Goal: Task Accomplishment & Management: Use online tool/utility

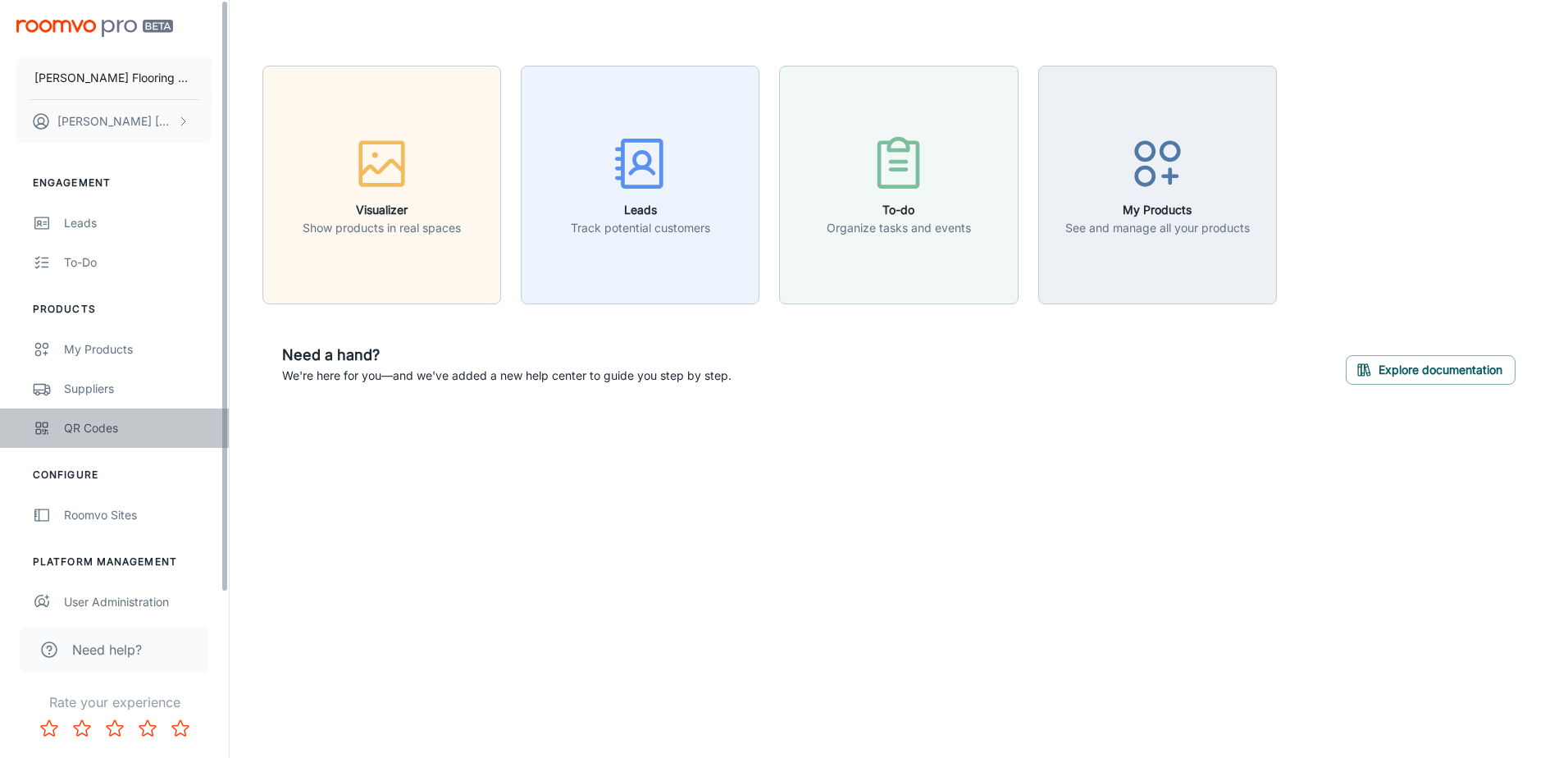
click at [39, 415] on link "QR Codes" at bounding box center [114, 428] width 229 height 39
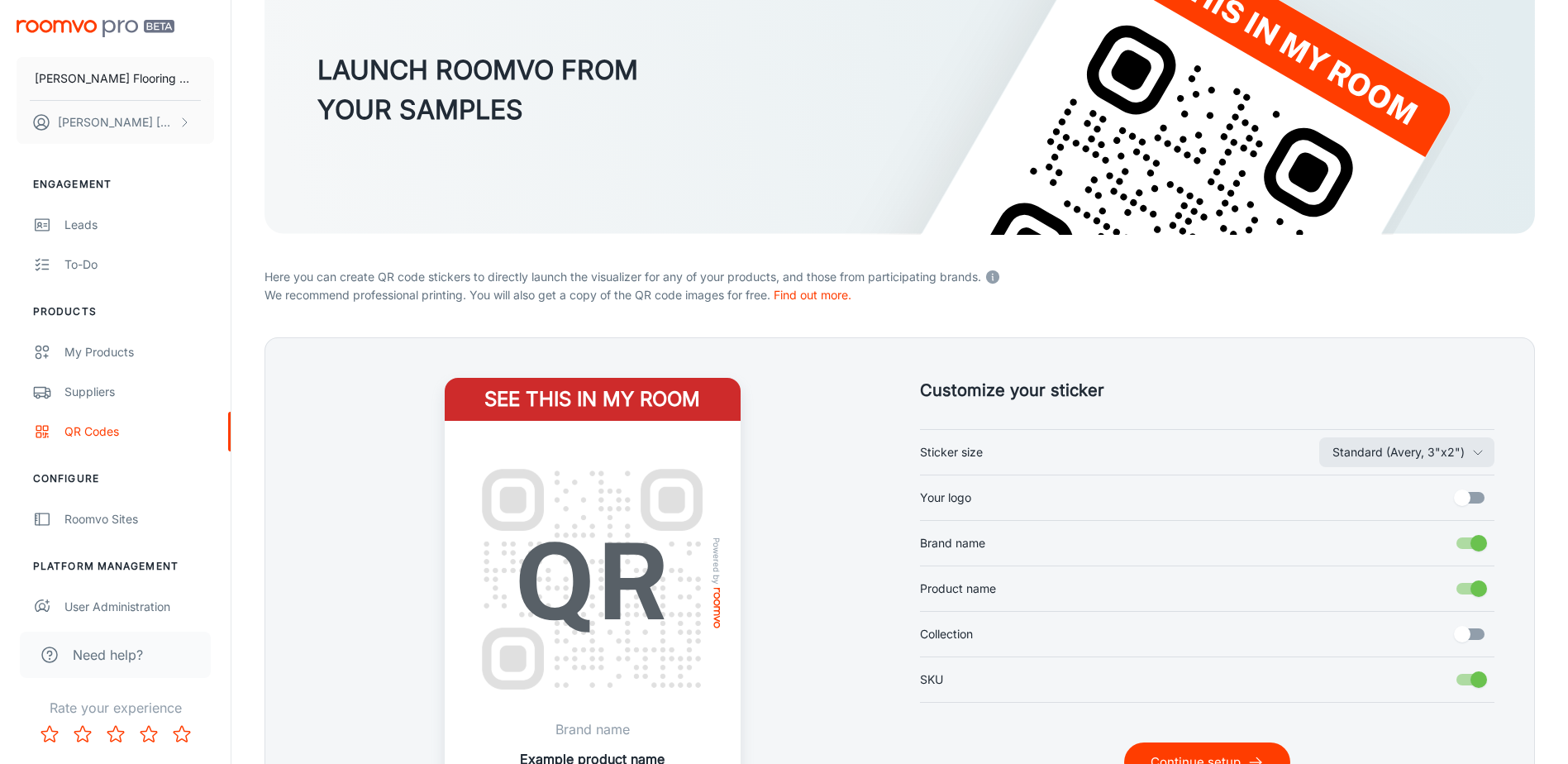
scroll to position [248, 0]
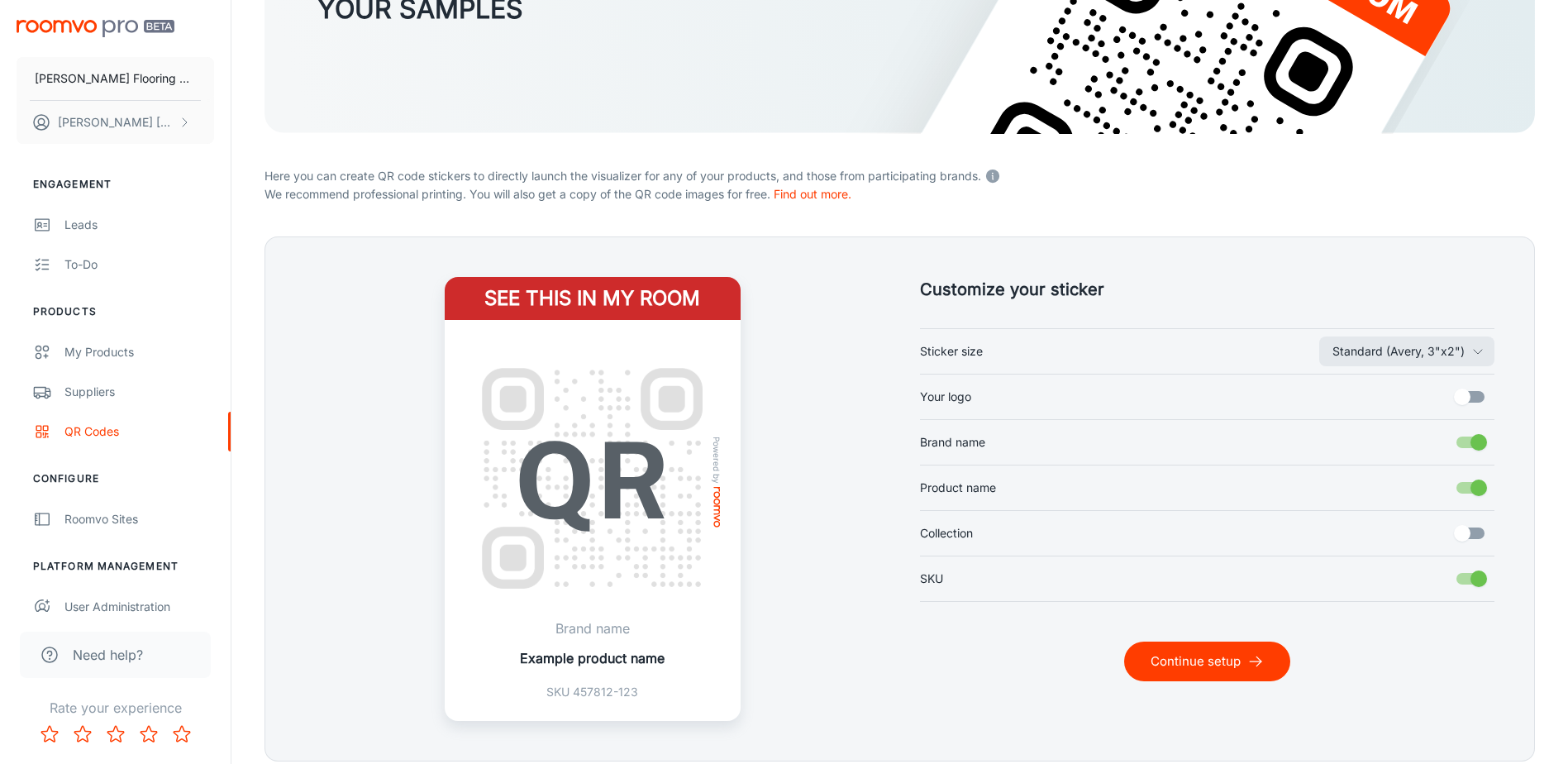
click at [1462, 400] on input "Your logo" at bounding box center [1462, 397] width 94 height 32
checkbox input "true"
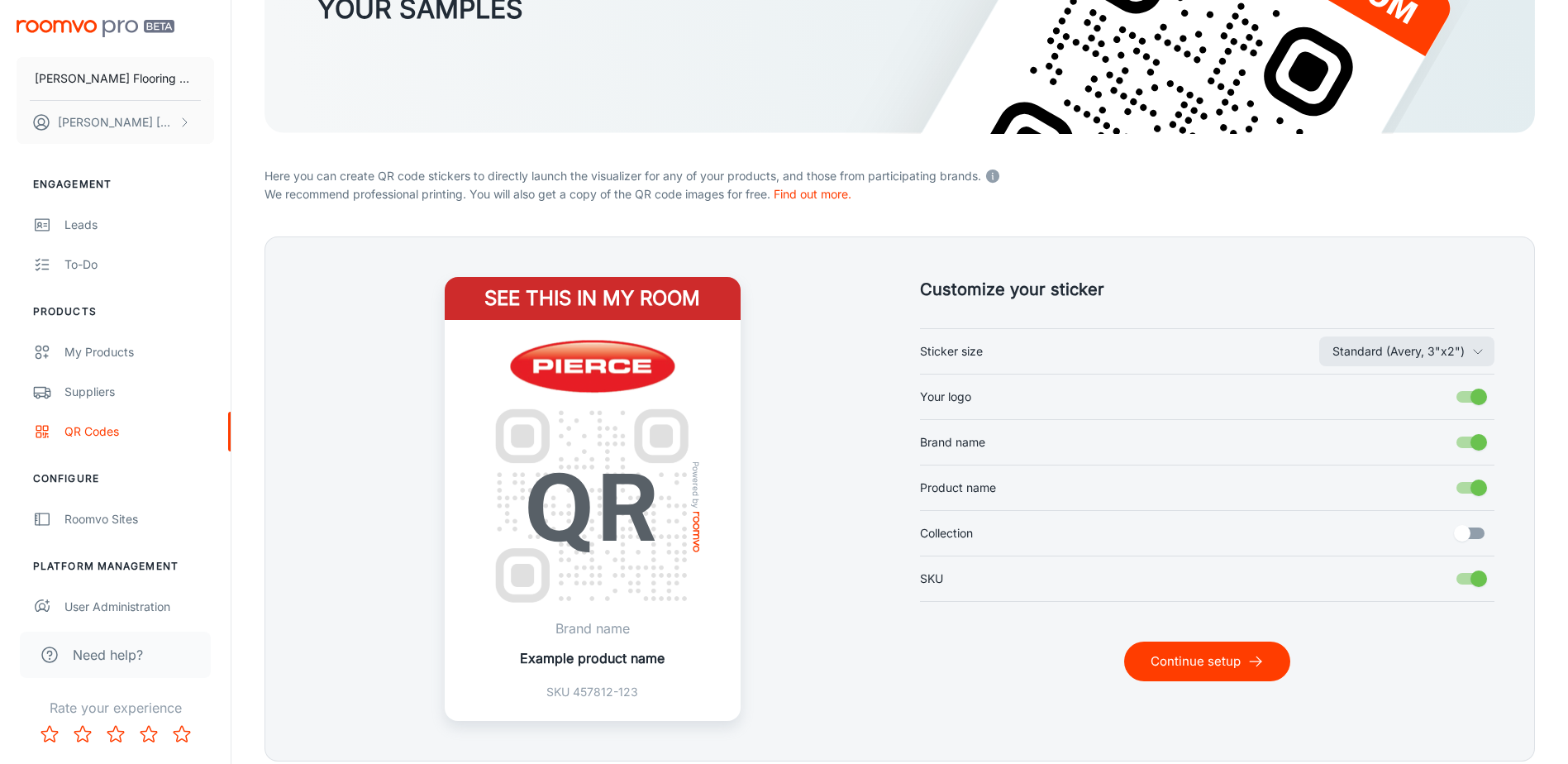
click at [1198, 666] on button "Continue setup" at bounding box center [1206, 661] width 166 height 39
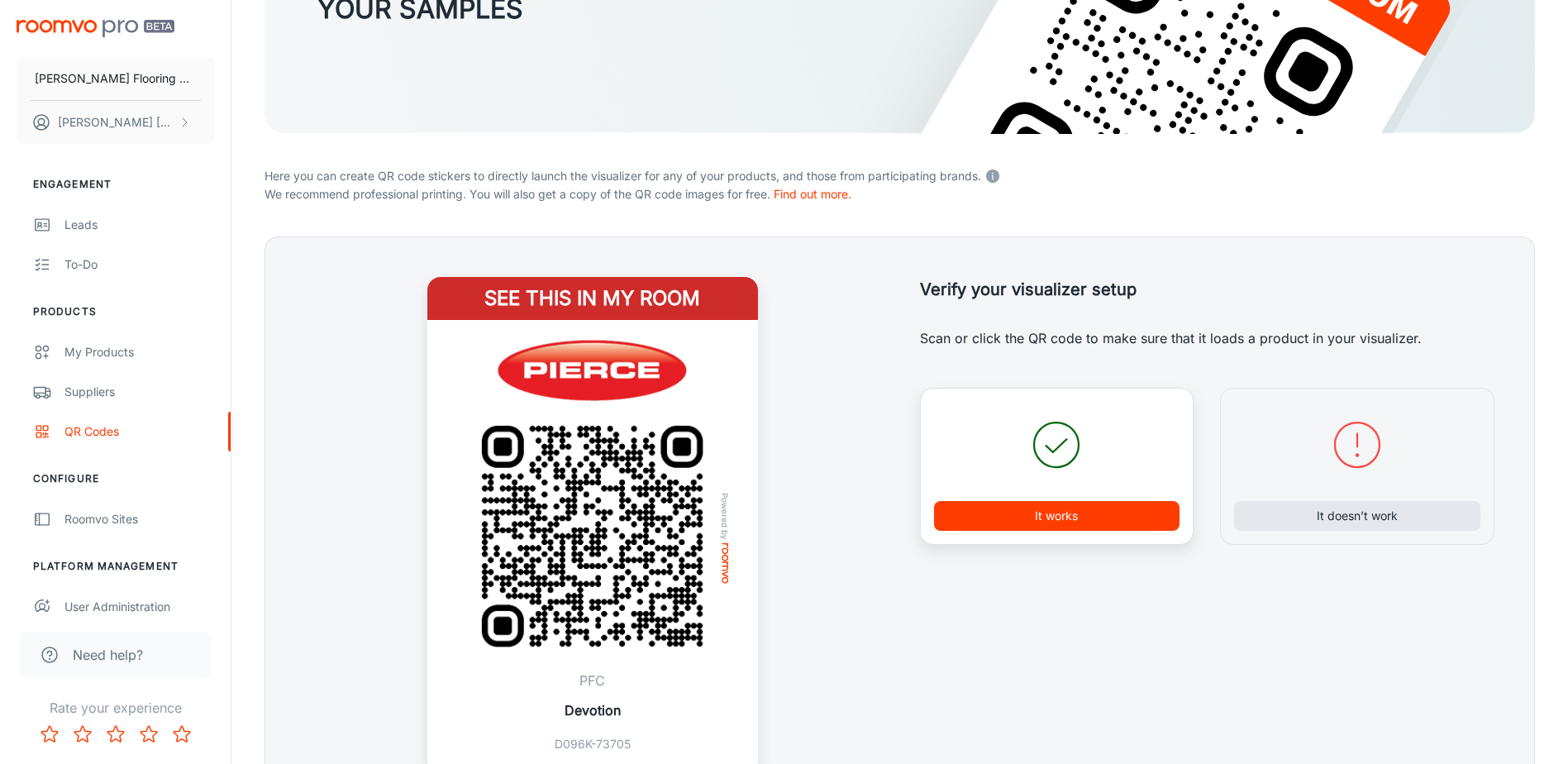
click at [1083, 517] on button "It works" at bounding box center [1057, 516] width 246 height 30
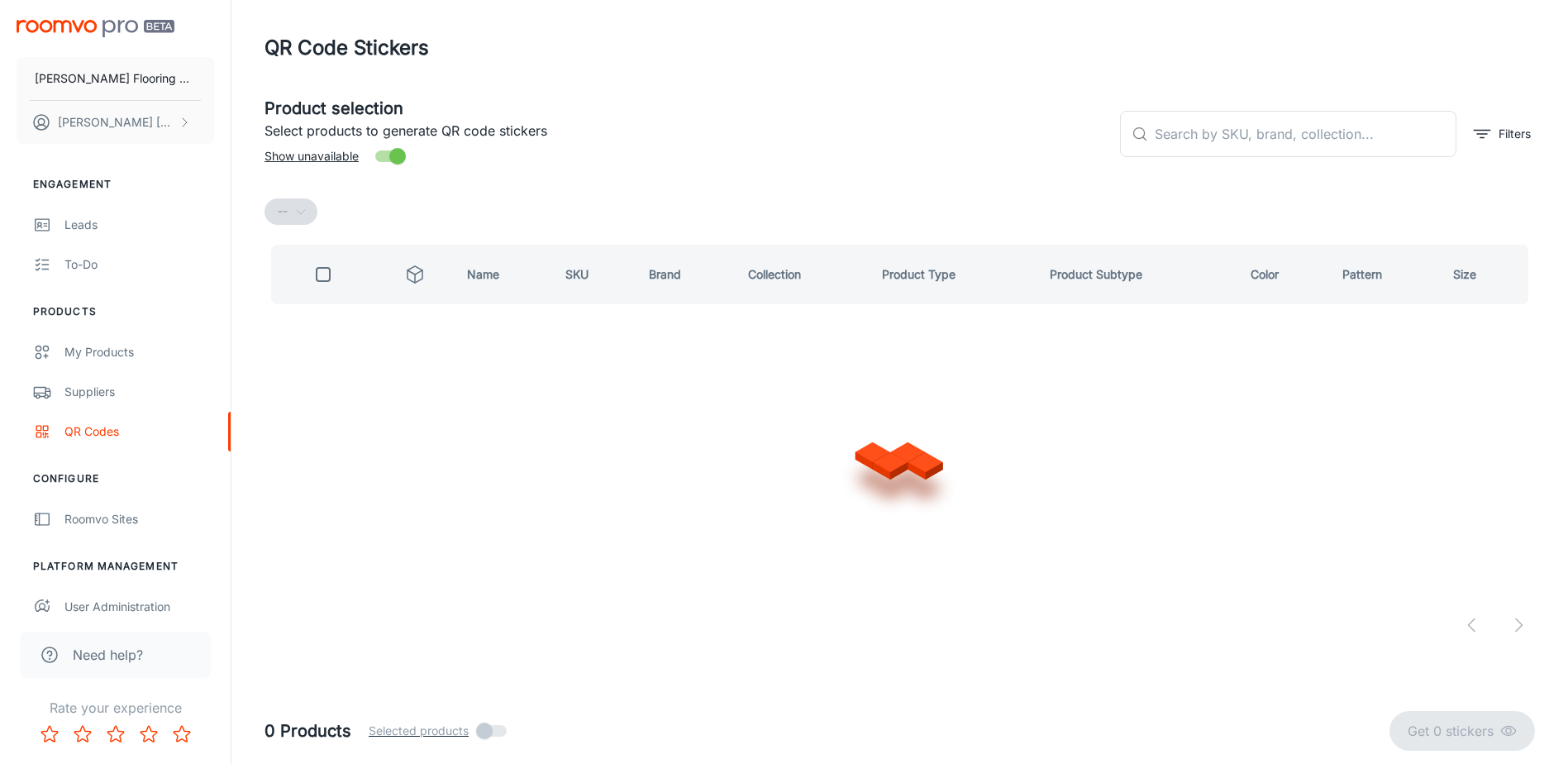
scroll to position [0, 0]
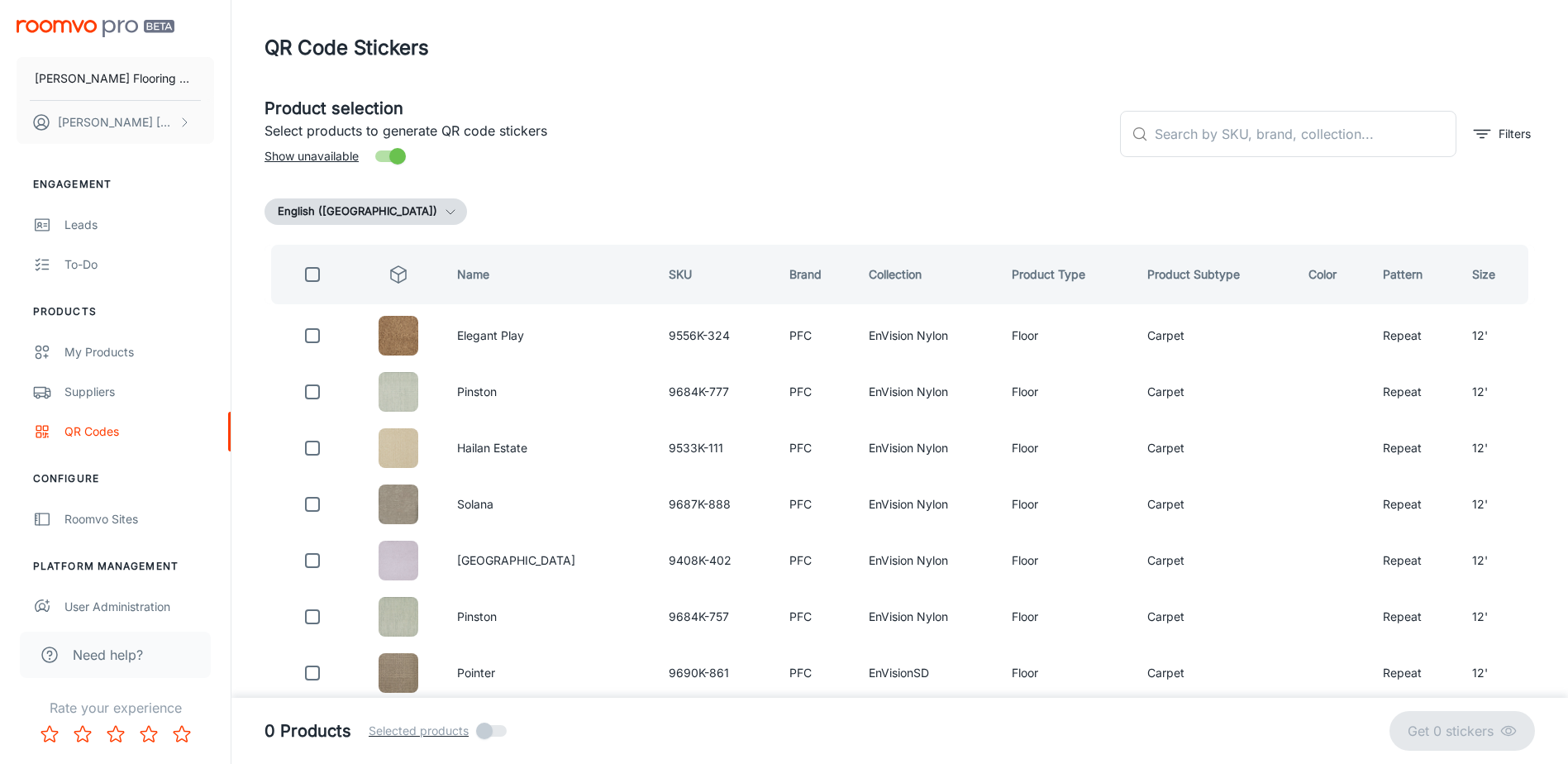
click at [851, 111] on h5 "Product selection" at bounding box center [686, 109] width 842 height 25
click at [877, 142] on div "Product selection Select products to generate QR code stickers Show unavailable" at bounding box center [679, 127] width 855 height 89
click at [887, 146] on div "Product selection Select products to generate QR code stickers Show unavailable" at bounding box center [679, 127] width 855 height 89
click at [1206, 142] on input "text" at bounding box center [1305, 134] width 302 height 46
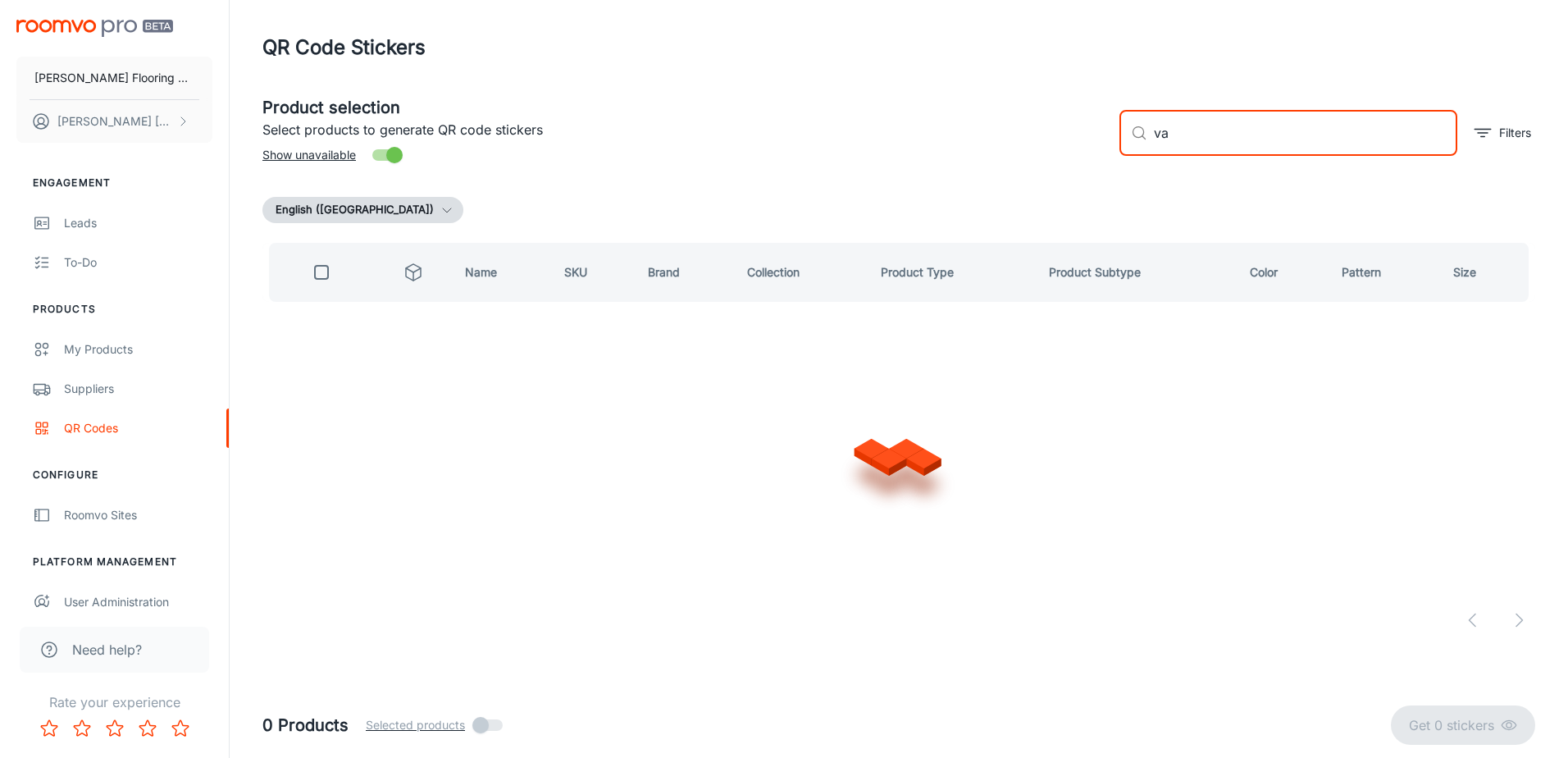
type input "v"
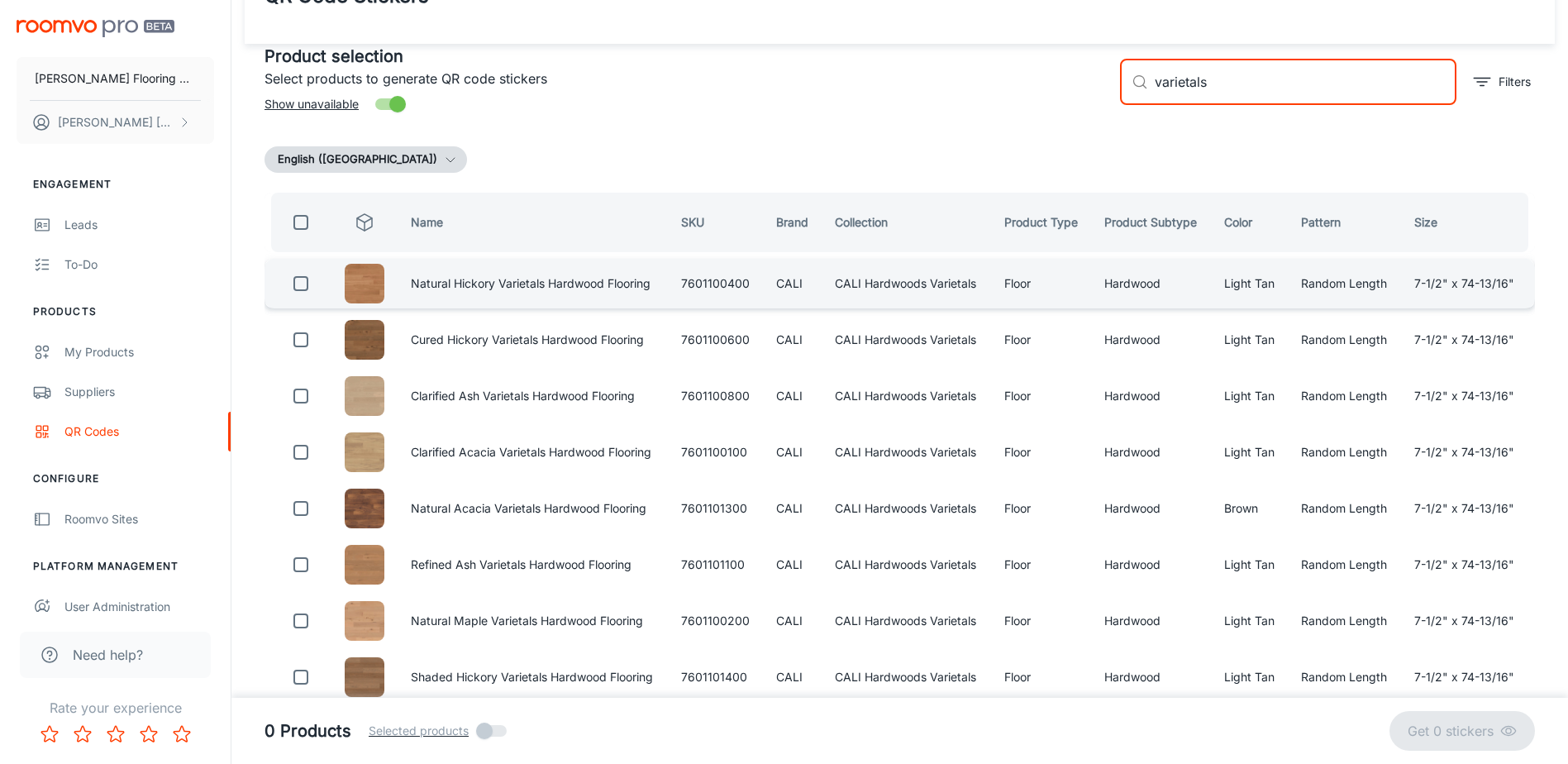
scroll to position [27, 0]
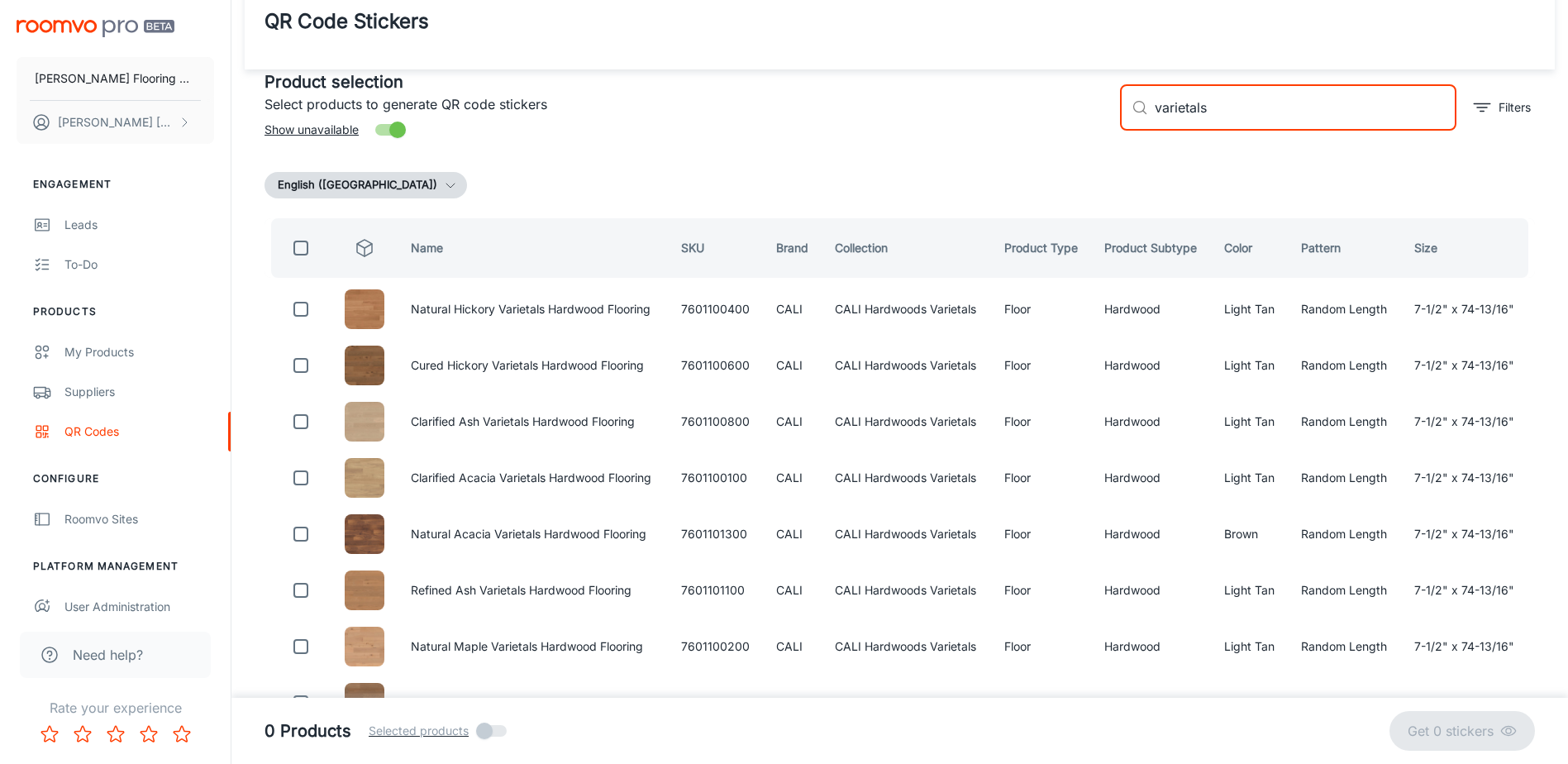
type input "varietals"
click at [301, 252] on input "checkbox" at bounding box center [301, 248] width 33 height 33
checkbox input "true"
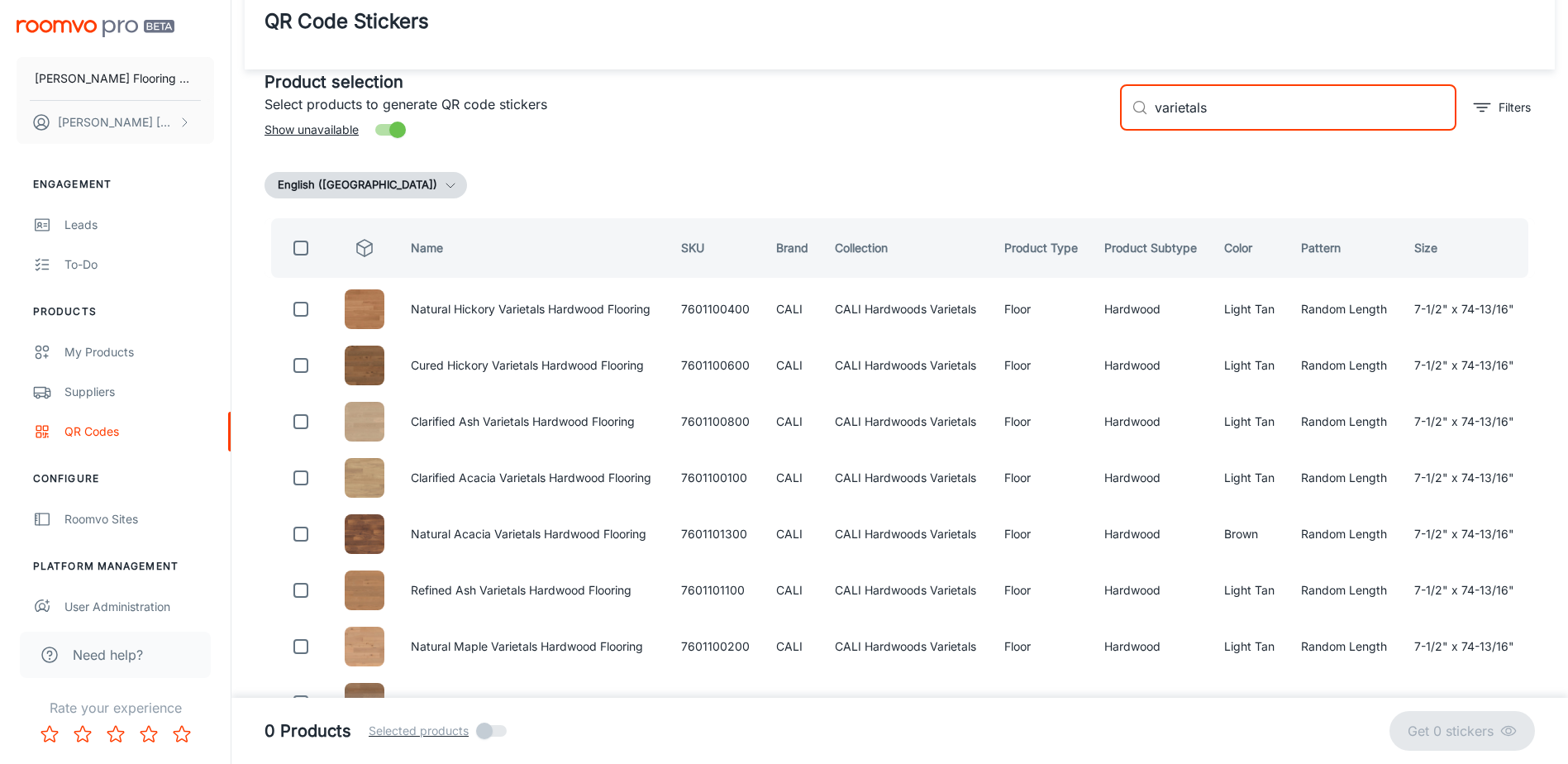
checkbox input "true"
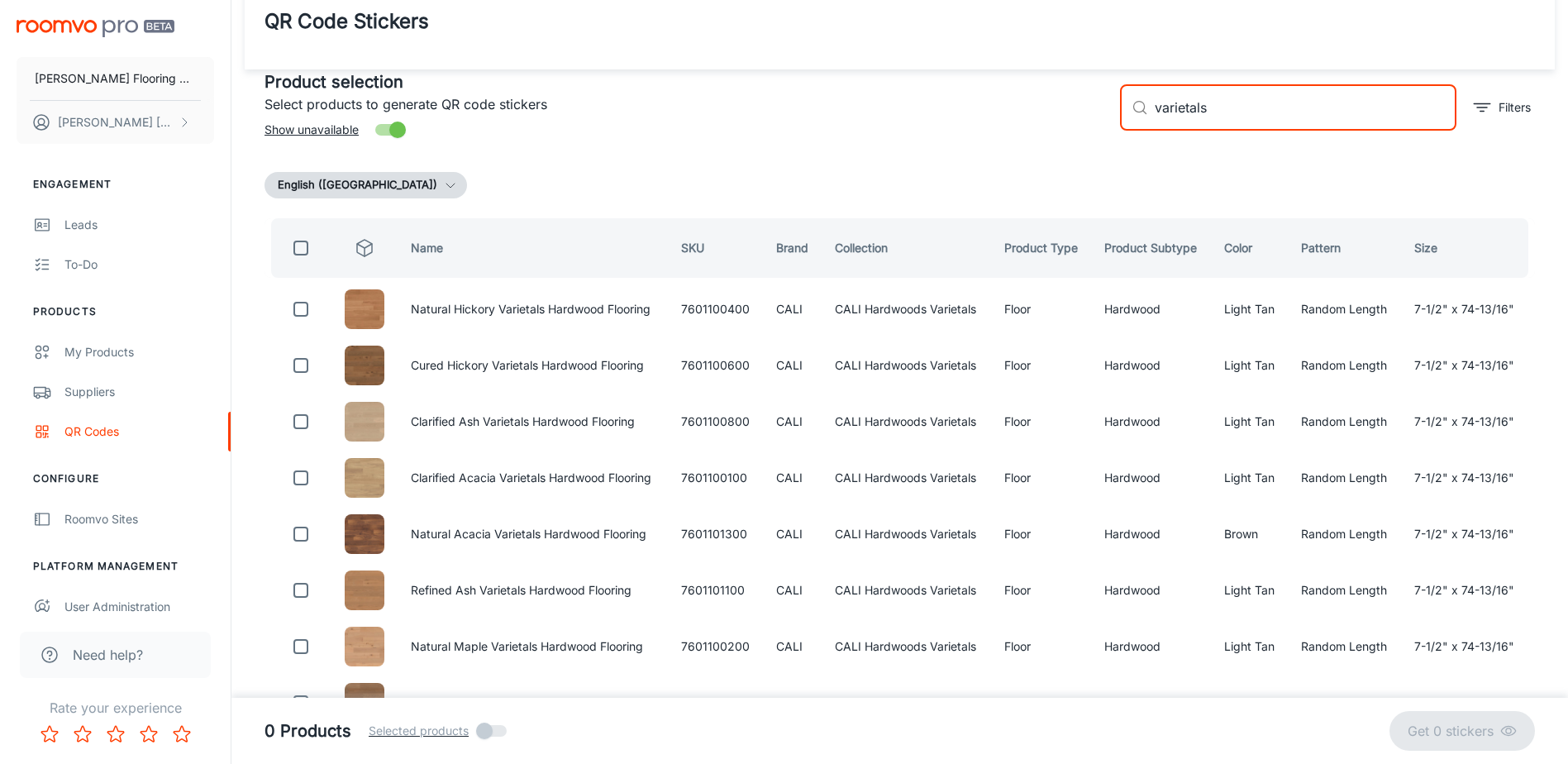
checkbox input "true"
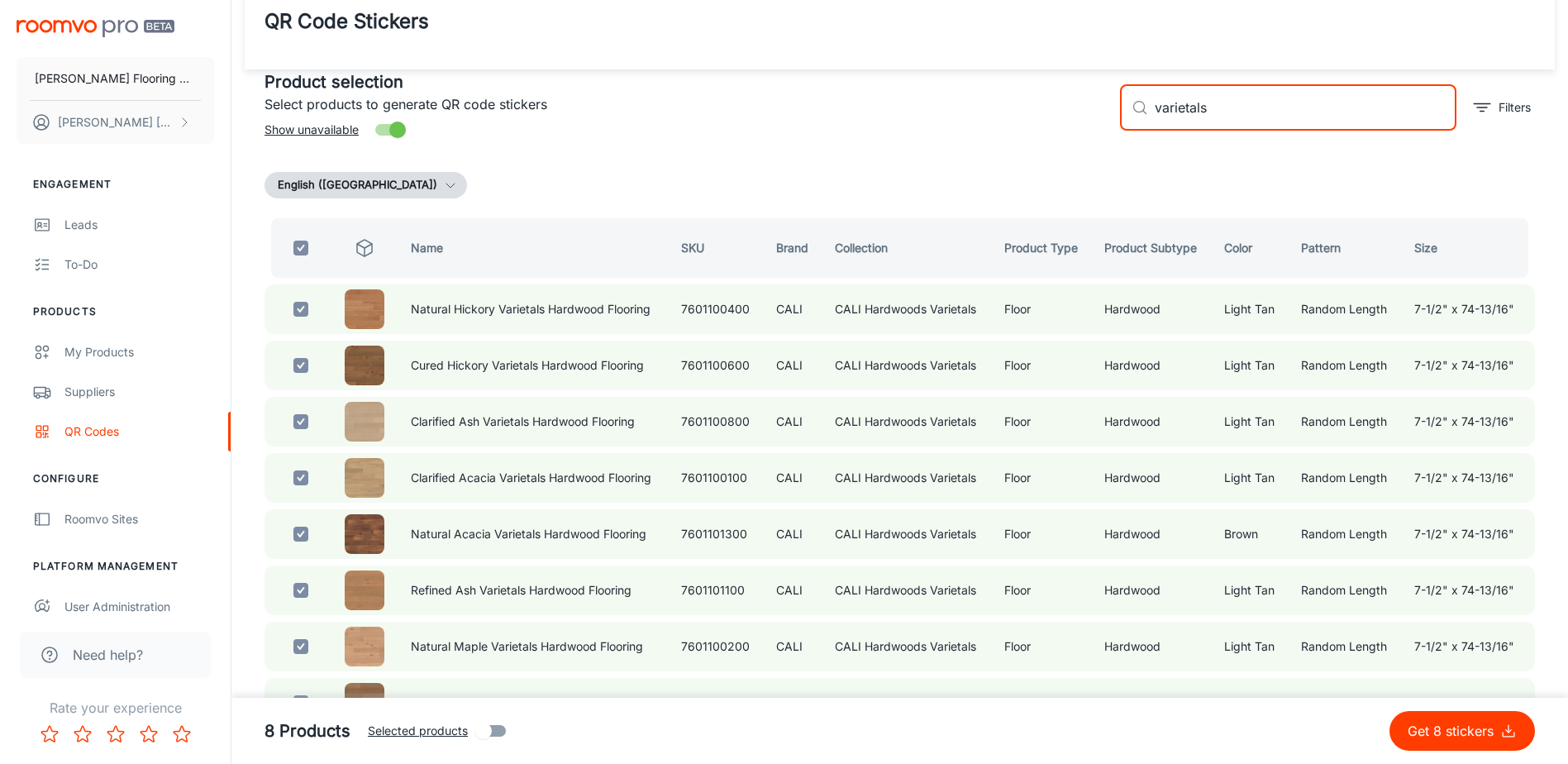
drag, startPoint x: 1148, startPoint y: 110, endPoint x: 1125, endPoint y: 115, distance: 23.5
click at [1141, 111] on div "​ varietals ​" at bounding box center [1287, 107] width 337 height 46
type input "m"
checkbox input "false"
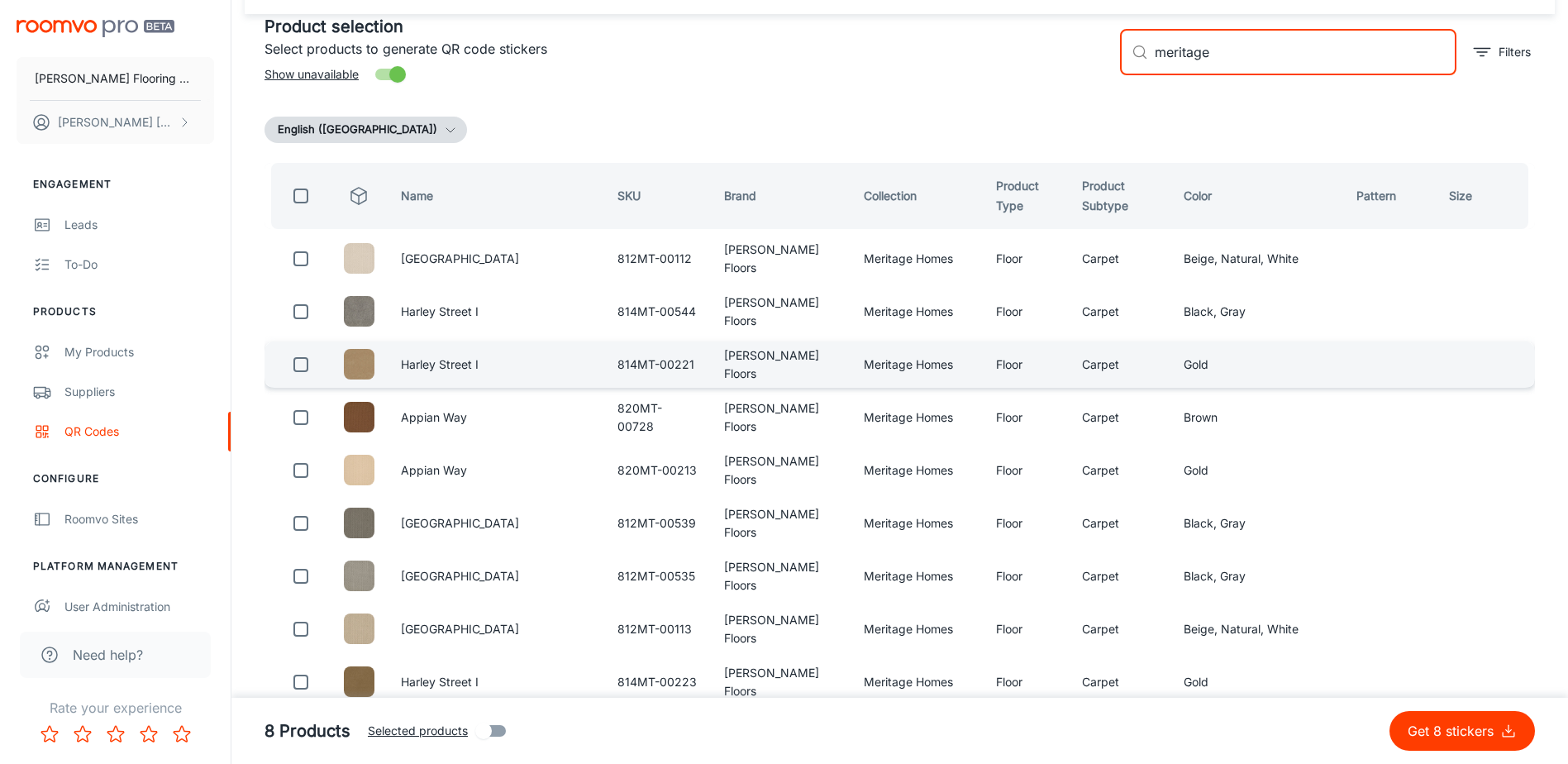
scroll to position [0, 0]
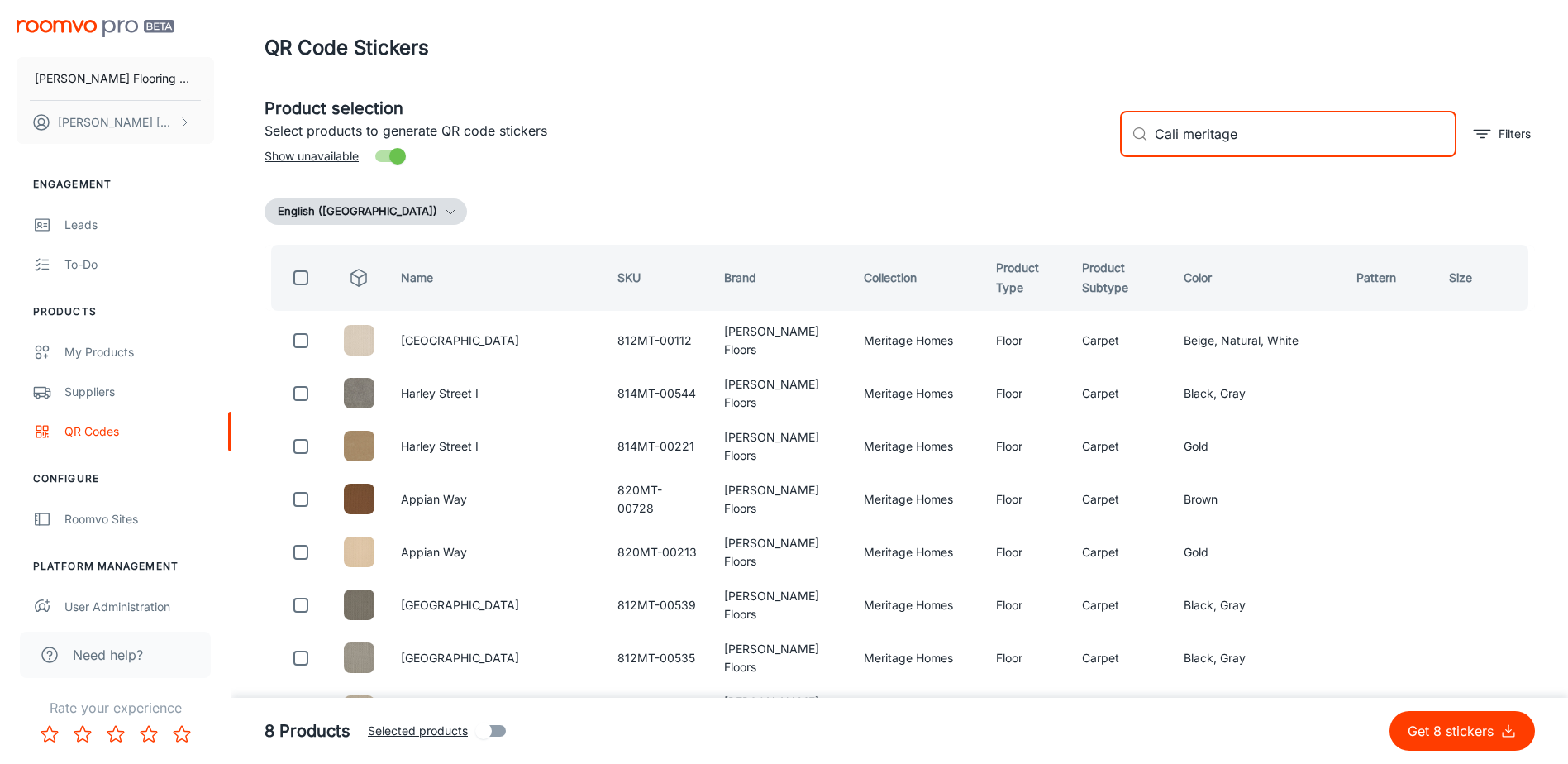
type input "Cali meritage"
click at [1389, 711] on button "Get 8 stickers" at bounding box center [1462, 731] width 145 height 39
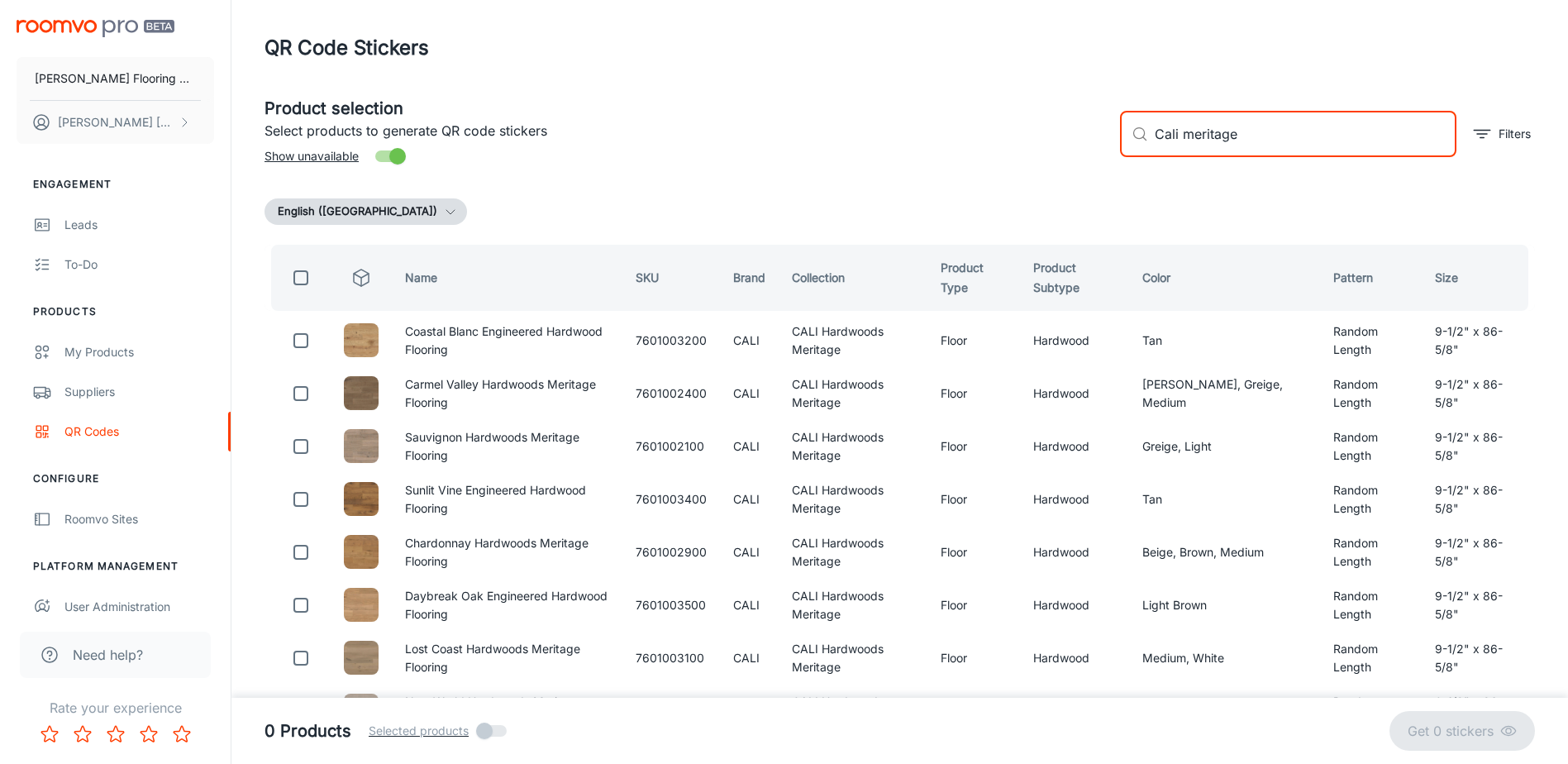
drag, startPoint x: 302, startPoint y: 279, endPoint x: 313, endPoint y: 277, distance: 11.2
click at [302, 279] on input "checkbox" at bounding box center [301, 278] width 33 height 33
checkbox input "true"
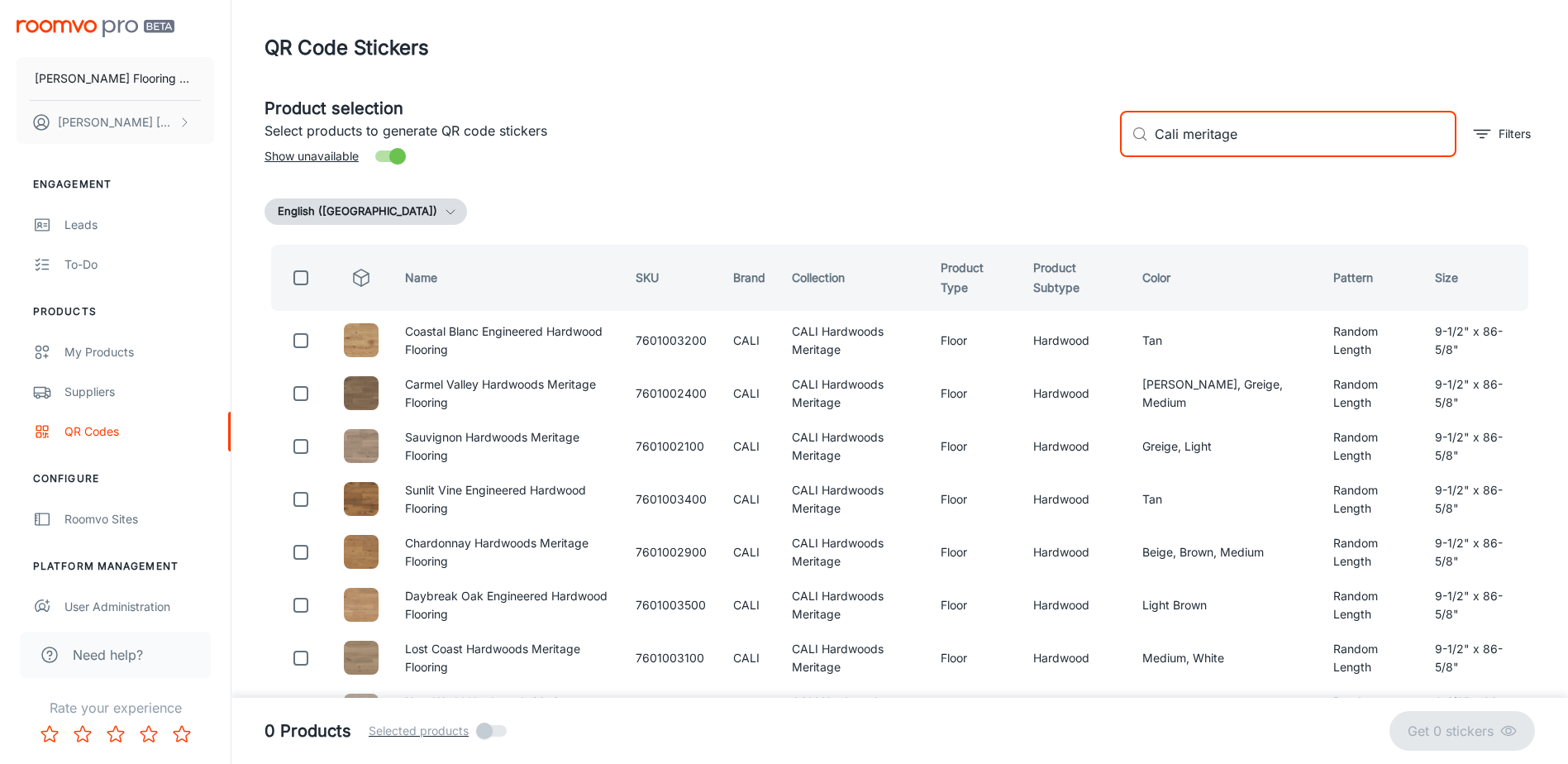
checkbox input "true"
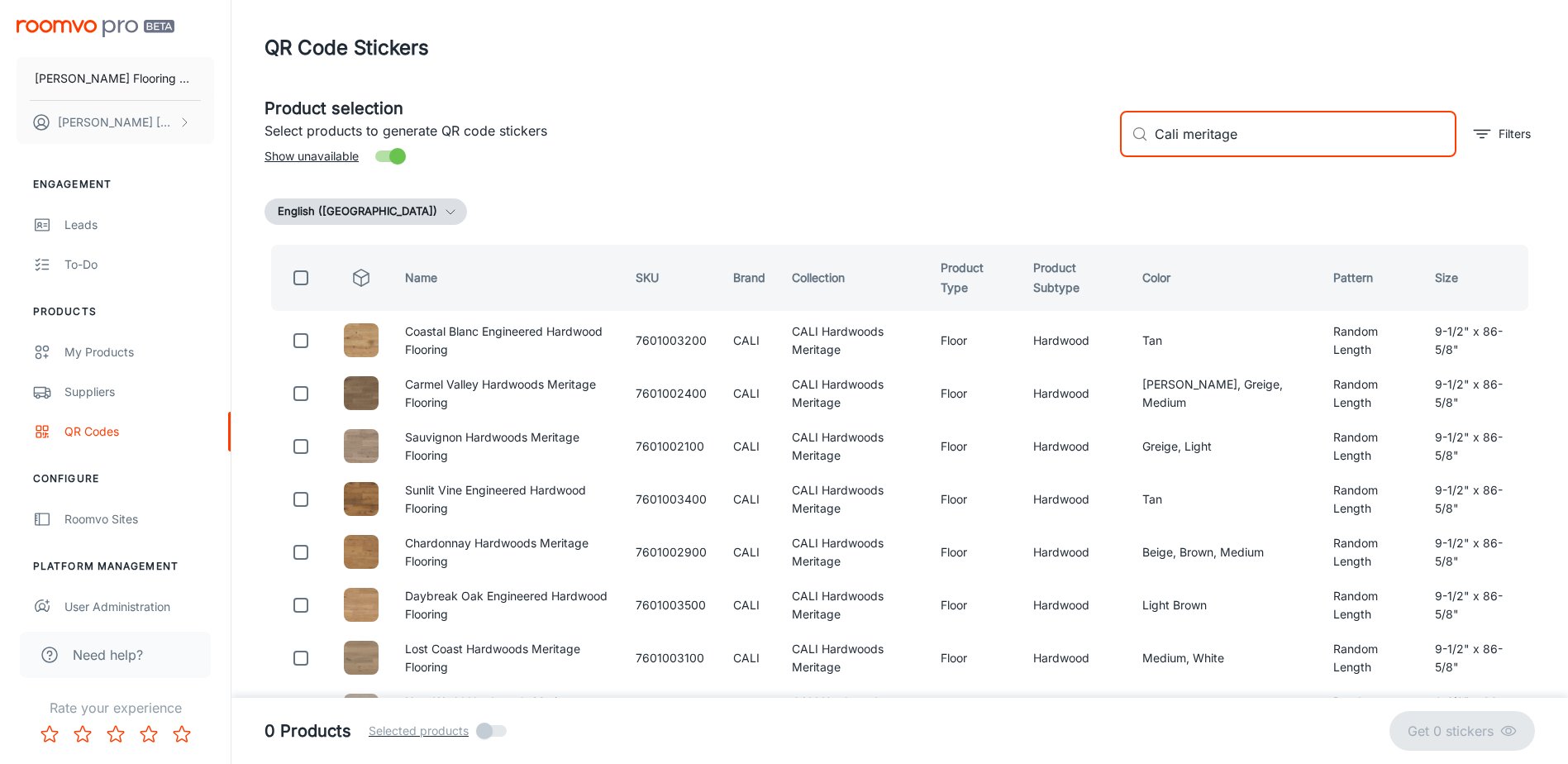
checkbox input "true"
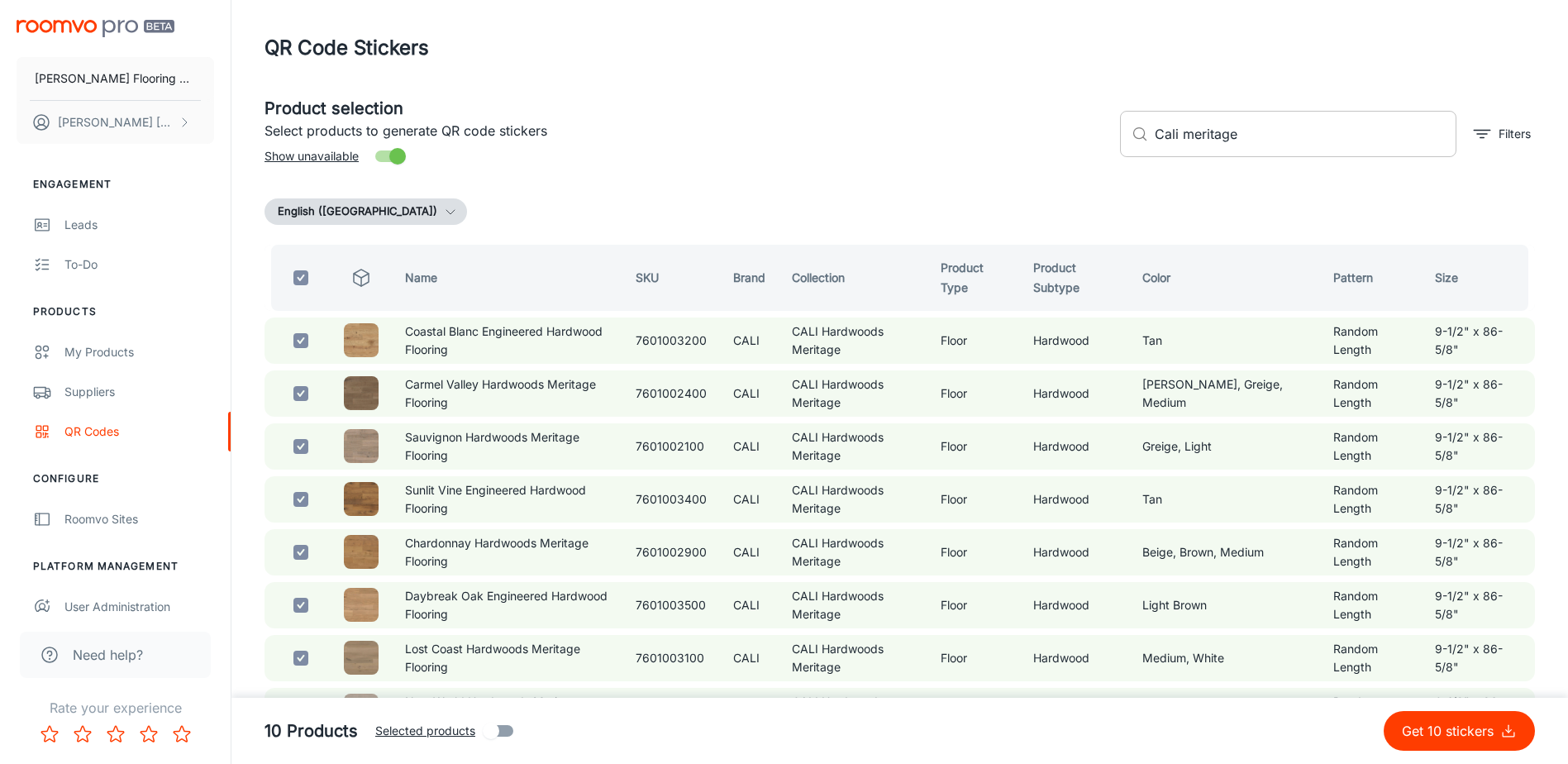
click at [1276, 142] on input "Cali meritage" at bounding box center [1305, 134] width 302 height 46
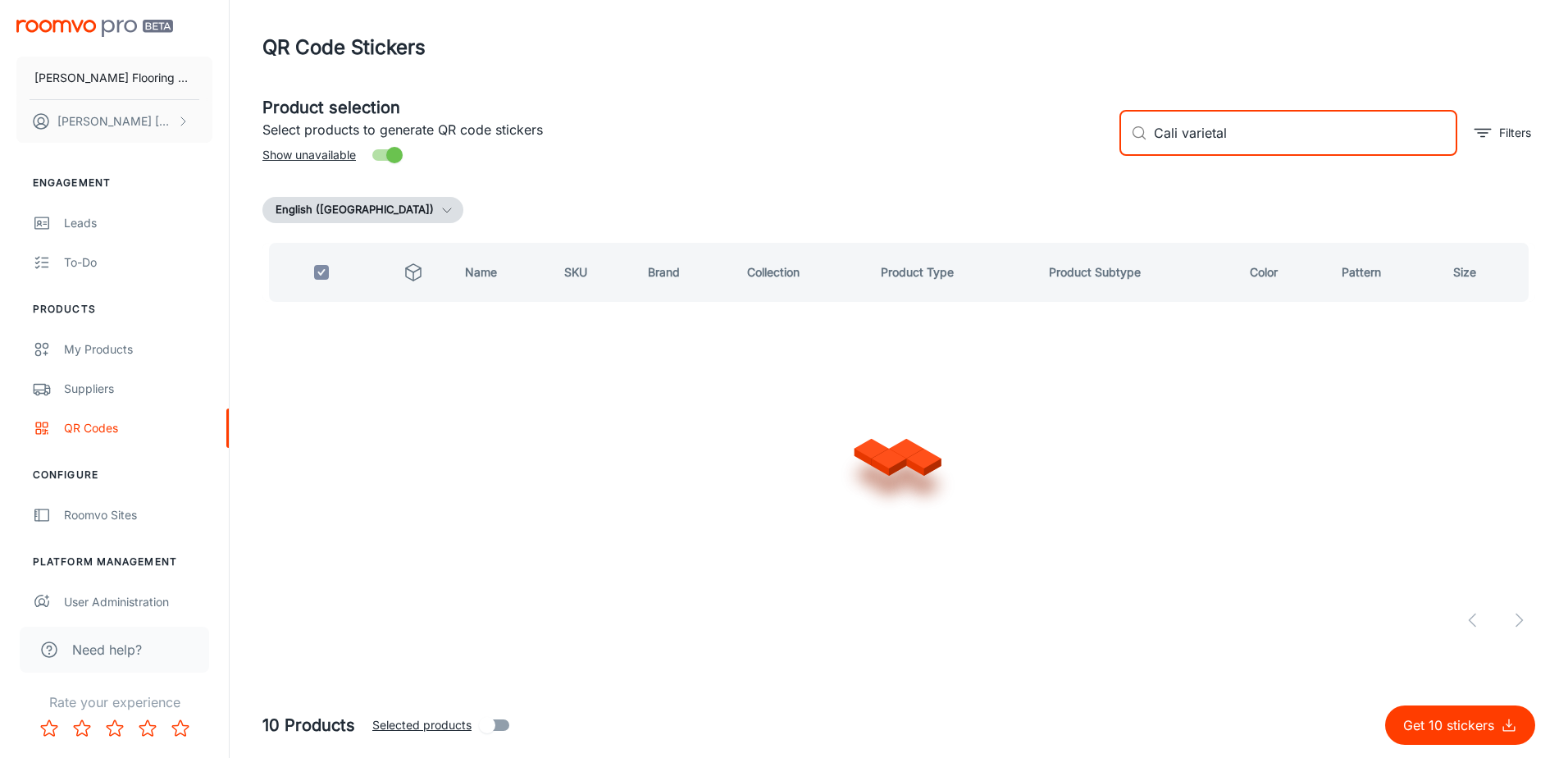
type input "Cali varietals"
checkbox input "false"
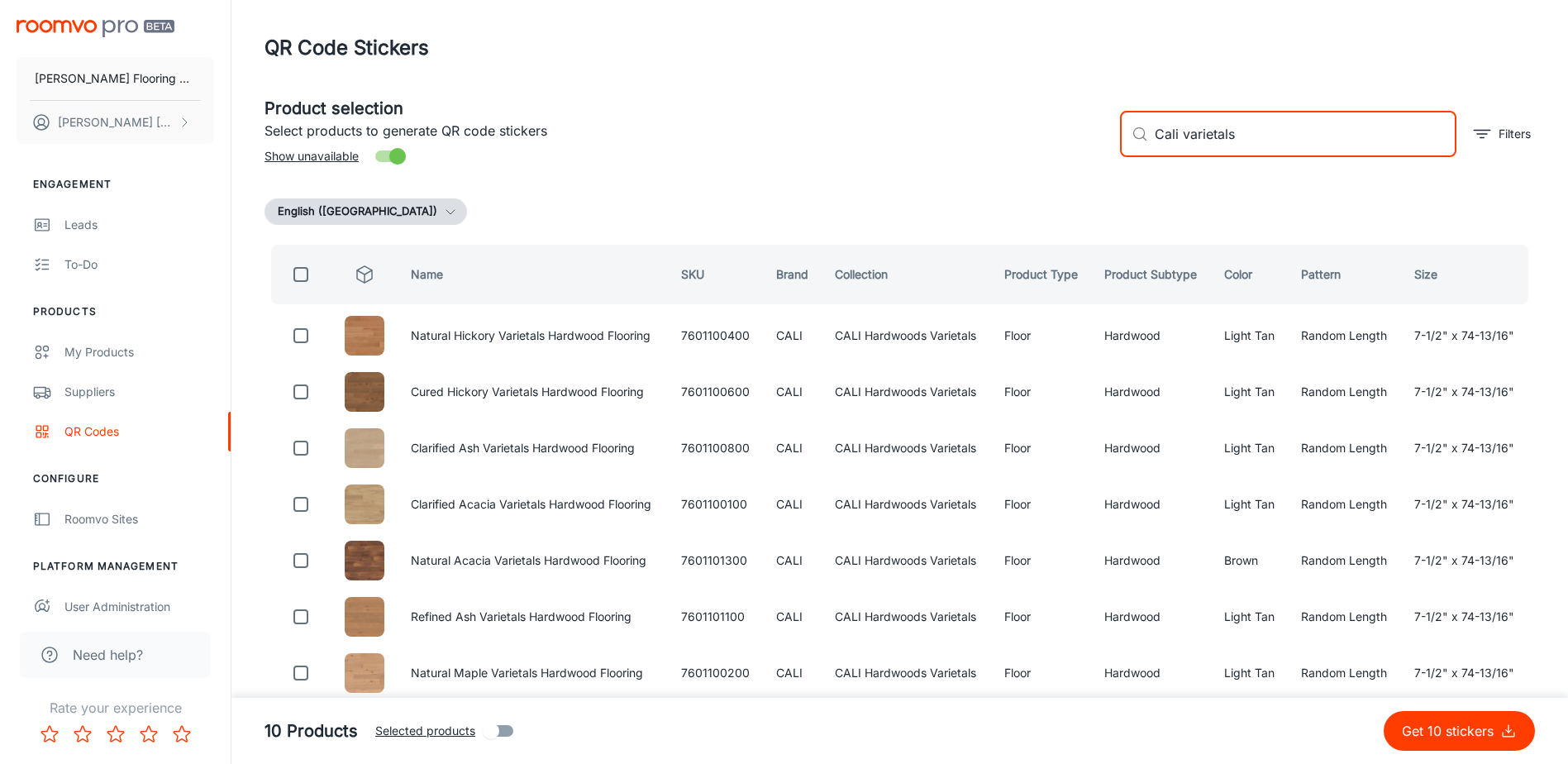
type input "Cali varietals"
click at [297, 272] on input "checkbox" at bounding box center [301, 275] width 33 height 33
checkbox input "true"
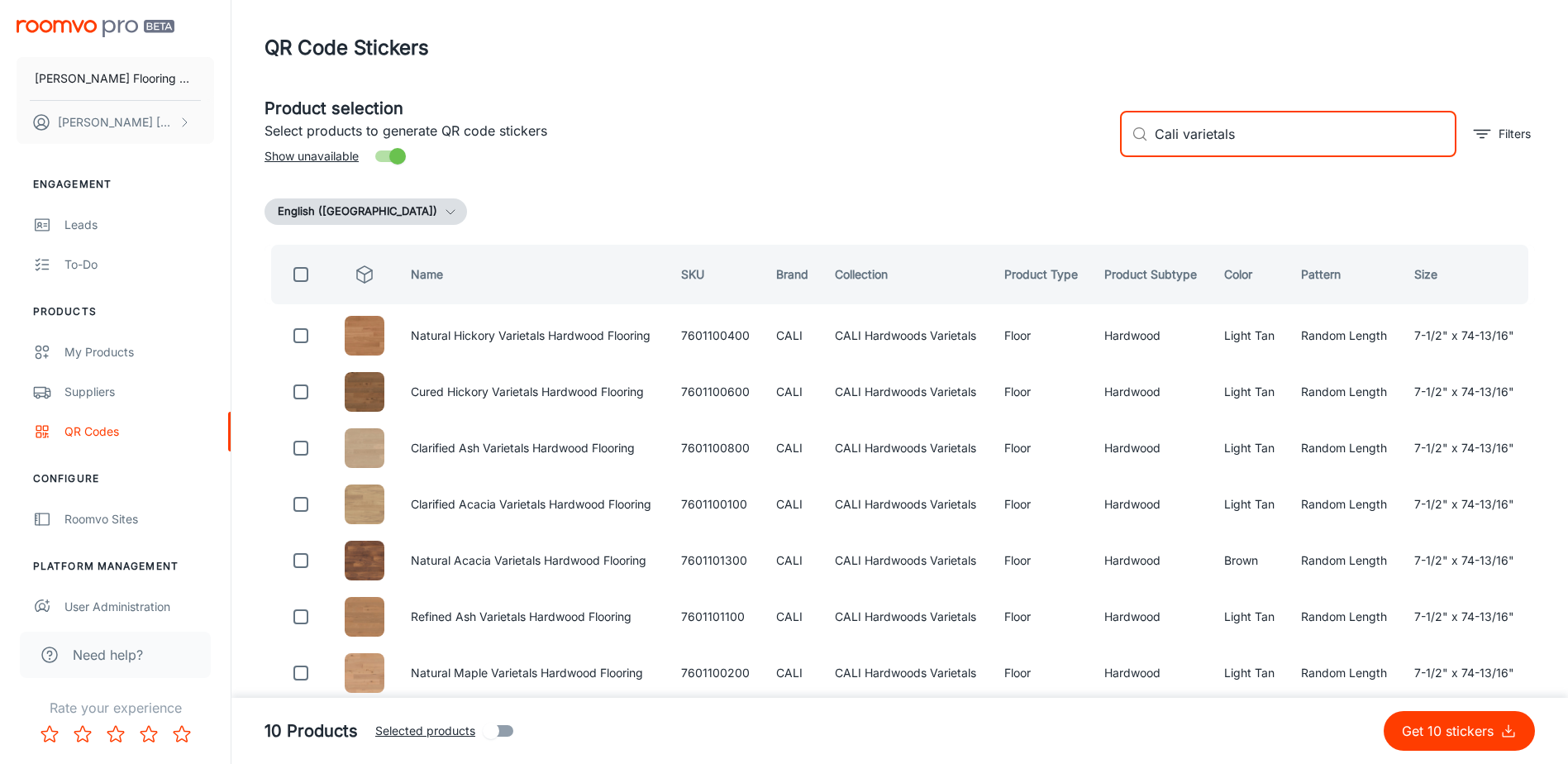
checkbox input "true"
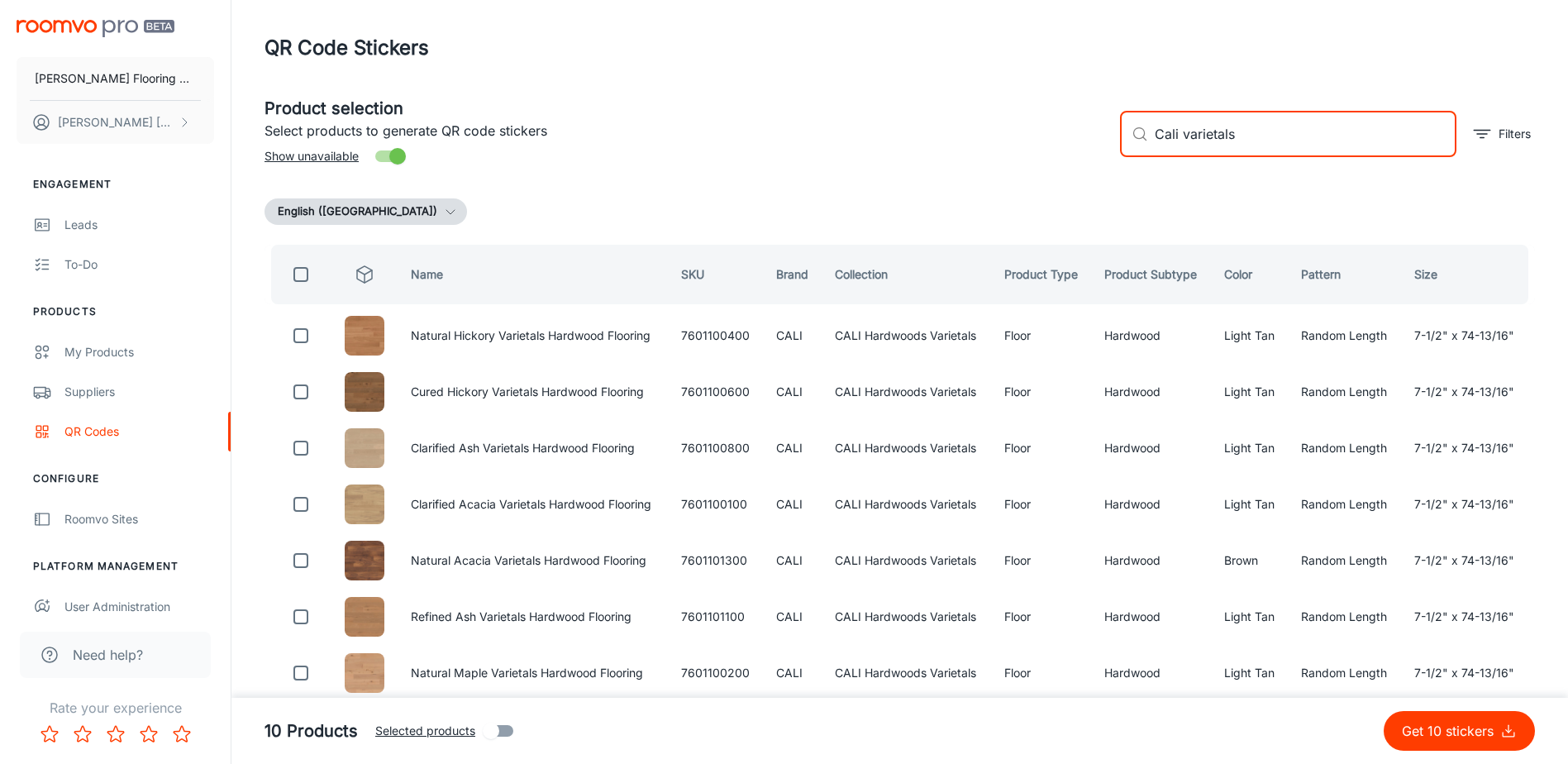
checkbox input "true"
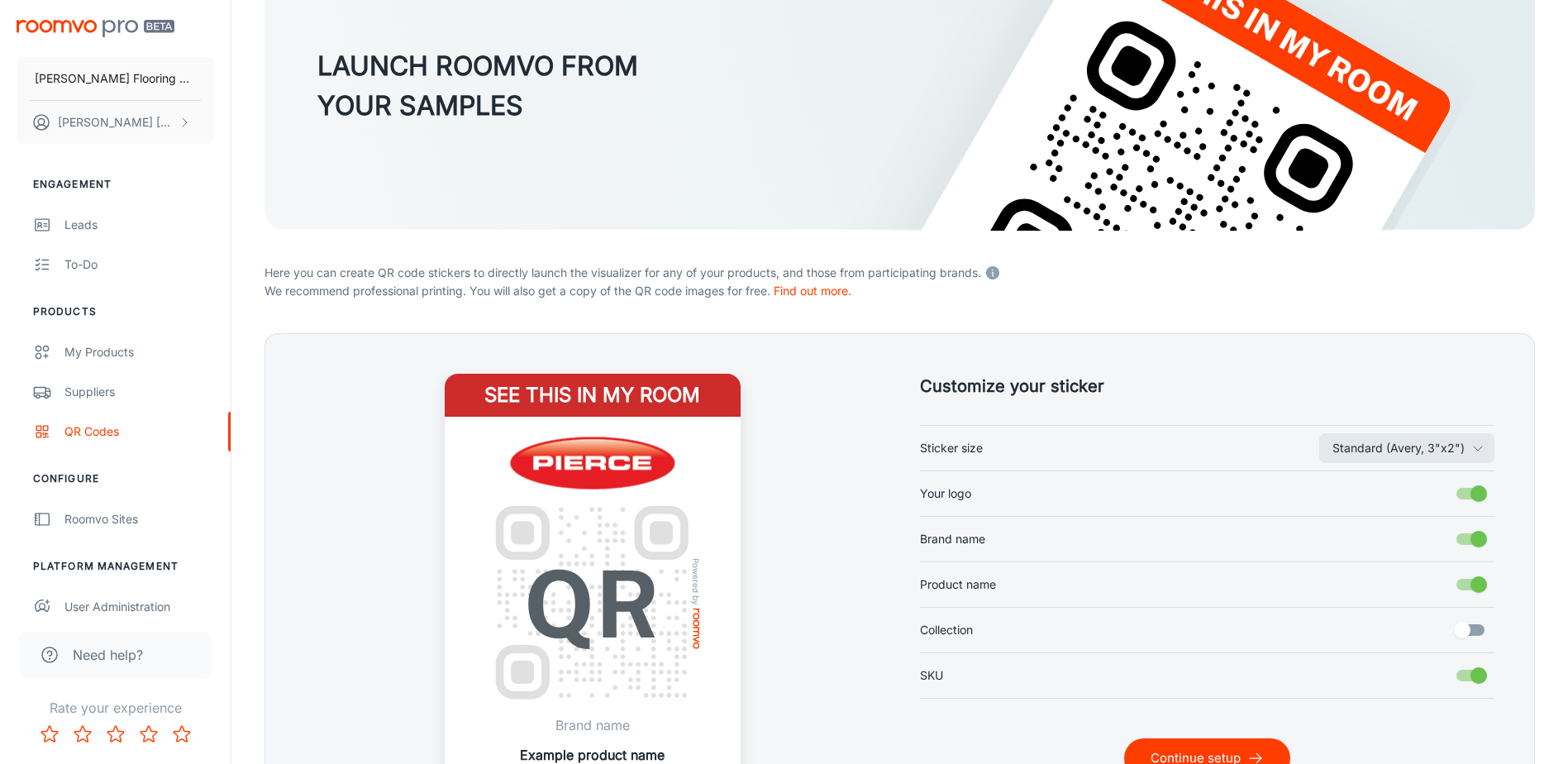
scroll to position [312, 0]
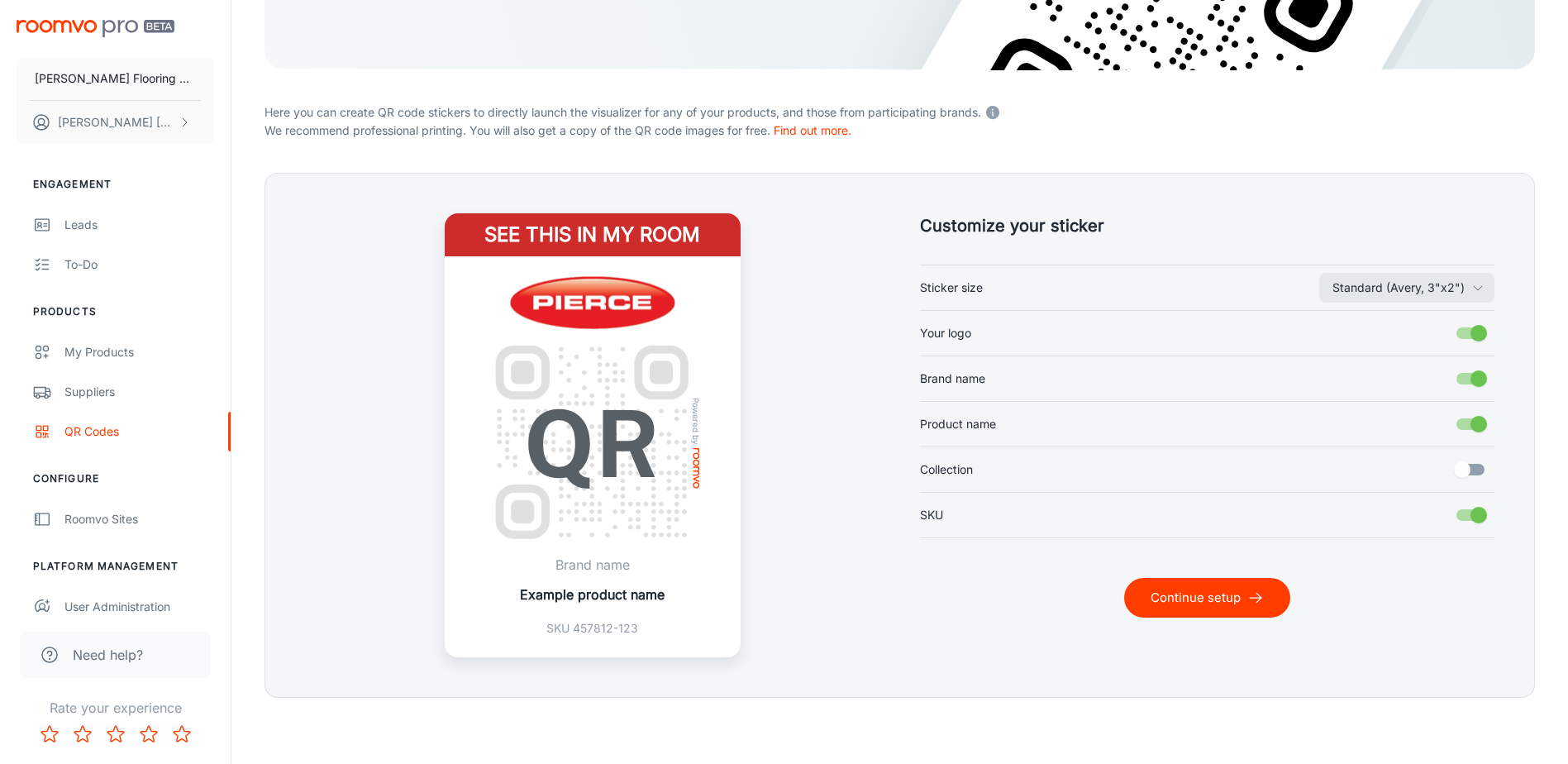
click at [1183, 597] on button "Continue setup" at bounding box center [1206, 597] width 166 height 39
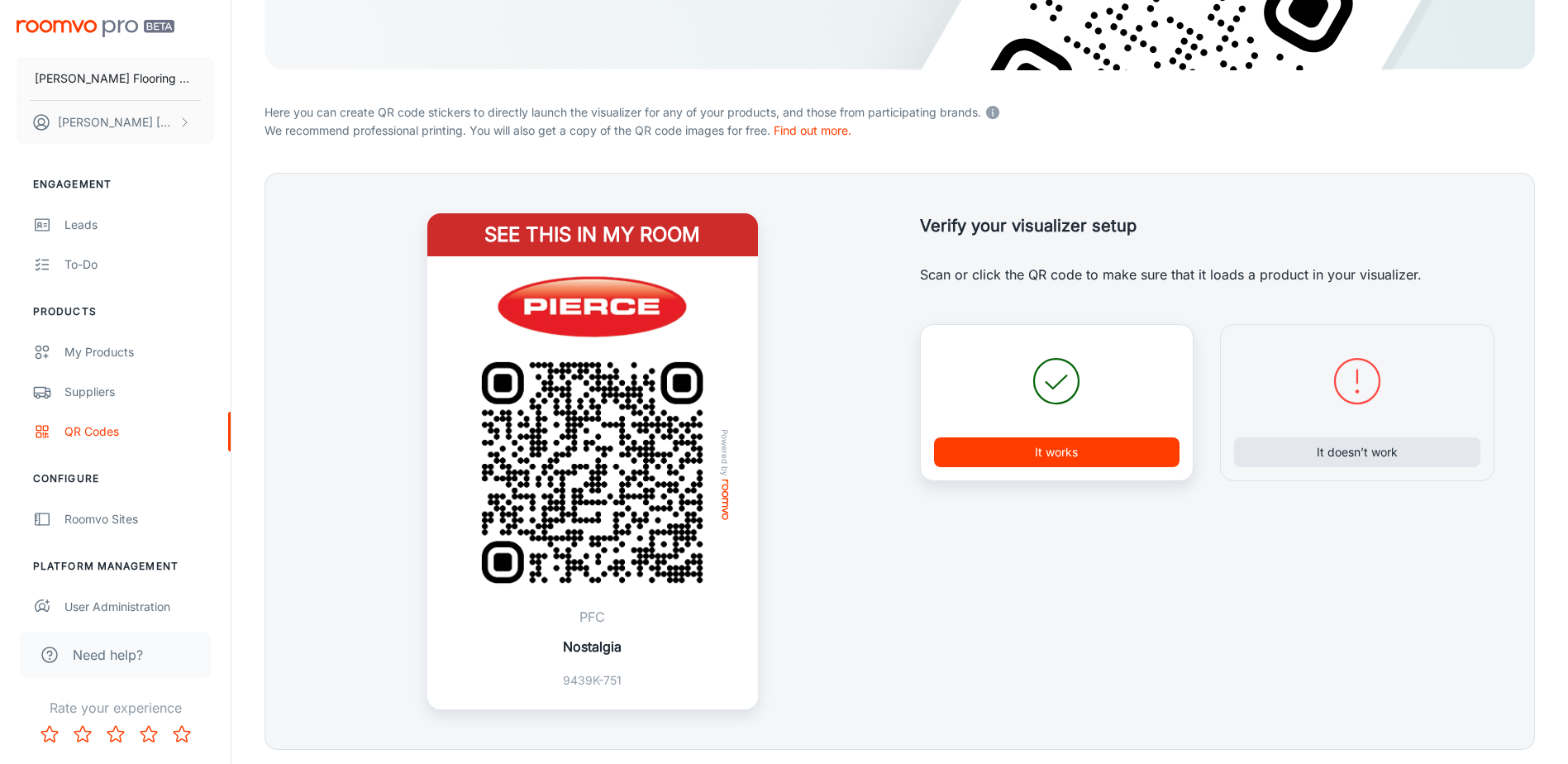
click at [1041, 469] on div "It works" at bounding box center [1057, 403] width 274 height 157
click at [1052, 447] on button "It works" at bounding box center [1057, 452] width 246 height 30
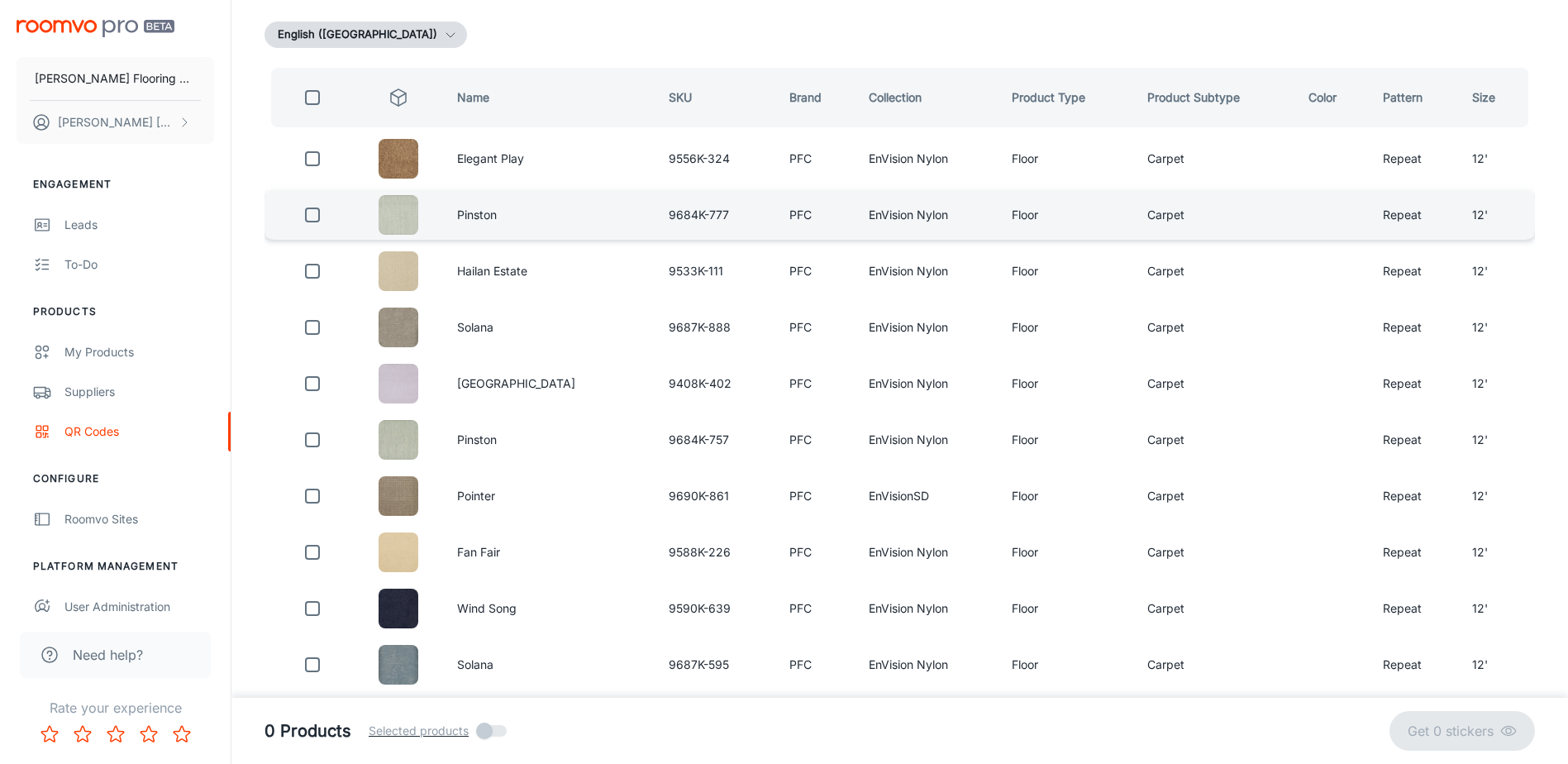
scroll to position [0, 0]
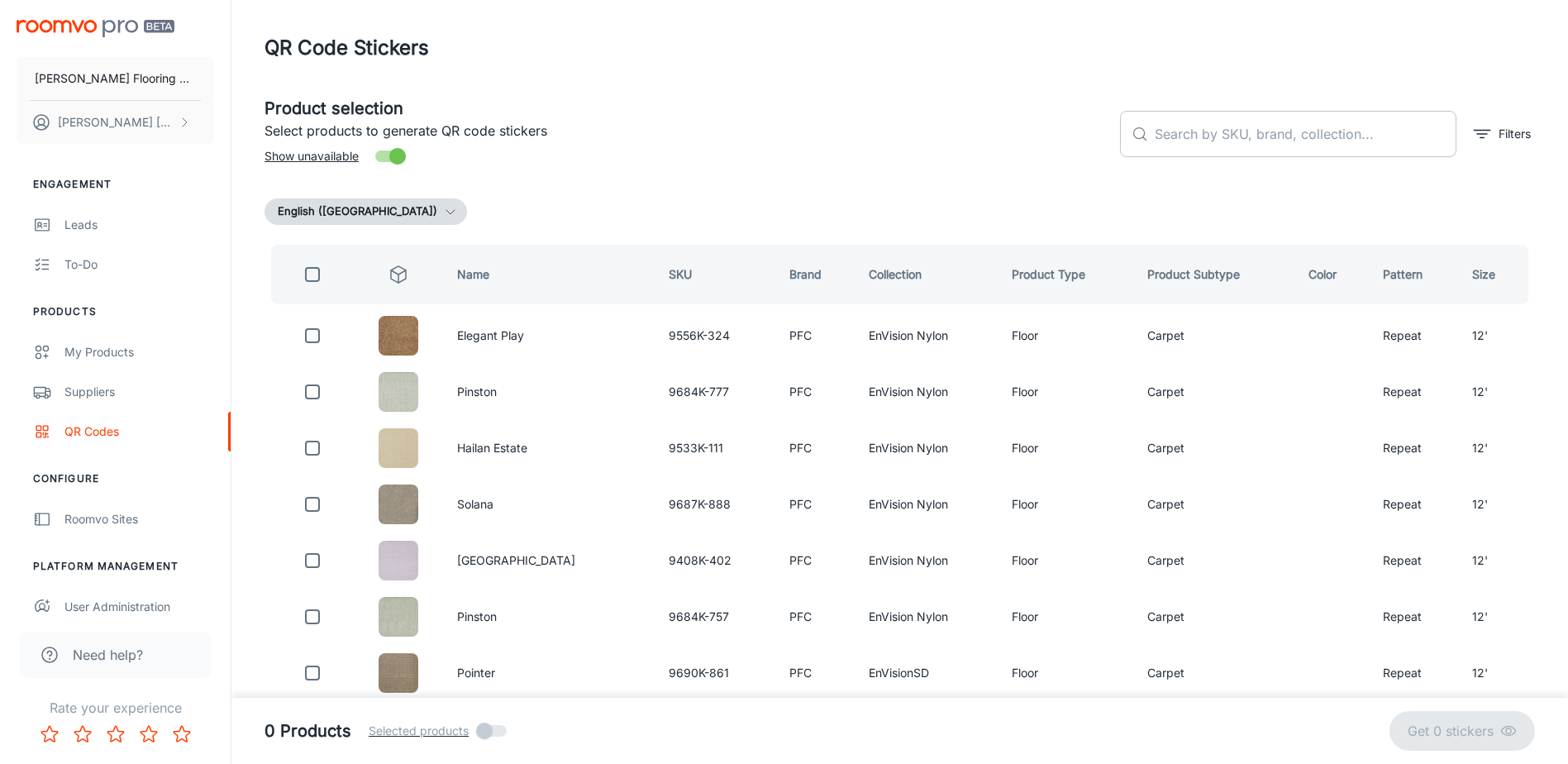
click at [1295, 130] on input "text" at bounding box center [1305, 134] width 302 height 46
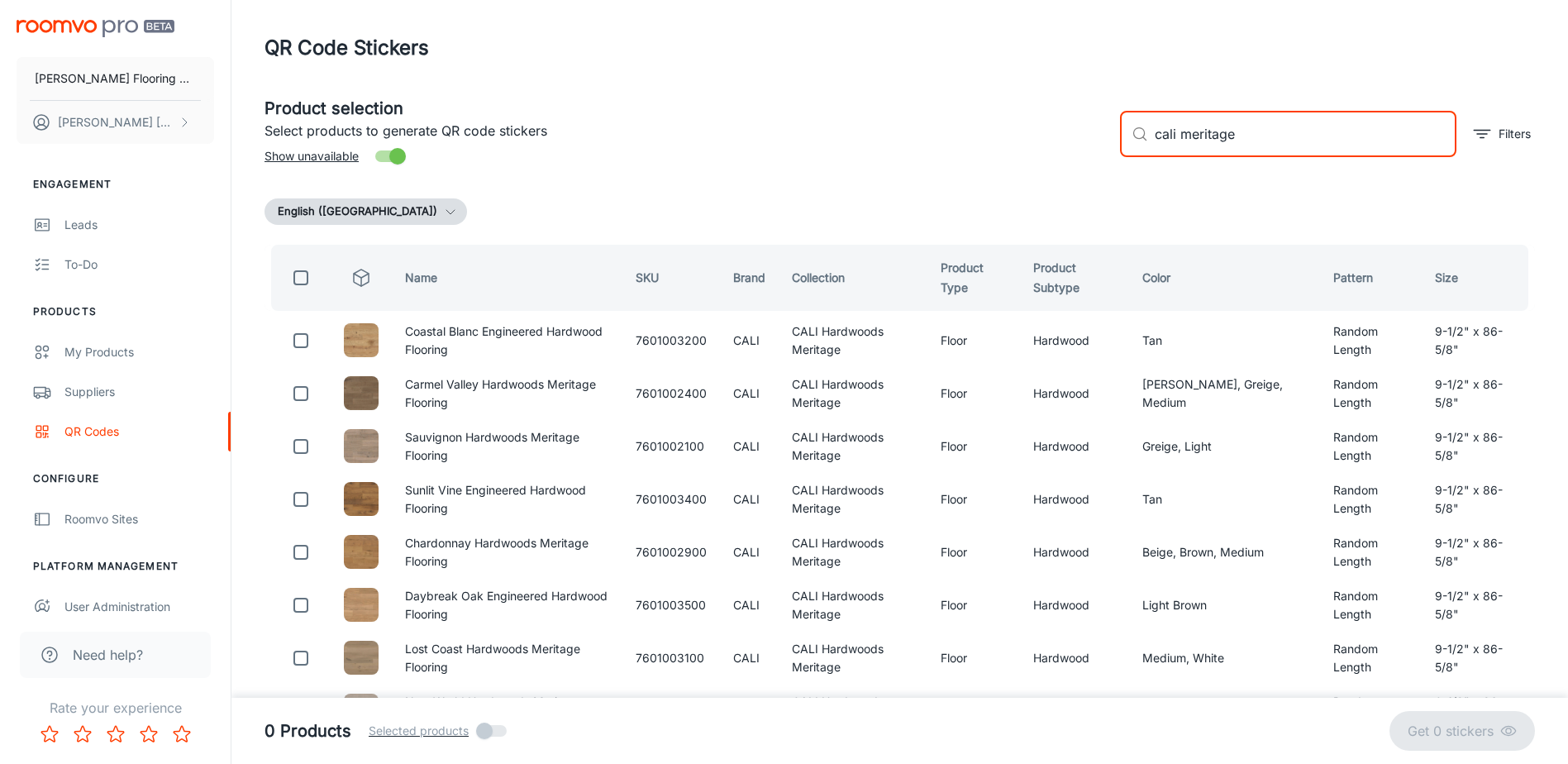
type input "cali meritage"
click at [302, 281] on input "checkbox" at bounding box center [301, 278] width 33 height 33
checkbox input "true"
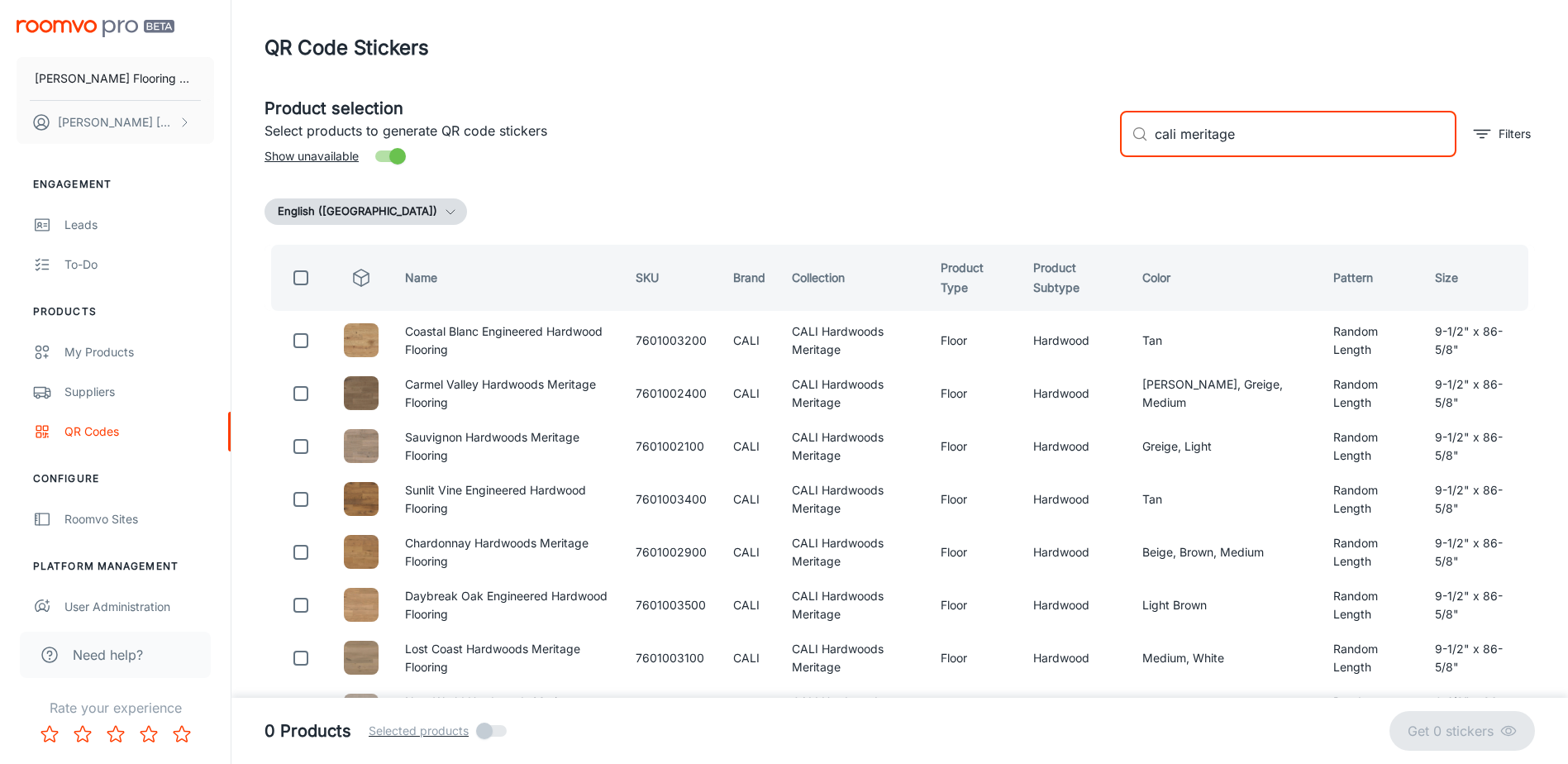
checkbox input "true"
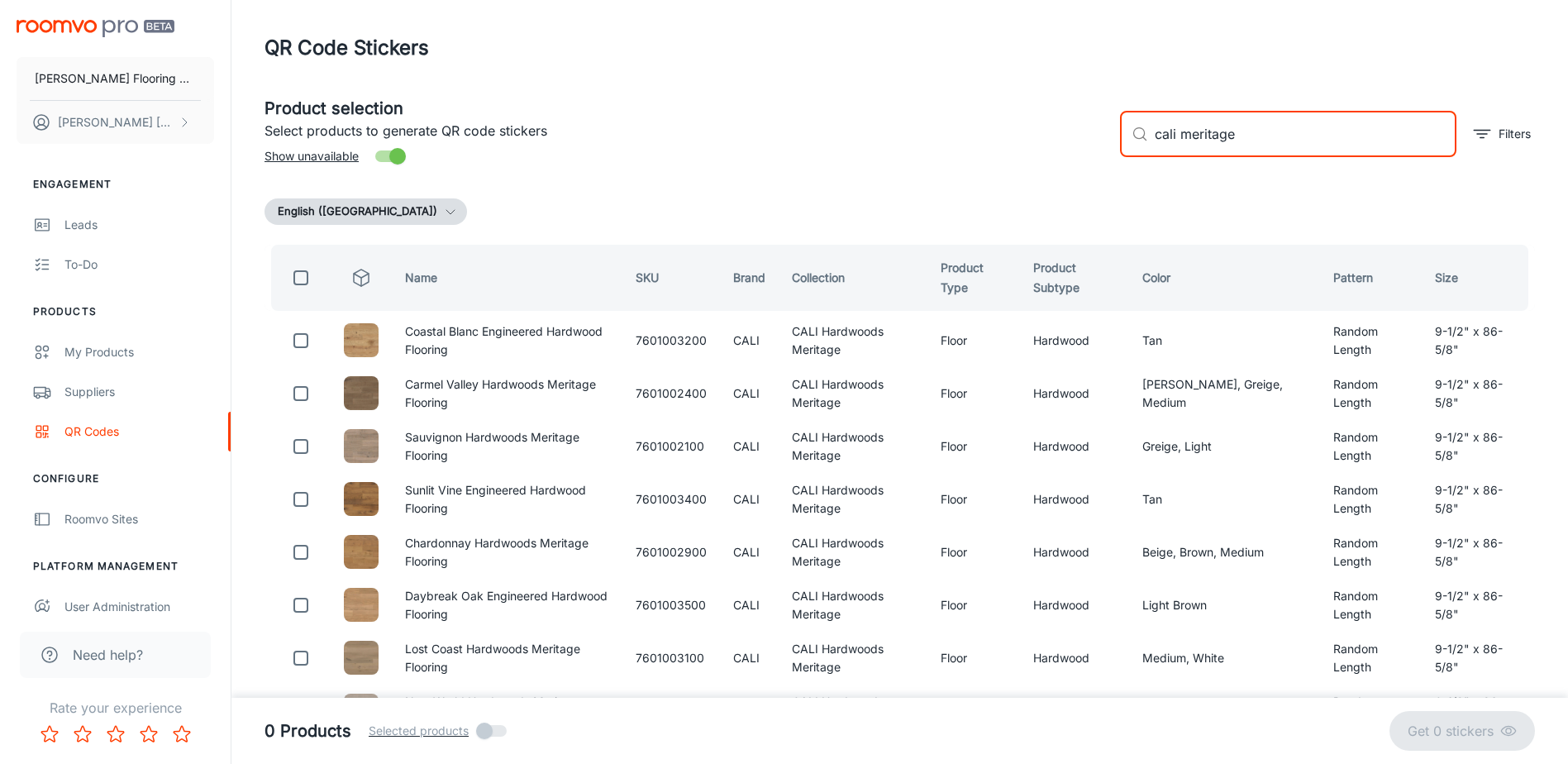
checkbox input "true"
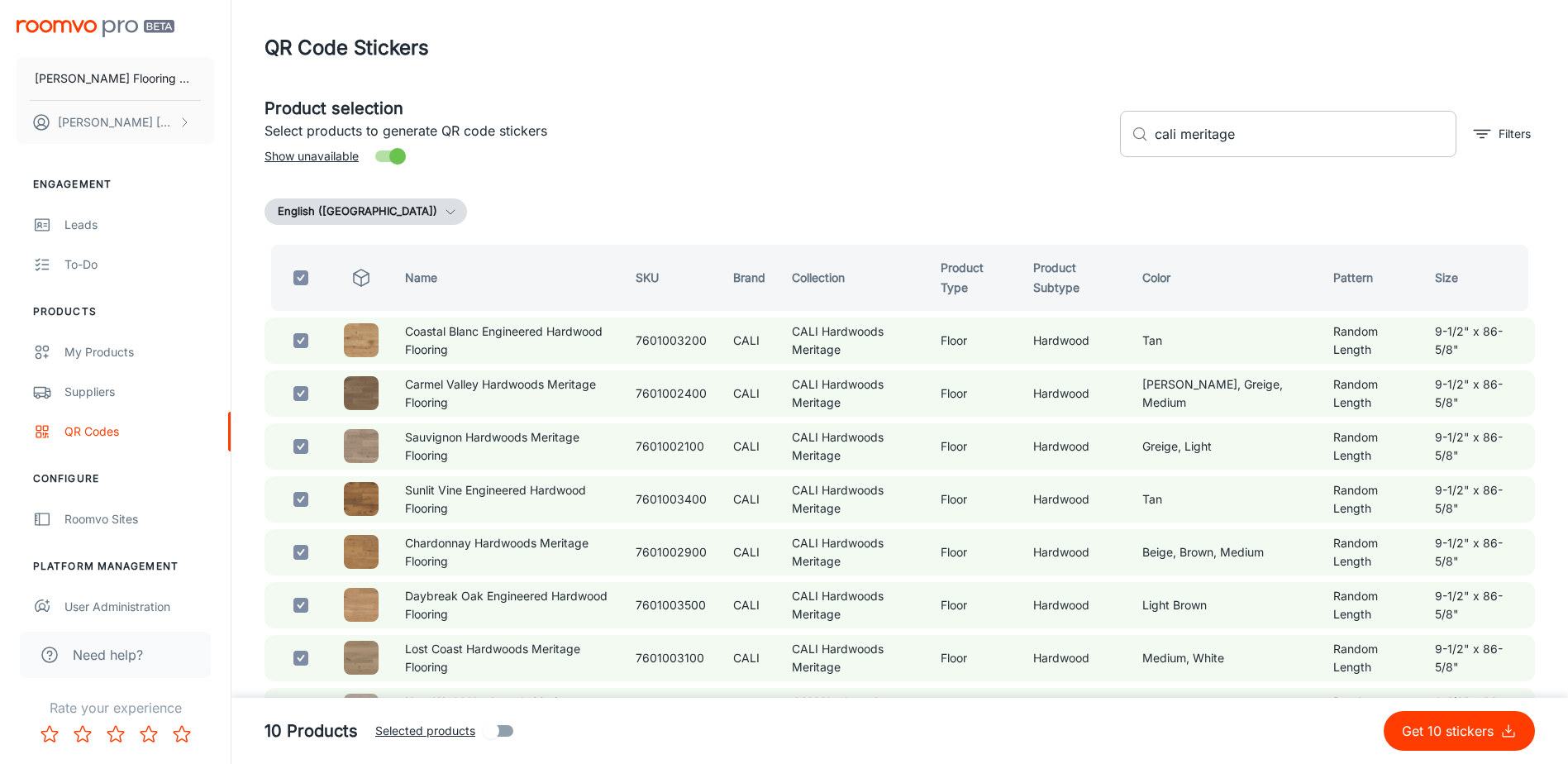
drag, startPoint x: 1234, startPoint y: 144, endPoint x: 1184, endPoint y: 154, distance: 51.0
click at [1184, 154] on input "cali meritage" at bounding box center [1305, 134] width 302 height 46
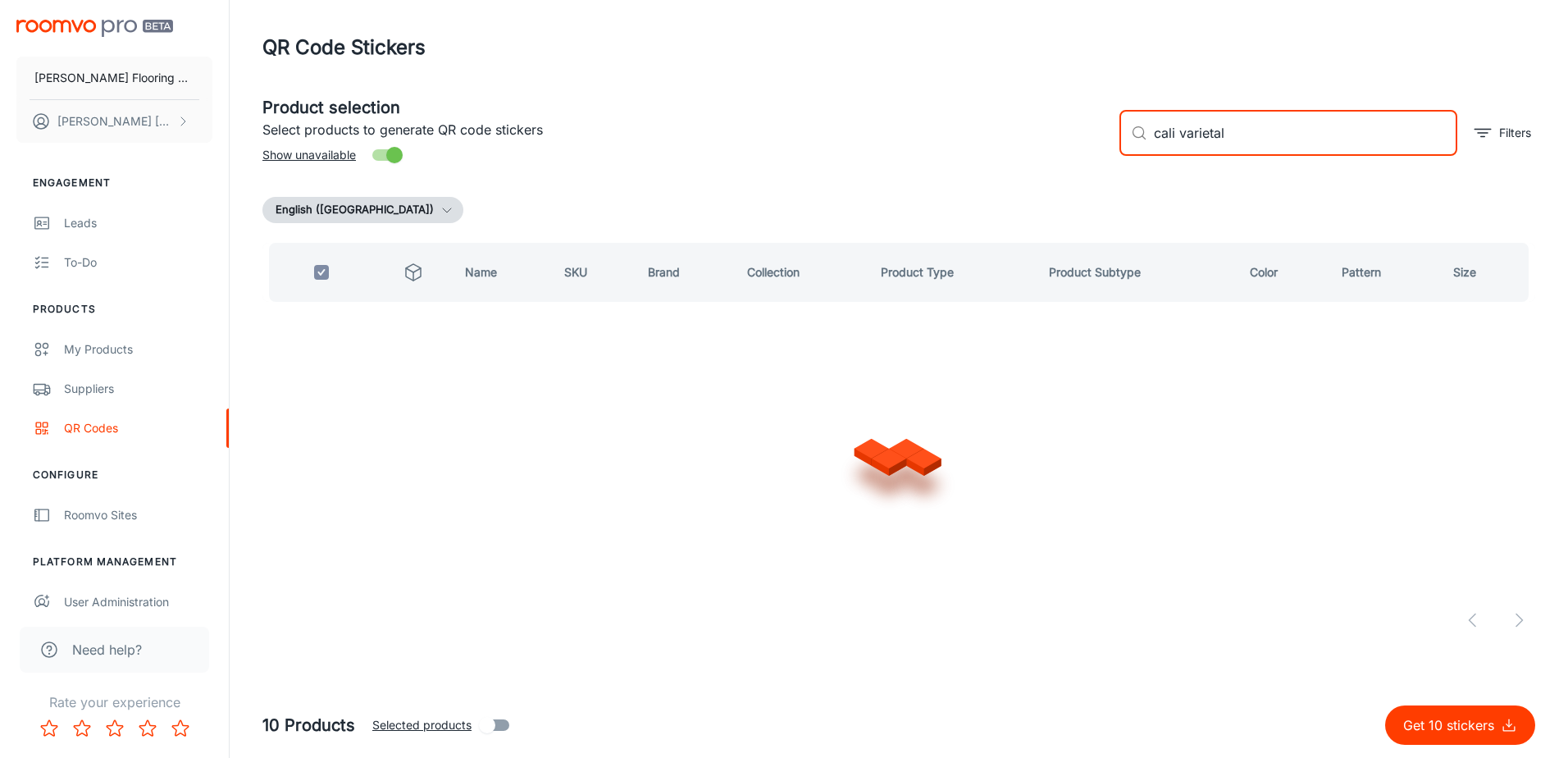
type input "cali varietals"
checkbox input "false"
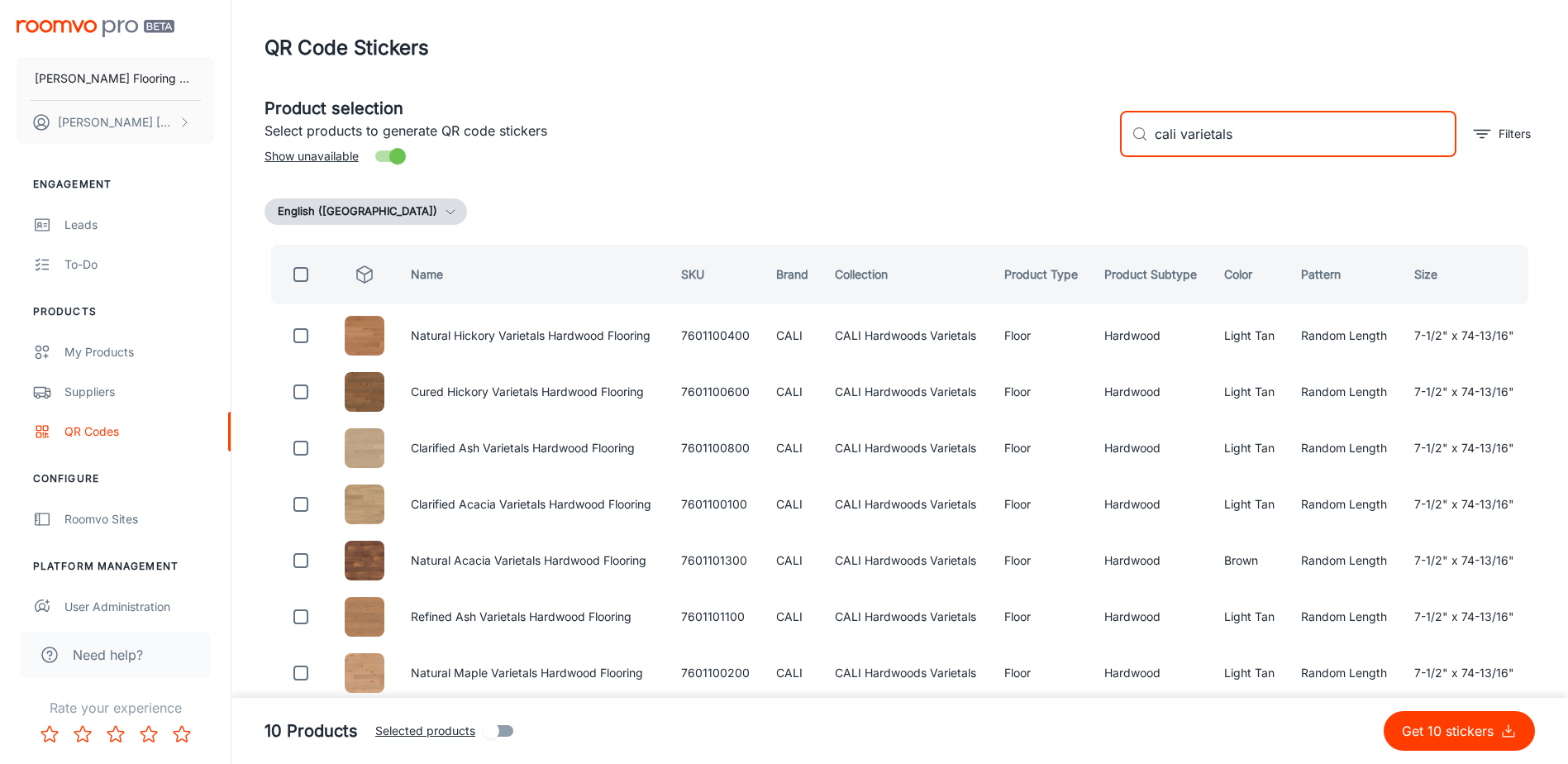
type input "cali varietals"
click at [301, 275] on input "checkbox" at bounding box center [301, 275] width 33 height 33
checkbox input "true"
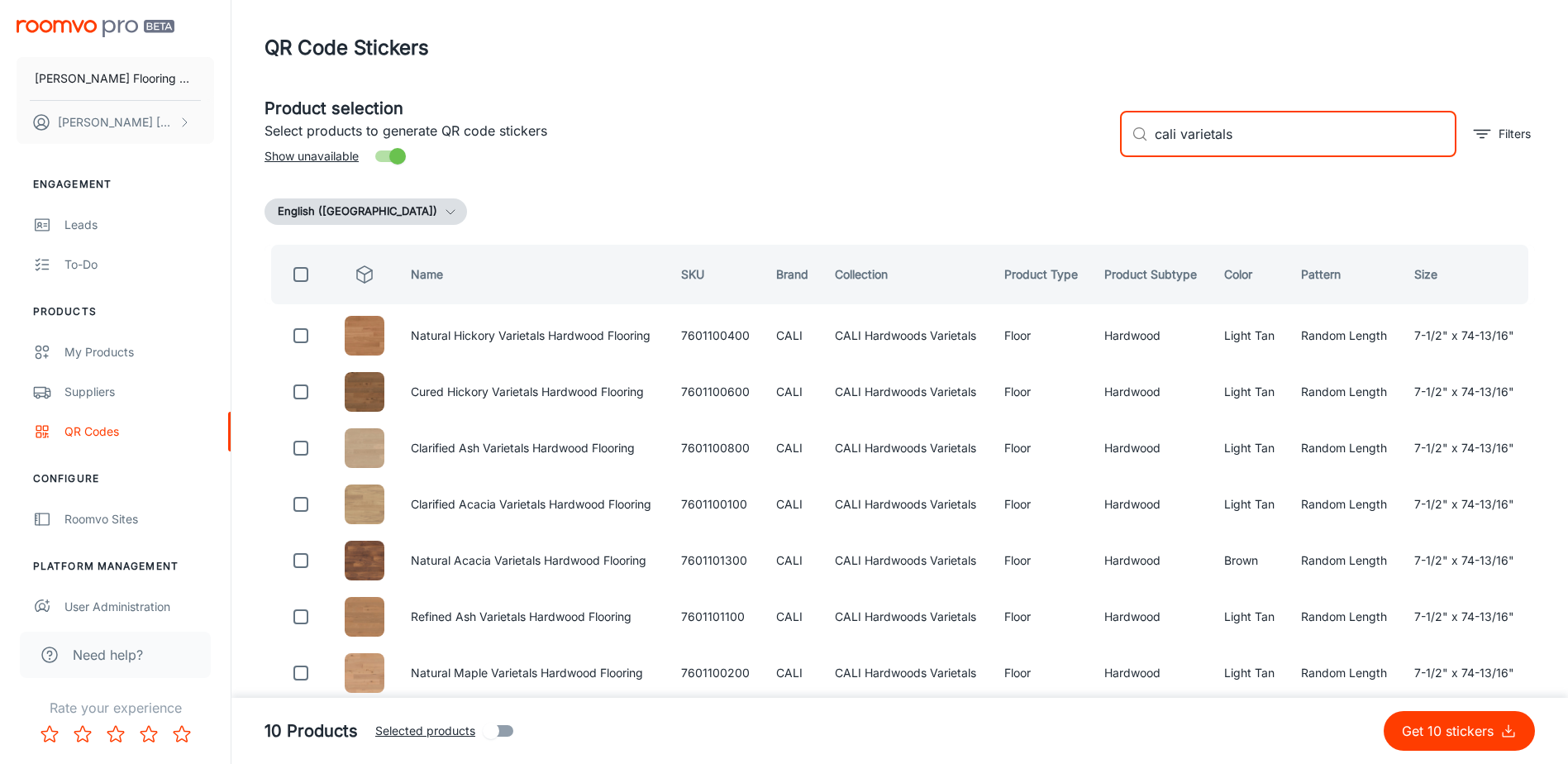
checkbox input "true"
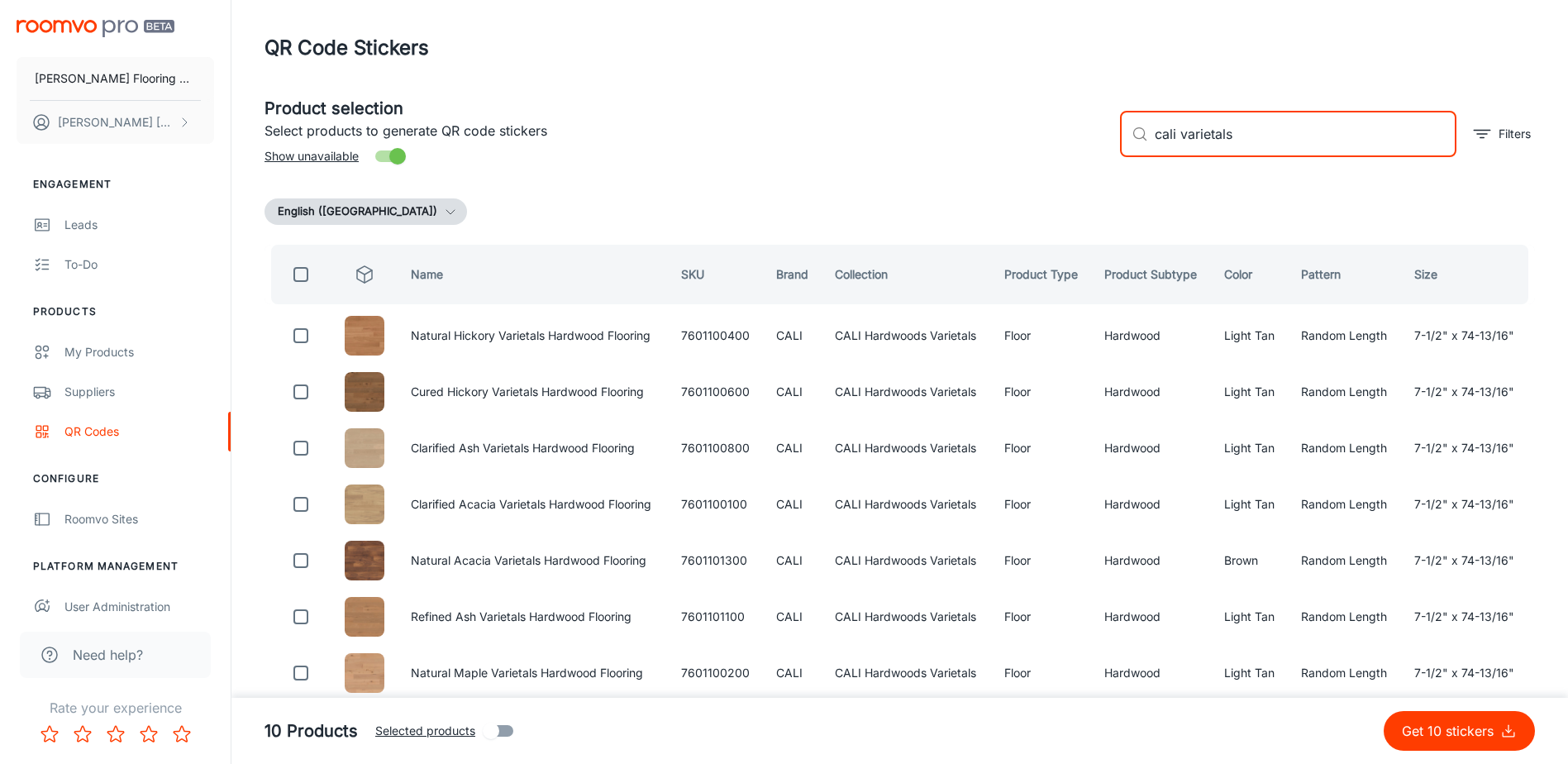
checkbox input "true"
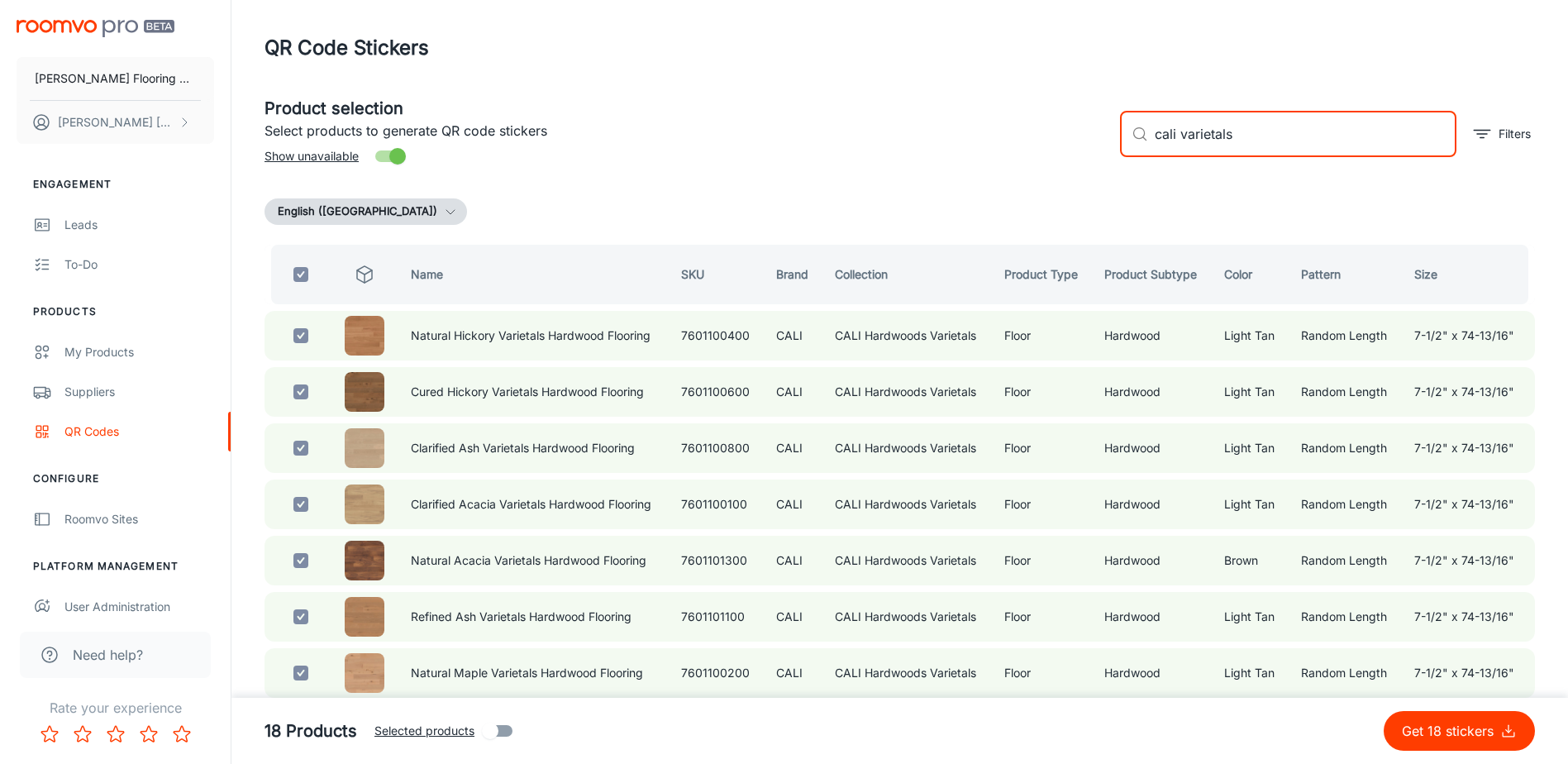
drag, startPoint x: 1237, startPoint y: 135, endPoint x: 1170, endPoint y: 159, distance: 71.2
click at [1170, 159] on div "​ cali varietals ​ Filters" at bounding box center [1321, 127] width 428 height 89
type input "c"
checkbox input "false"
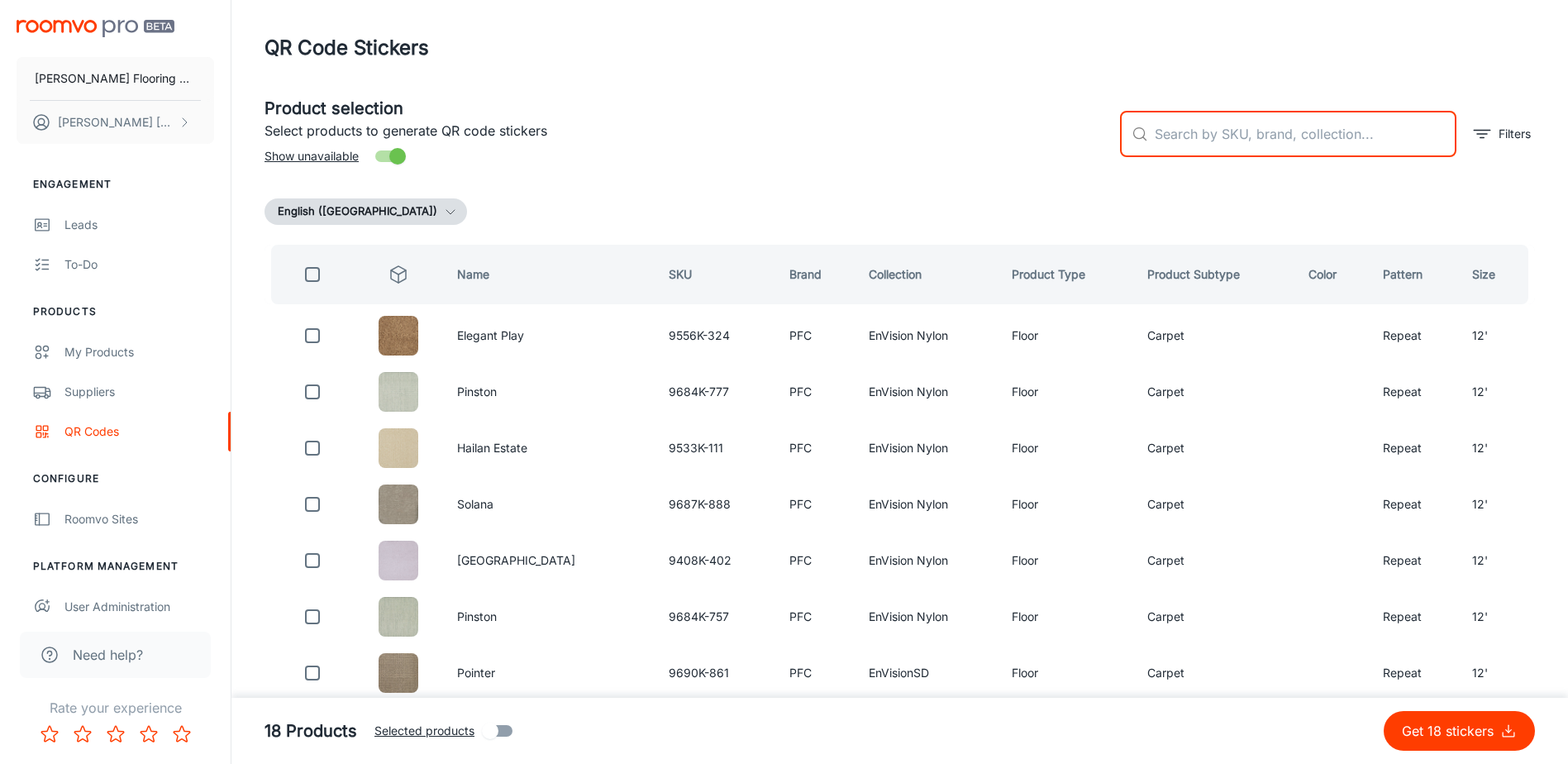
type input "a"
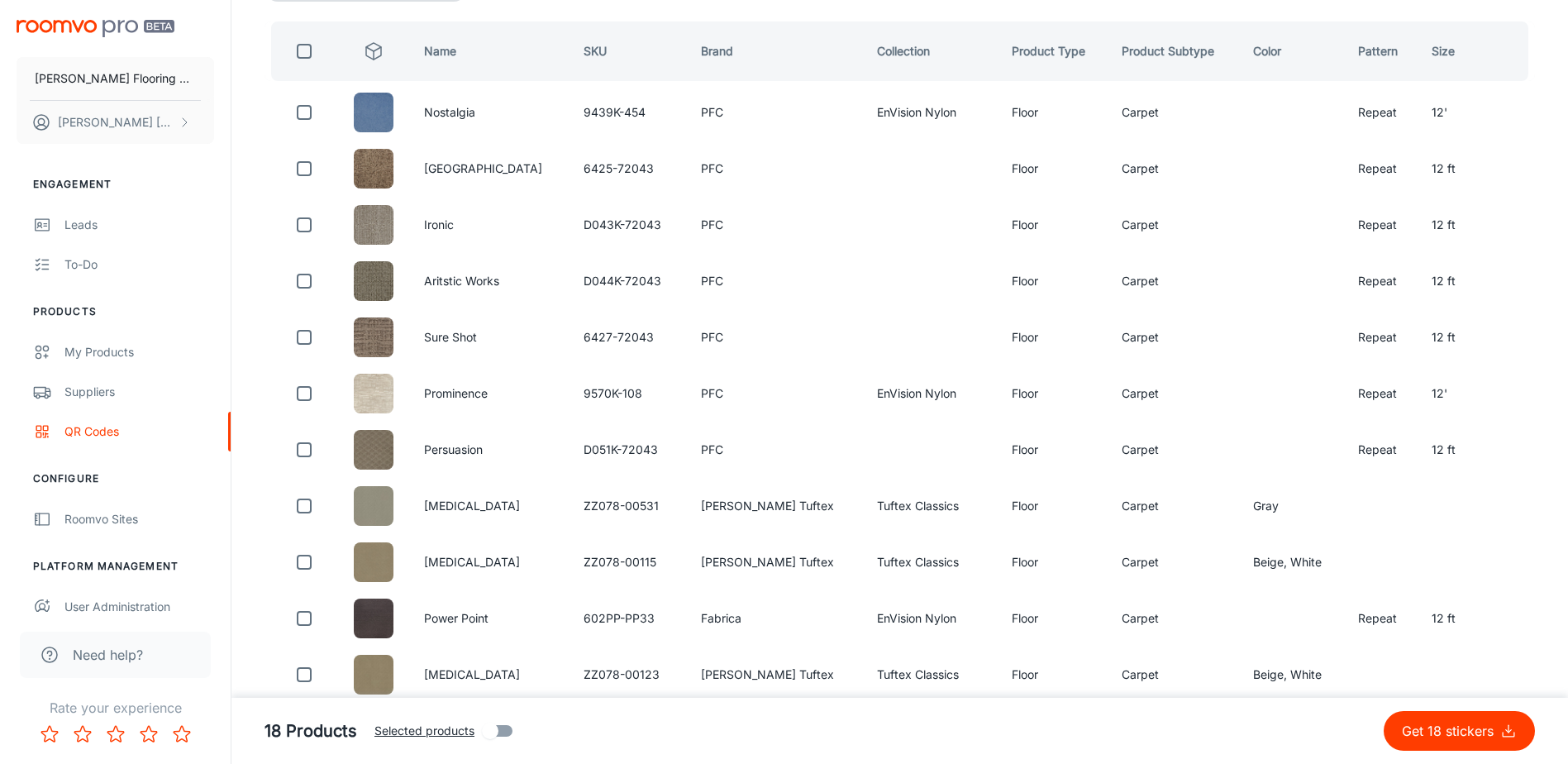
scroll to position [248, 0]
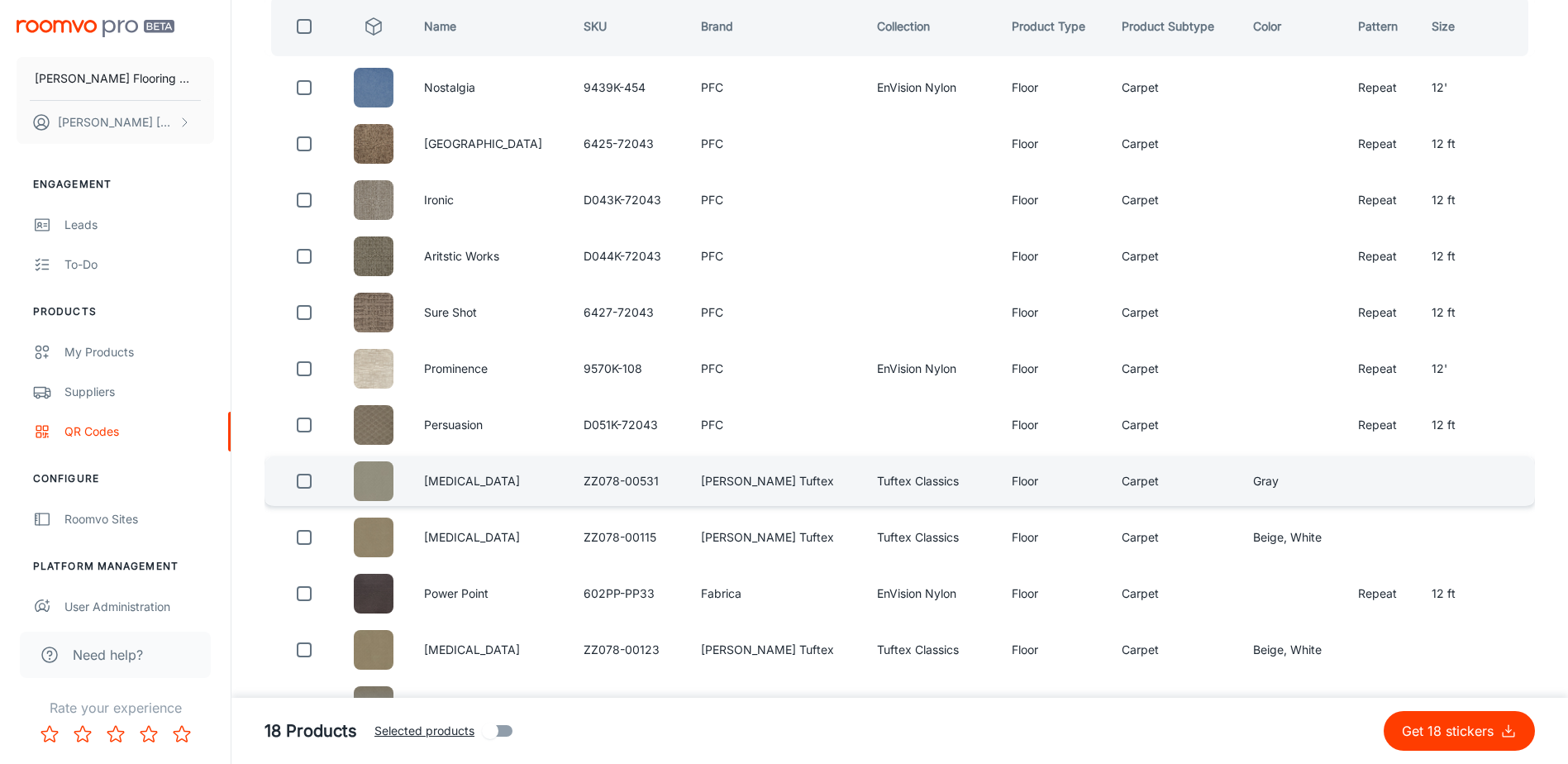
type input "[MEDICAL_DATA]"
click at [312, 486] on input "checkbox" at bounding box center [304, 481] width 33 height 33
checkbox input "true"
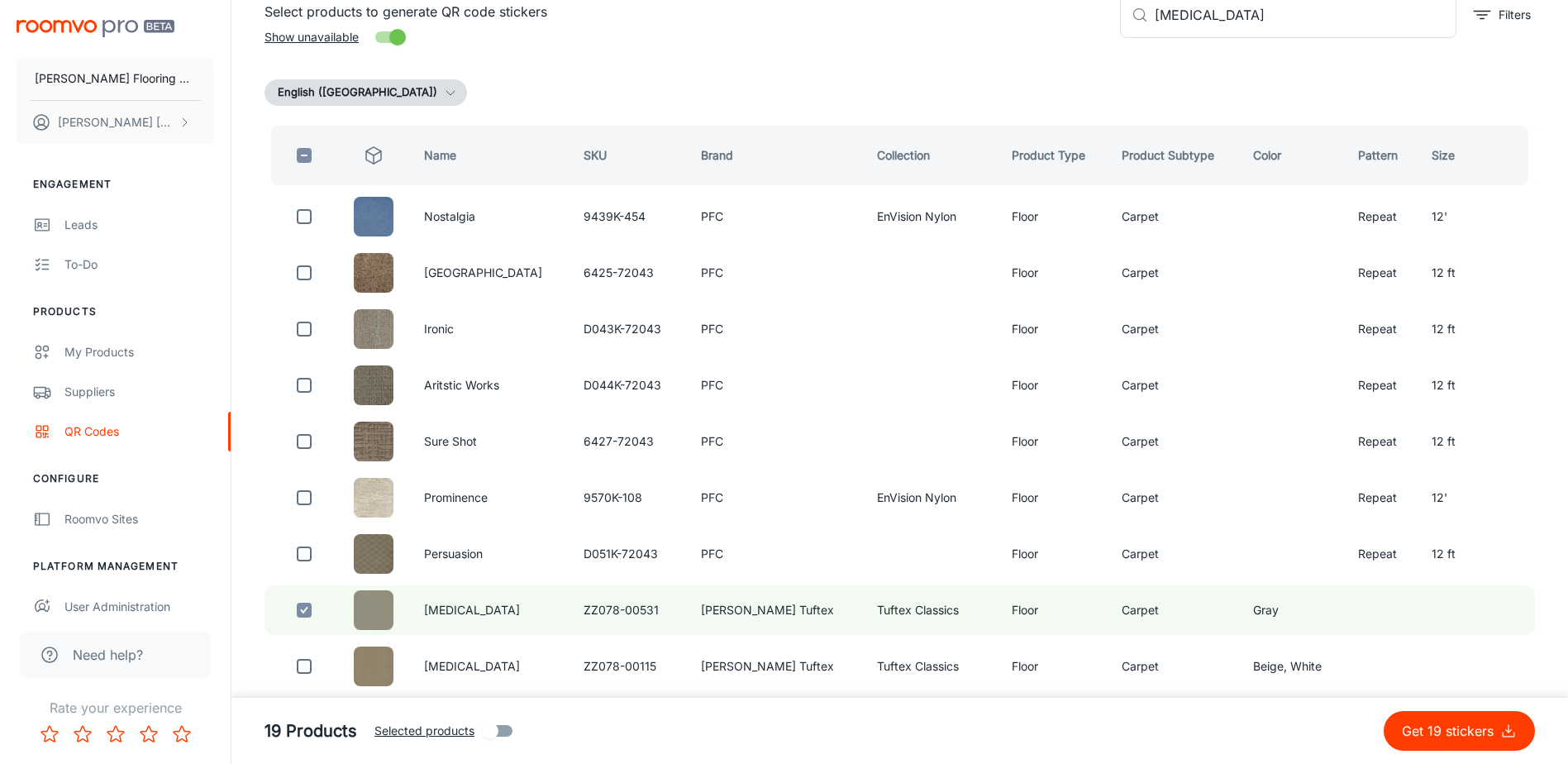
scroll to position [0, 0]
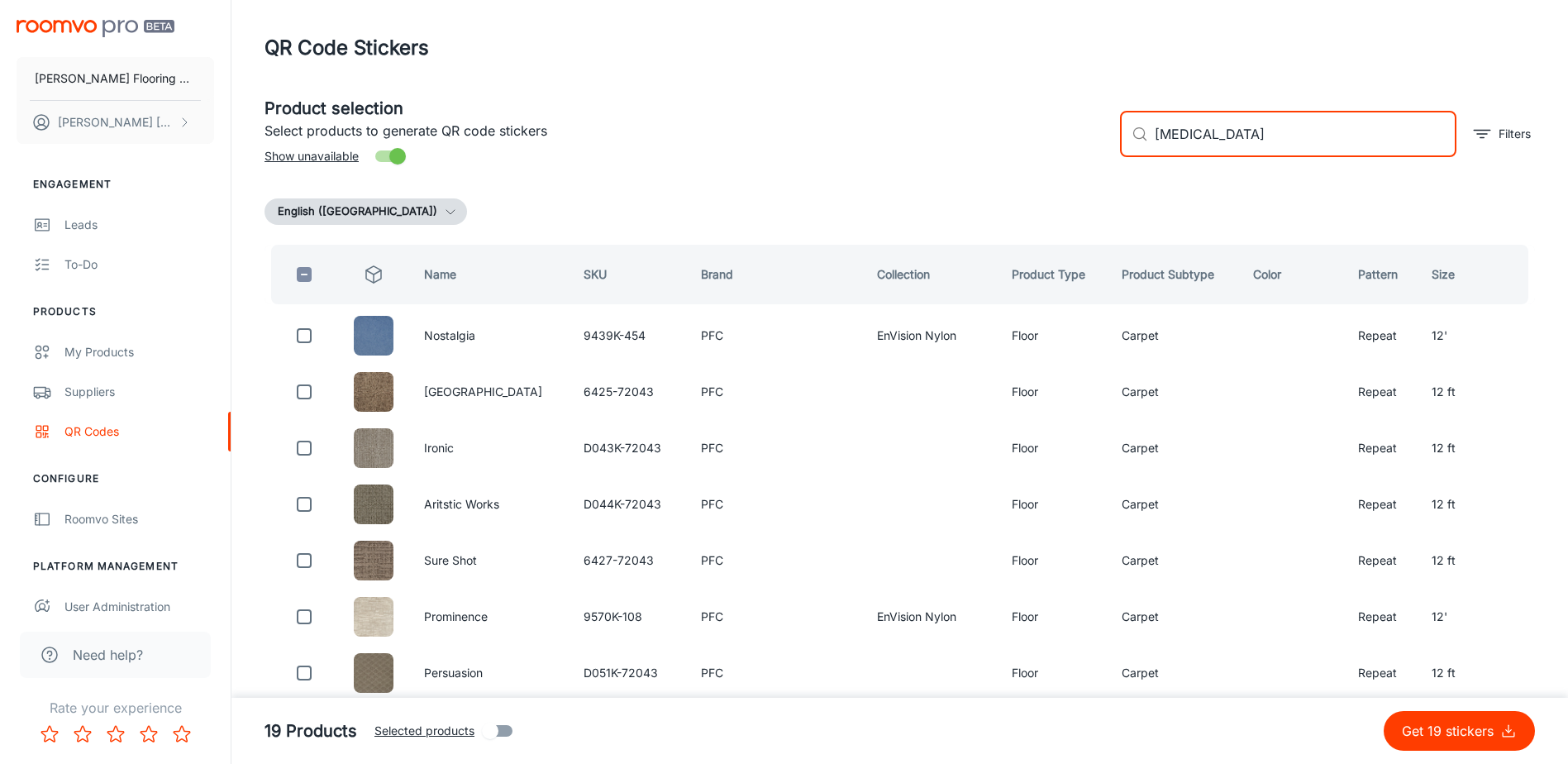
drag, startPoint x: 1190, startPoint y: 148, endPoint x: 1100, endPoint y: 160, distance: 90.8
click at [1099, 160] on div "Product selection Select products to generate QR code stickers Show unavailable…" at bounding box center [893, 127] width 1283 height 89
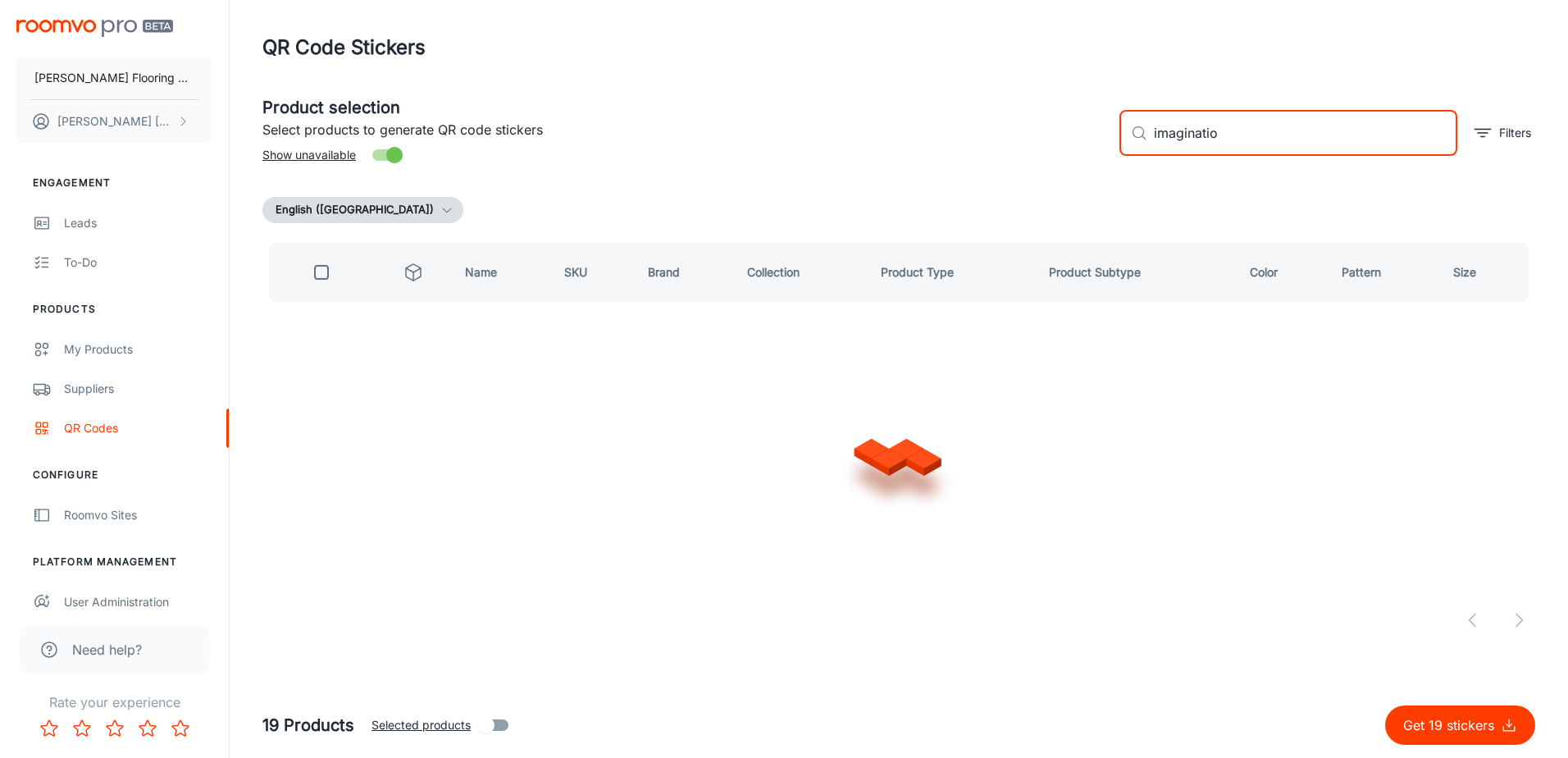
type input "imagination"
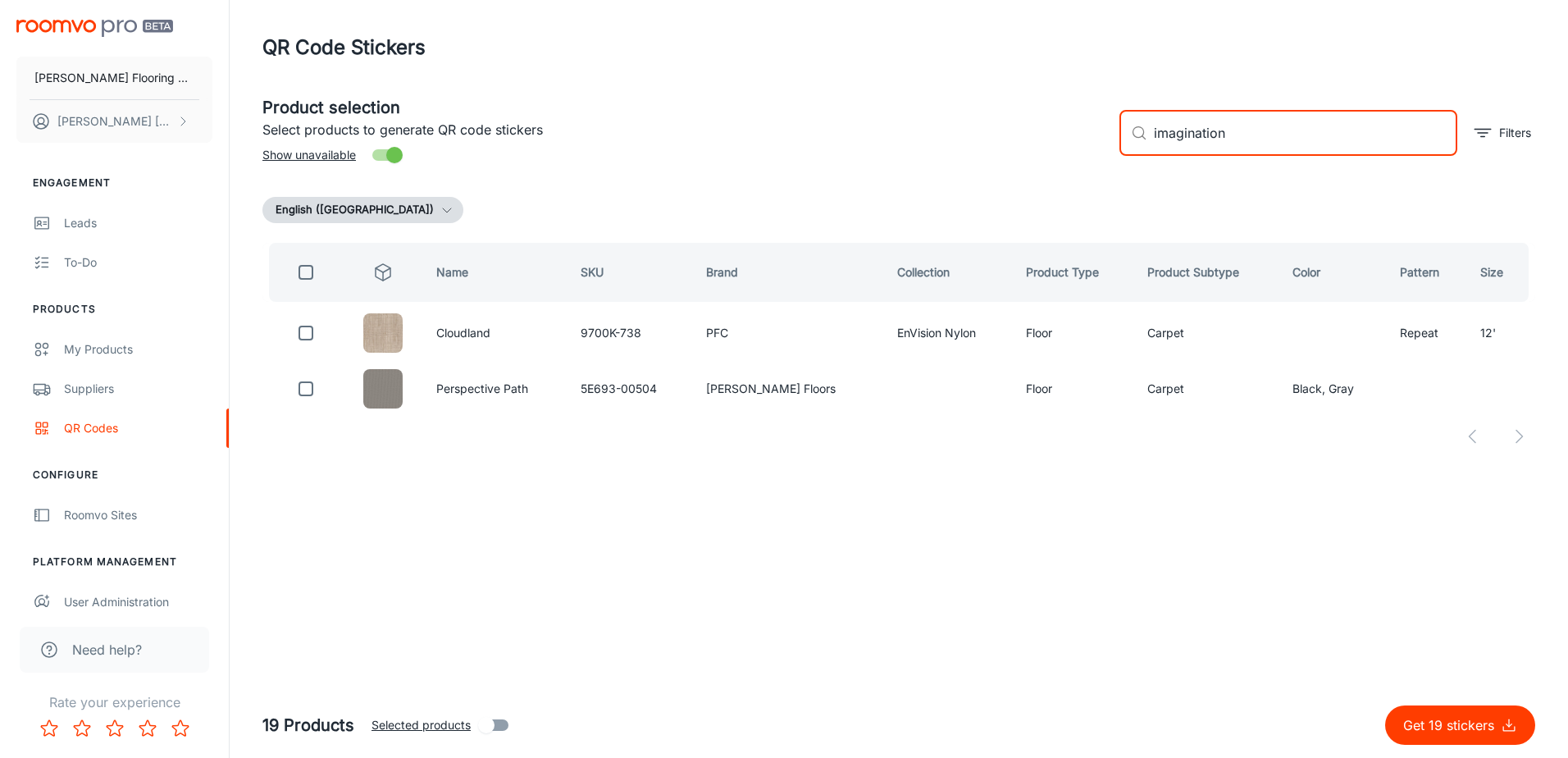
drag, startPoint x: 1221, startPoint y: 140, endPoint x: 1119, endPoint y: 168, distance: 105.8
click at [1119, 168] on div "​ imagination ​ Filters" at bounding box center [1320, 126] width 429 height 89
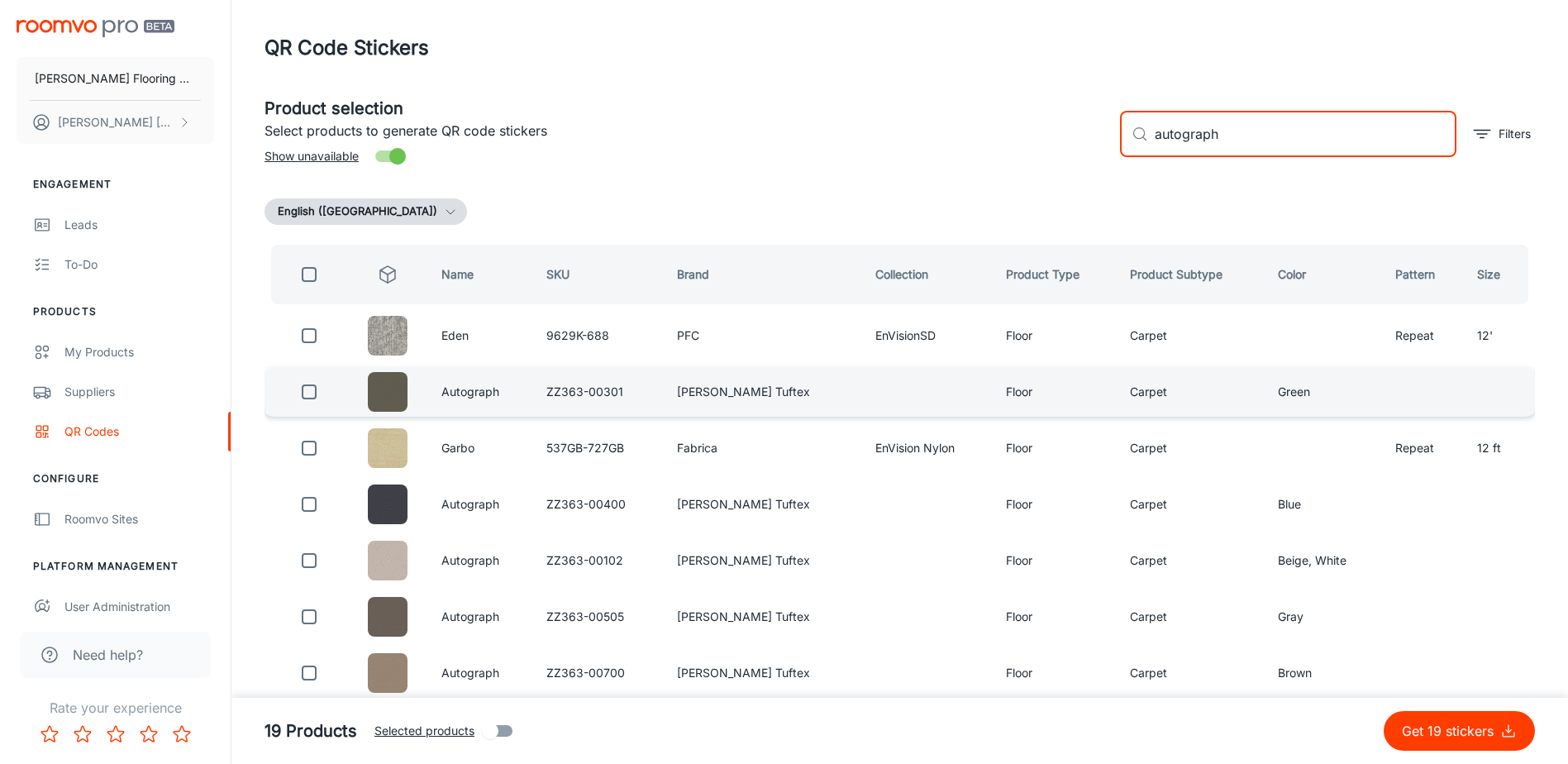
type input "autograph"
click at [307, 395] on input "checkbox" at bounding box center [309, 392] width 33 height 33
checkbox input "true"
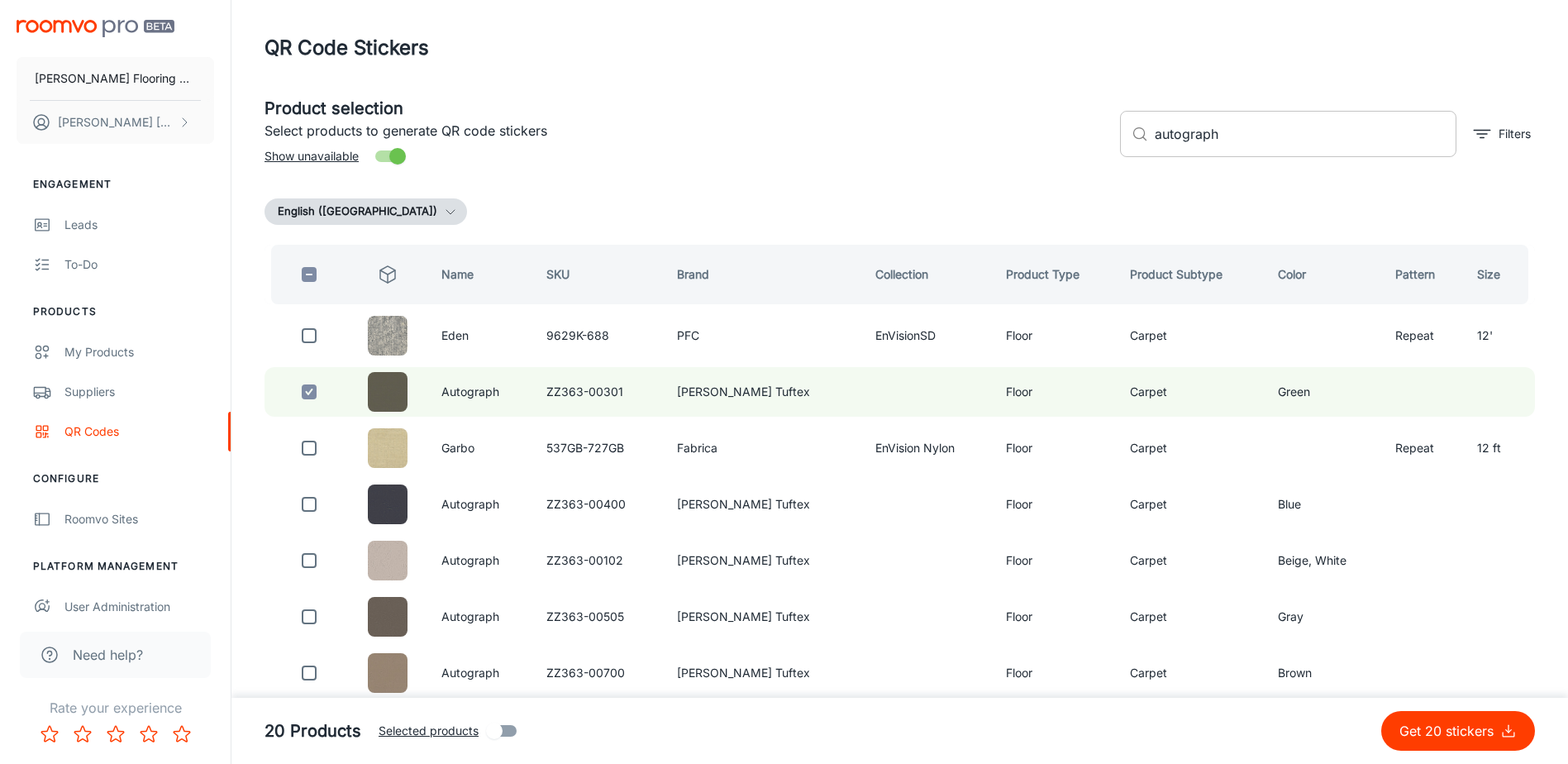
drag, startPoint x: 1226, startPoint y: 140, endPoint x: 1130, endPoint y: 155, distance: 97.2
click at [1130, 155] on div "​ autograph ​" at bounding box center [1287, 134] width 337 height 46
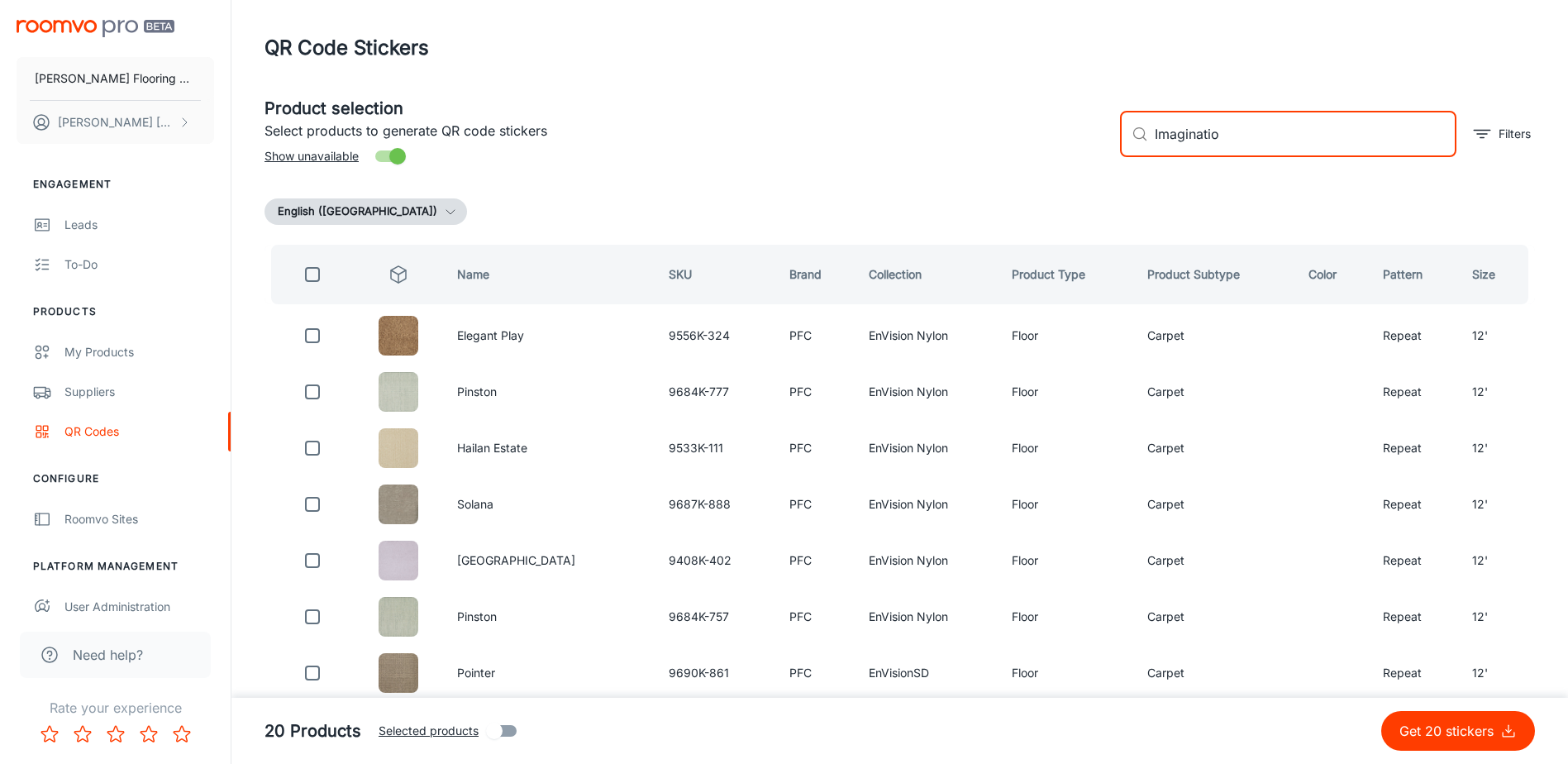
type input "Imagination"
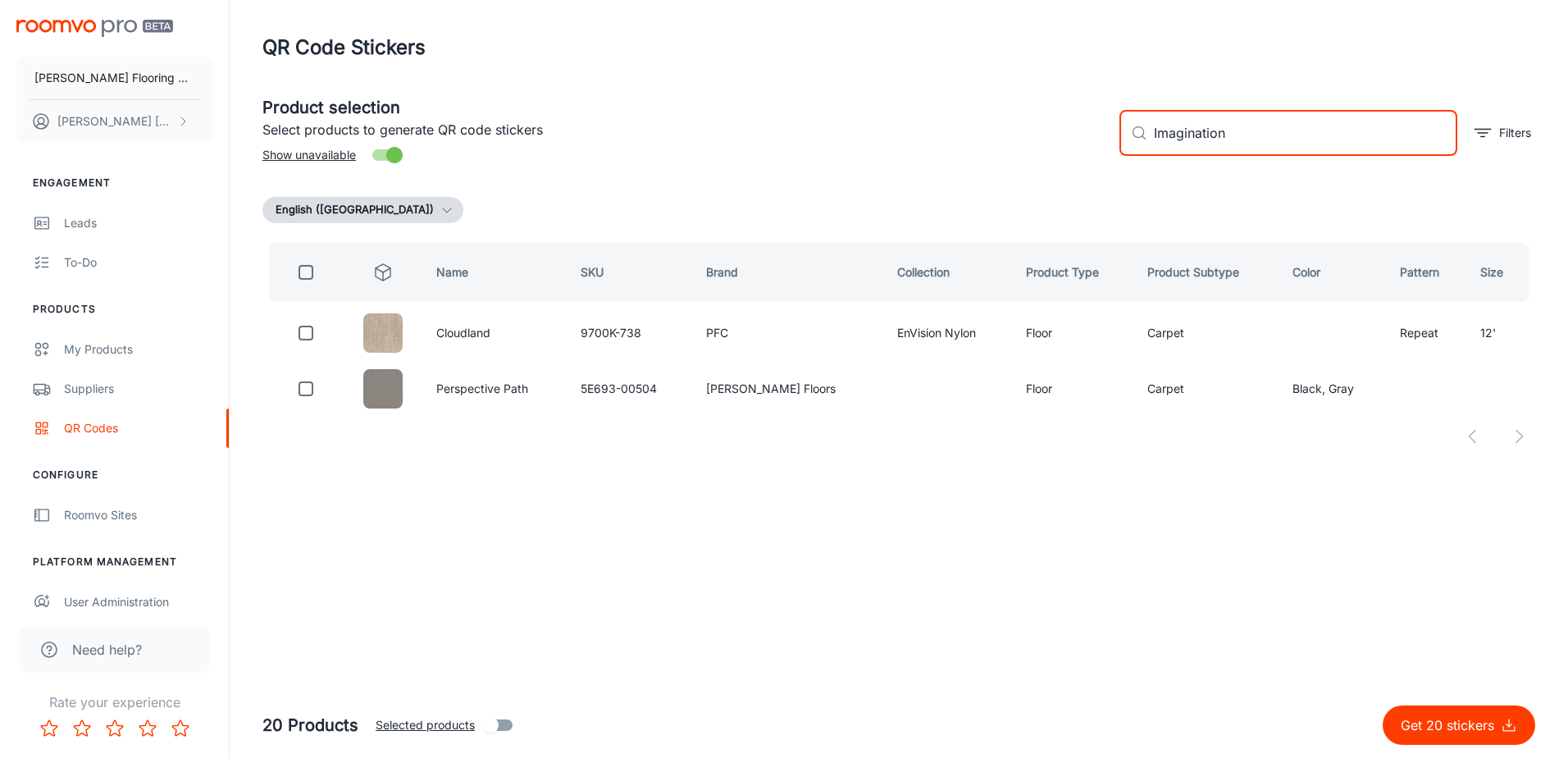
click at [1159, 155] on input "Imagination" at bounding box center [1306, 133] width 303 height 46
drag, startPoint x: 1133, startPoint y: 153, endPoint x: 1089, endPoint y: 160, distance: 44.6
click at [1089, 160] on div "Product selection Select products to generate QR code stickers Show unavailable…" at bounding box center [892, 126] width 1286 height 89
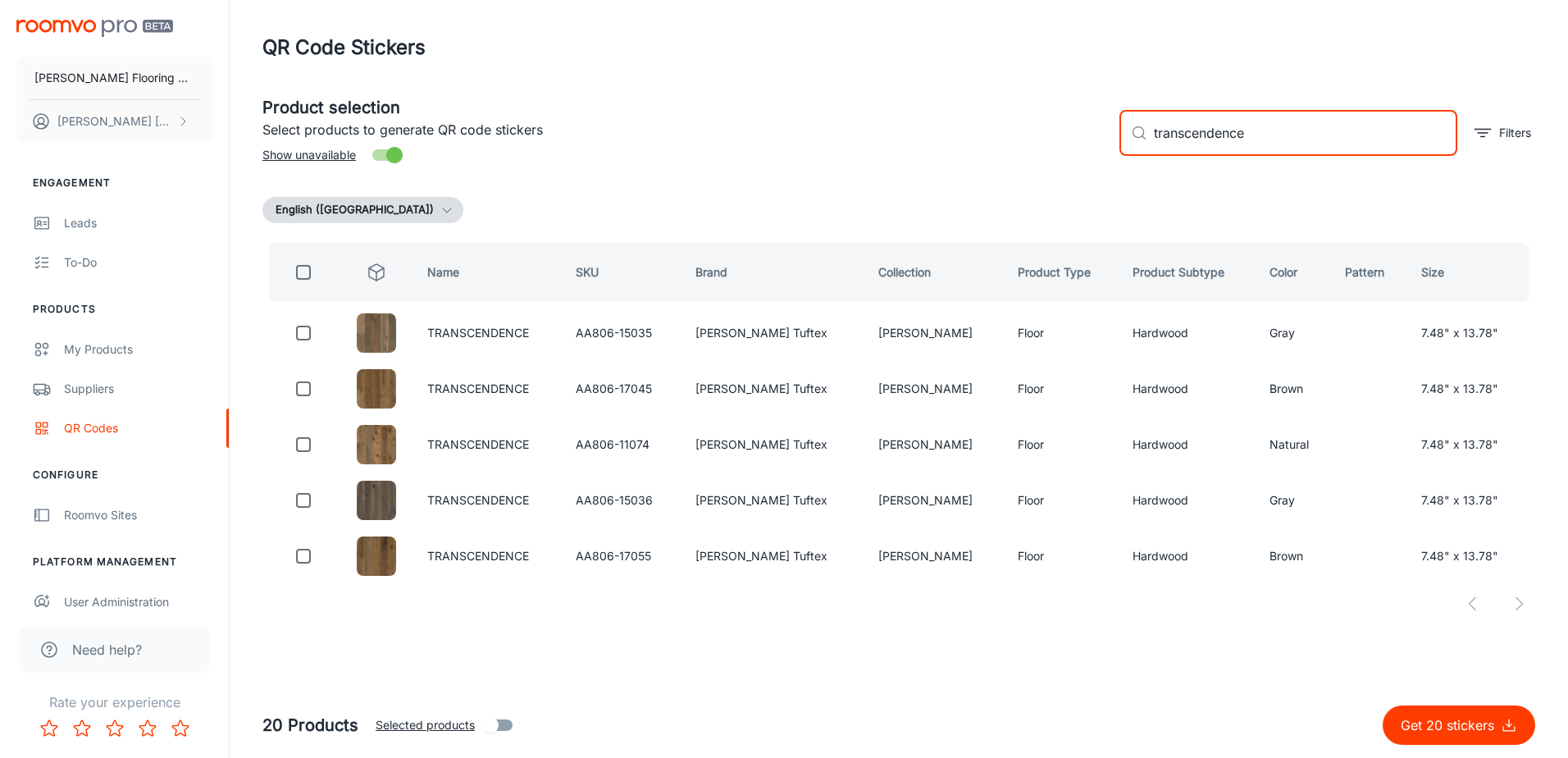
type input "transcendence"
click at [303, 268] on input "checkbox" at bounding box center [303, 273] width 33 height 33
checkbox input "true"
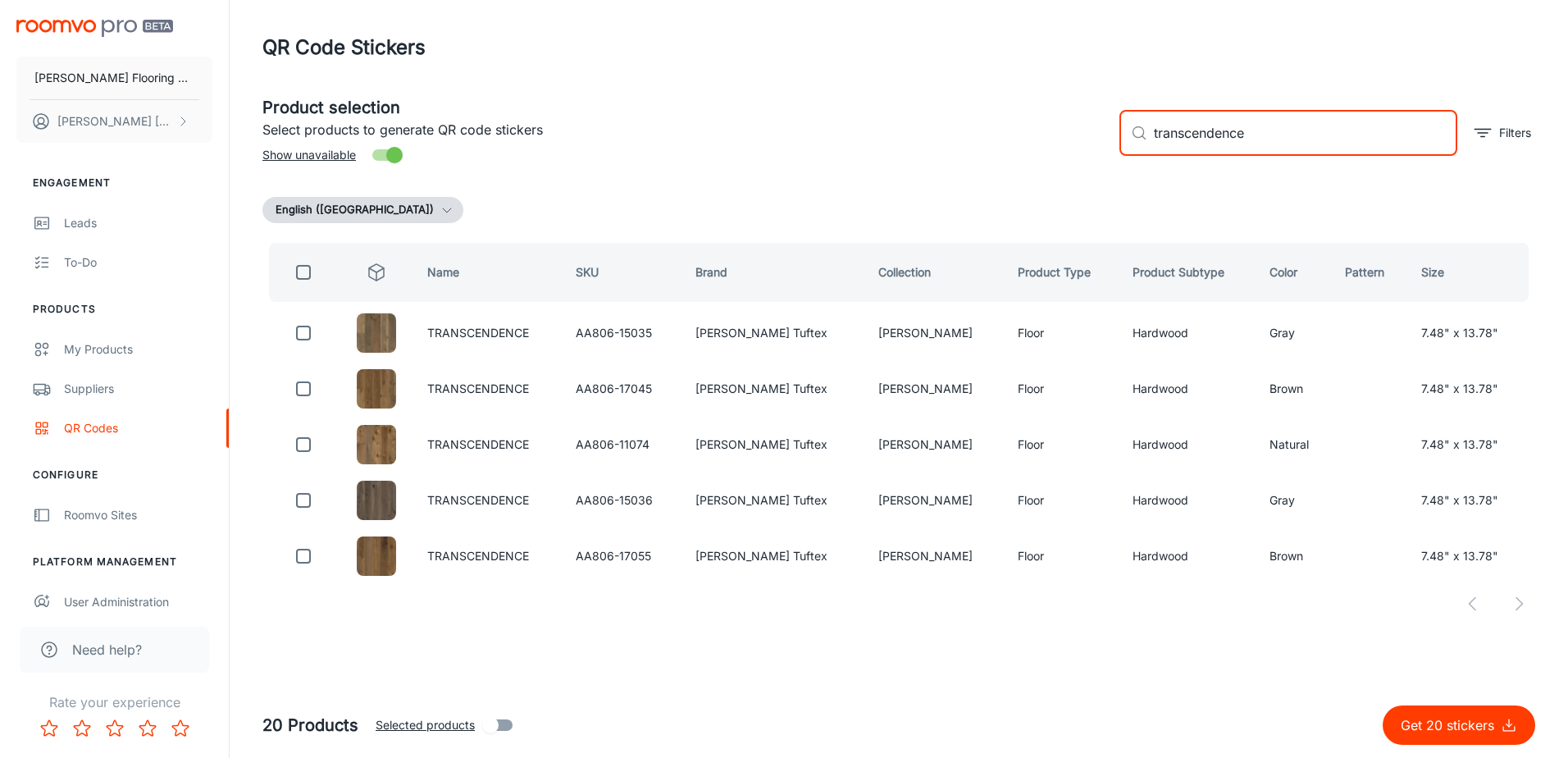
checkbox input "true"
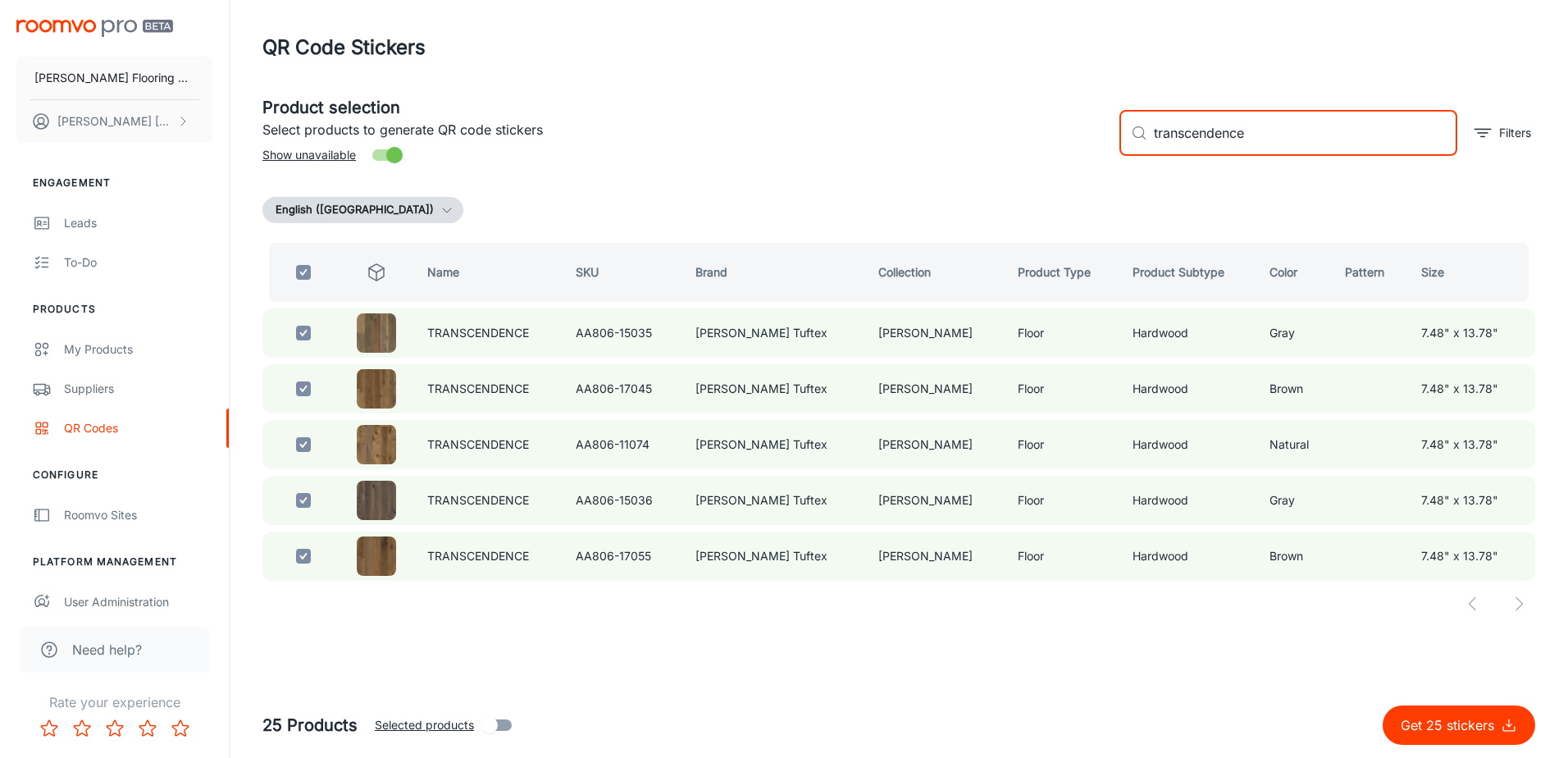
drag, startPoint x: 1223, startPoint y: 135, endPoint x: 1127, endPoint y: 146, distance: 96.6
click at [1137, 143] on div "​ transcendence ​" at bounding box center [1289, 133] width 338 height 46
checkbox input "false"
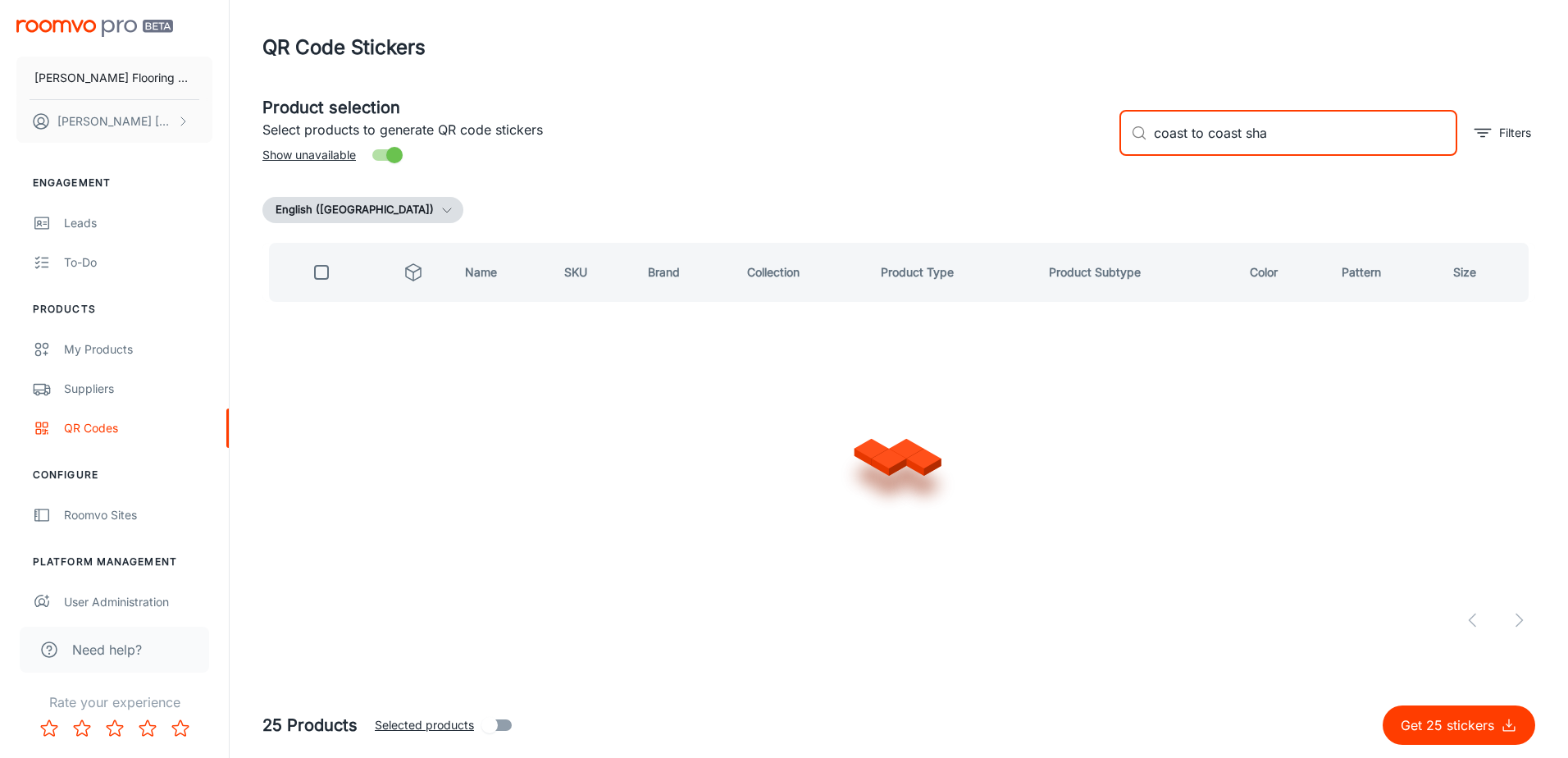
type input "coast to coast [PERSON_NAME]"
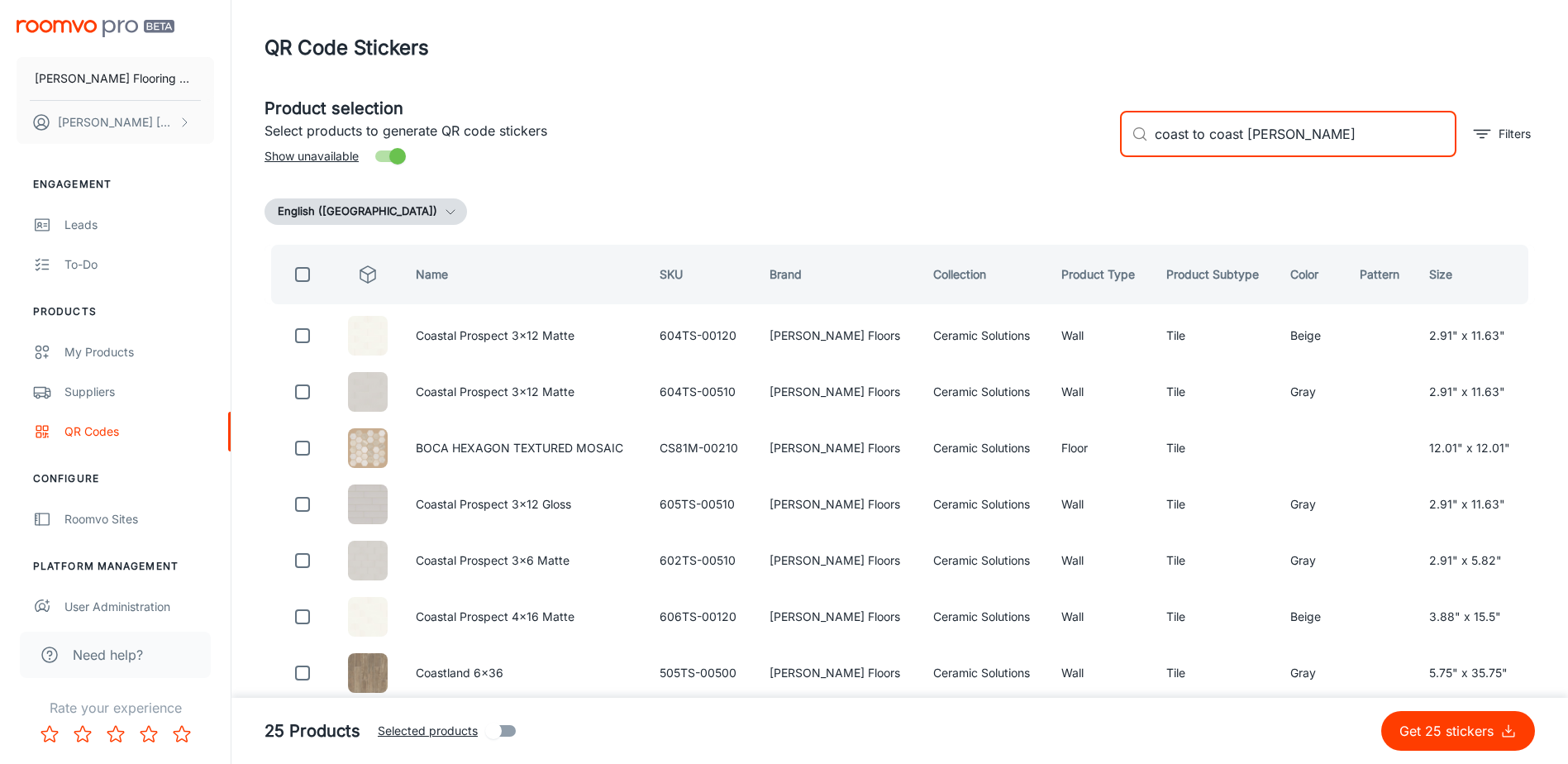
drag, startPoint x: 1305, startPoint y: 140, endPoint x: 1151, endPoint y: 152, distance: 154.5
click at [1151, 152] on div "​ coast to coast [PERSON_NAME] ​" at bounding box center [1287, 134] width 337 height 46
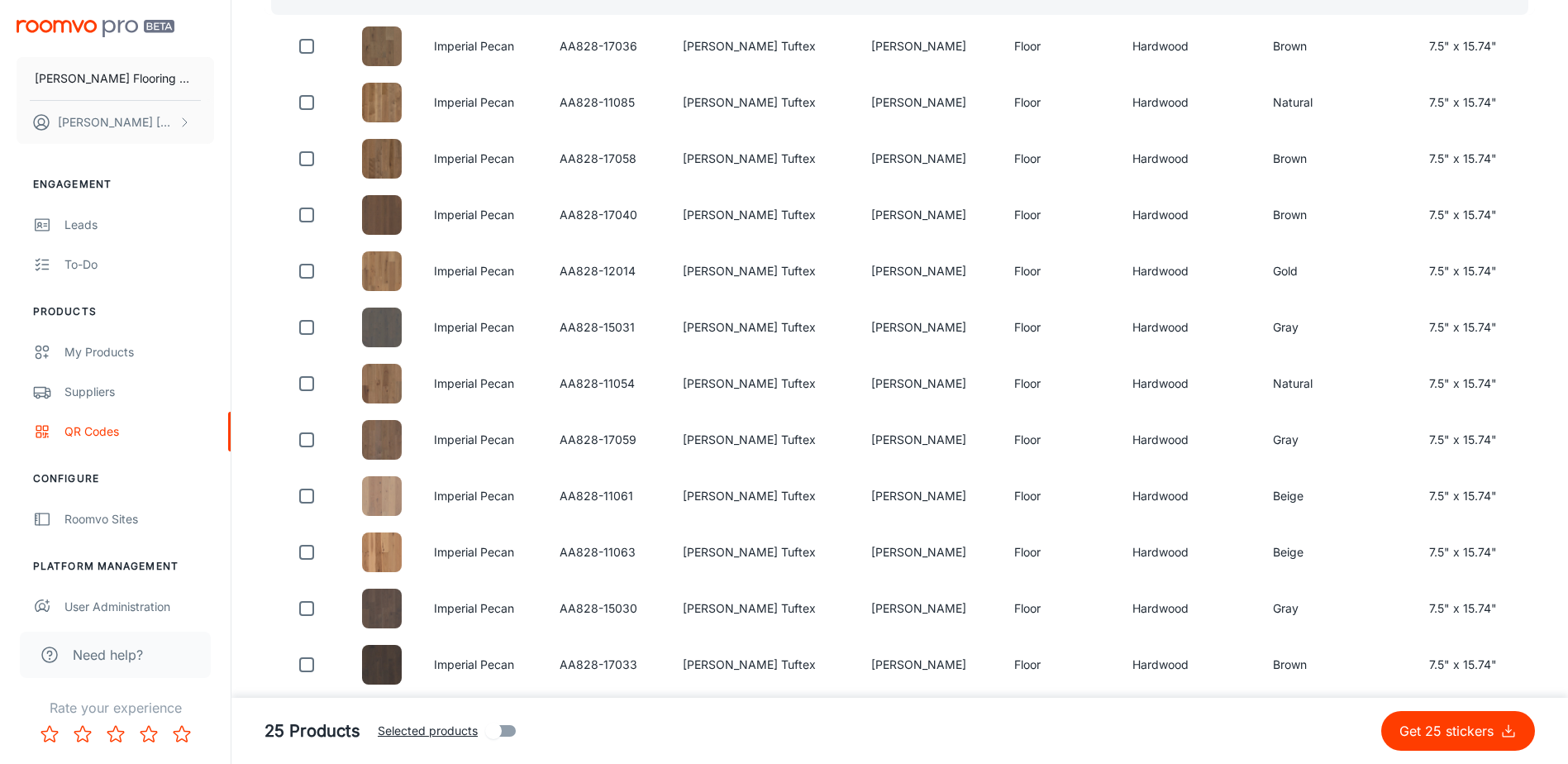
scroll to position [198, 0]
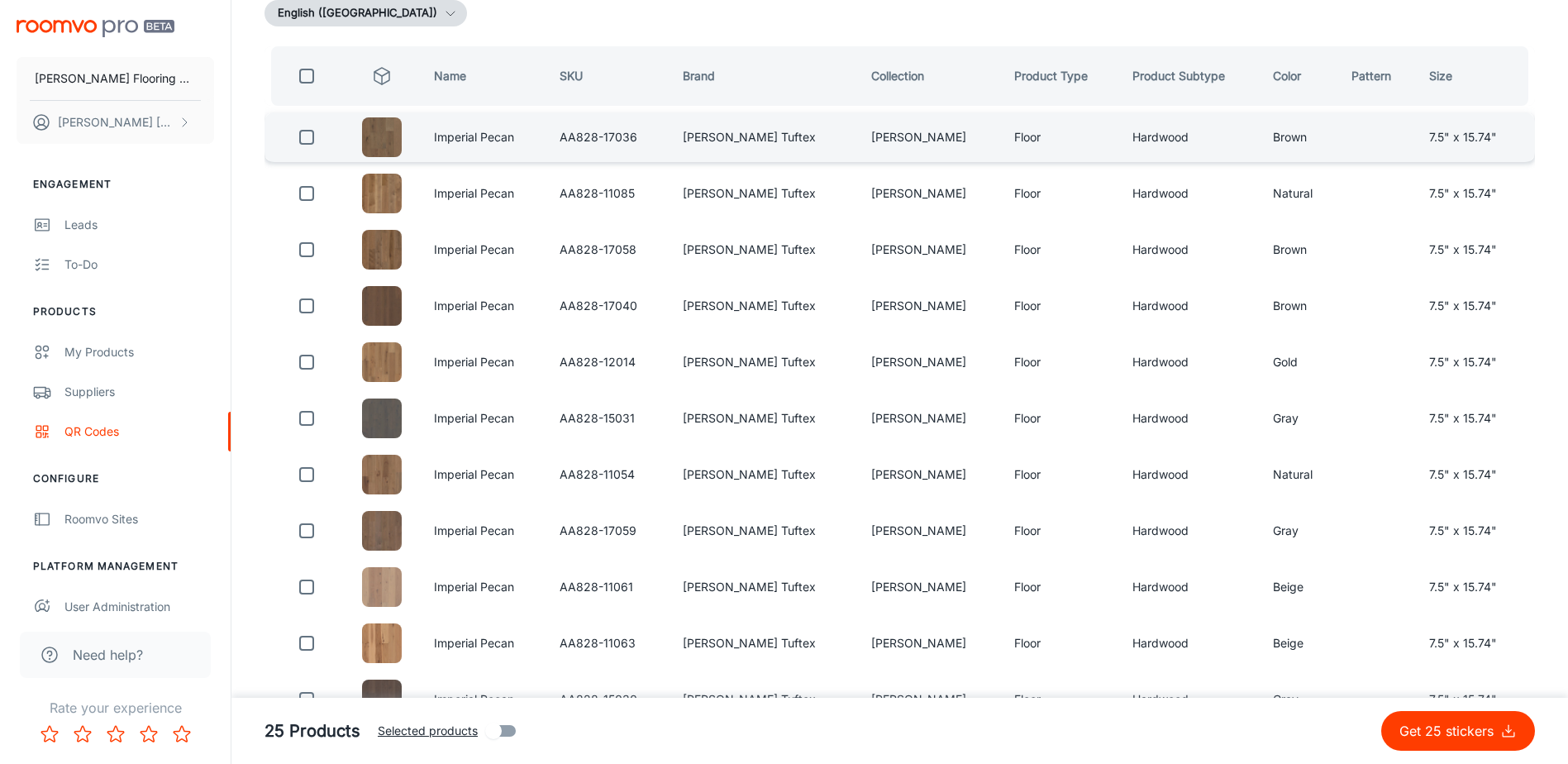
type input "Imperial Pecan"
drag, startPoint x: 312, startPoint y: 129, endPoint x: 327, endPoint y: 137, distance: 17.0
click at [312, 130] on input "checkbox" at bounding box center [307, 137] width 33 height 33
checkbox input "true"
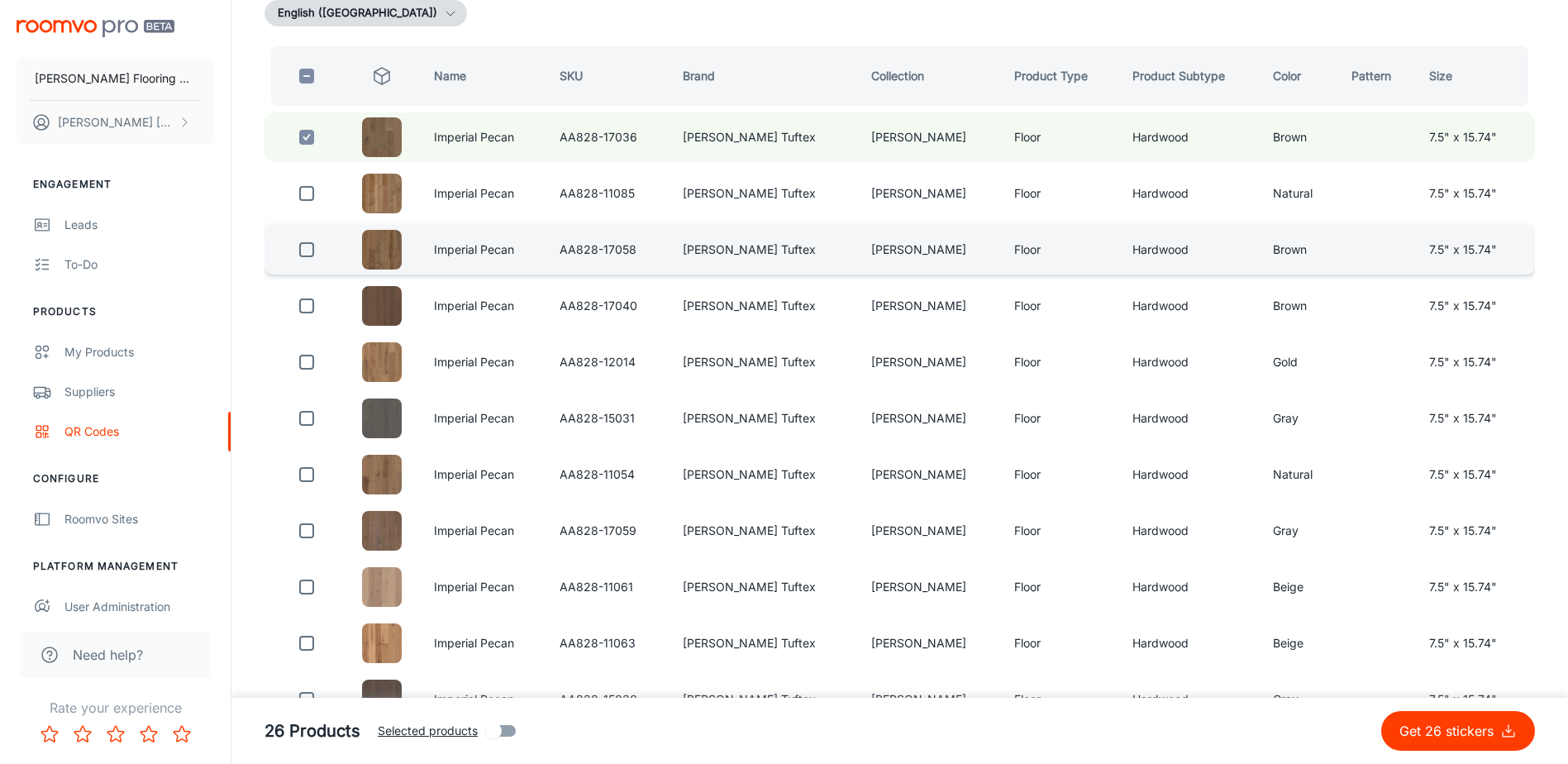
click at [302, 246] on input "checkbox" at bounding box center [307, 250] width 33 height 33
checkbox input "true"
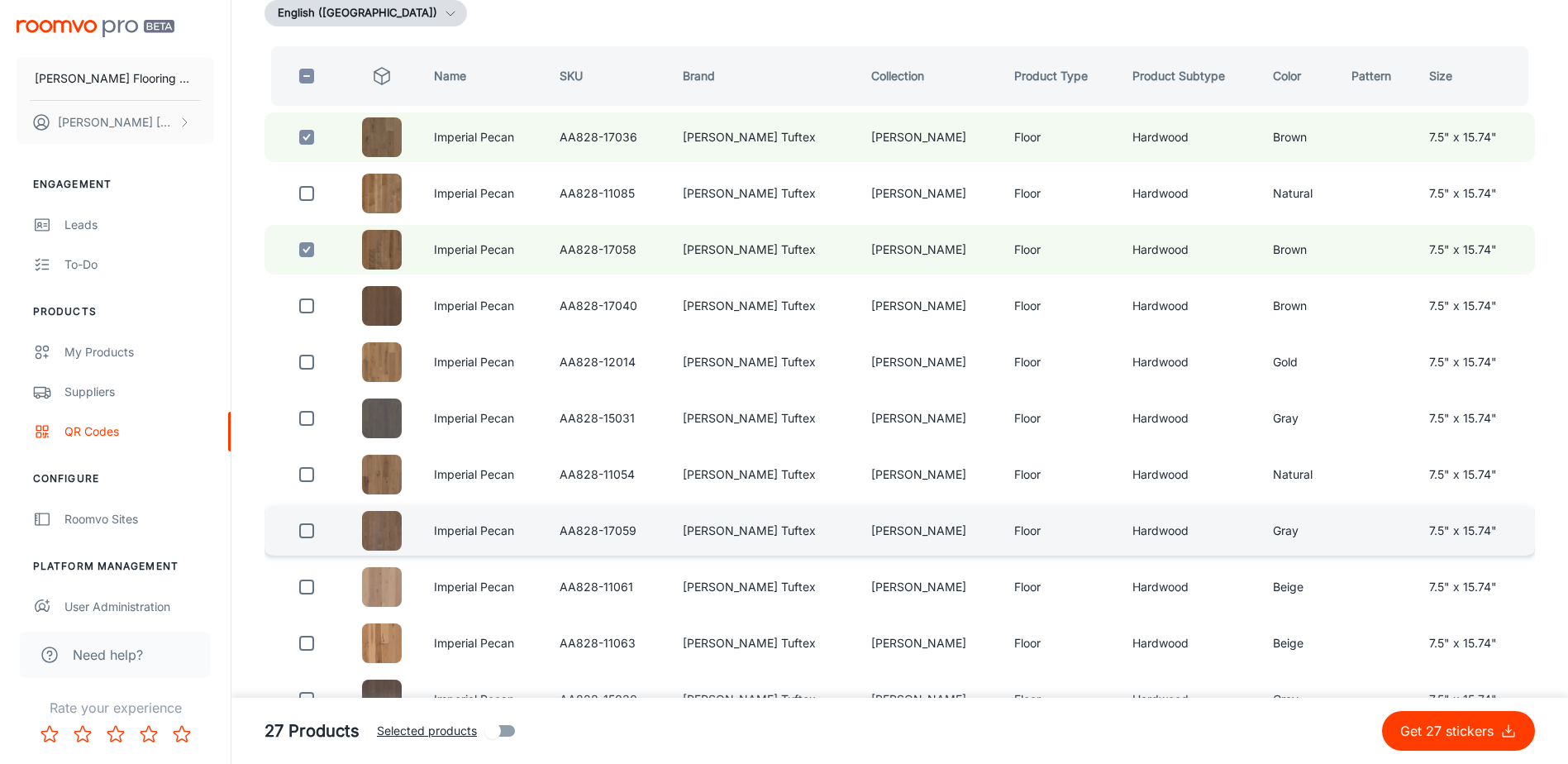
click at [307, 529] on input "checkbox" at bounding box center [307, 531] width 33 height 33
checkbox input "true"
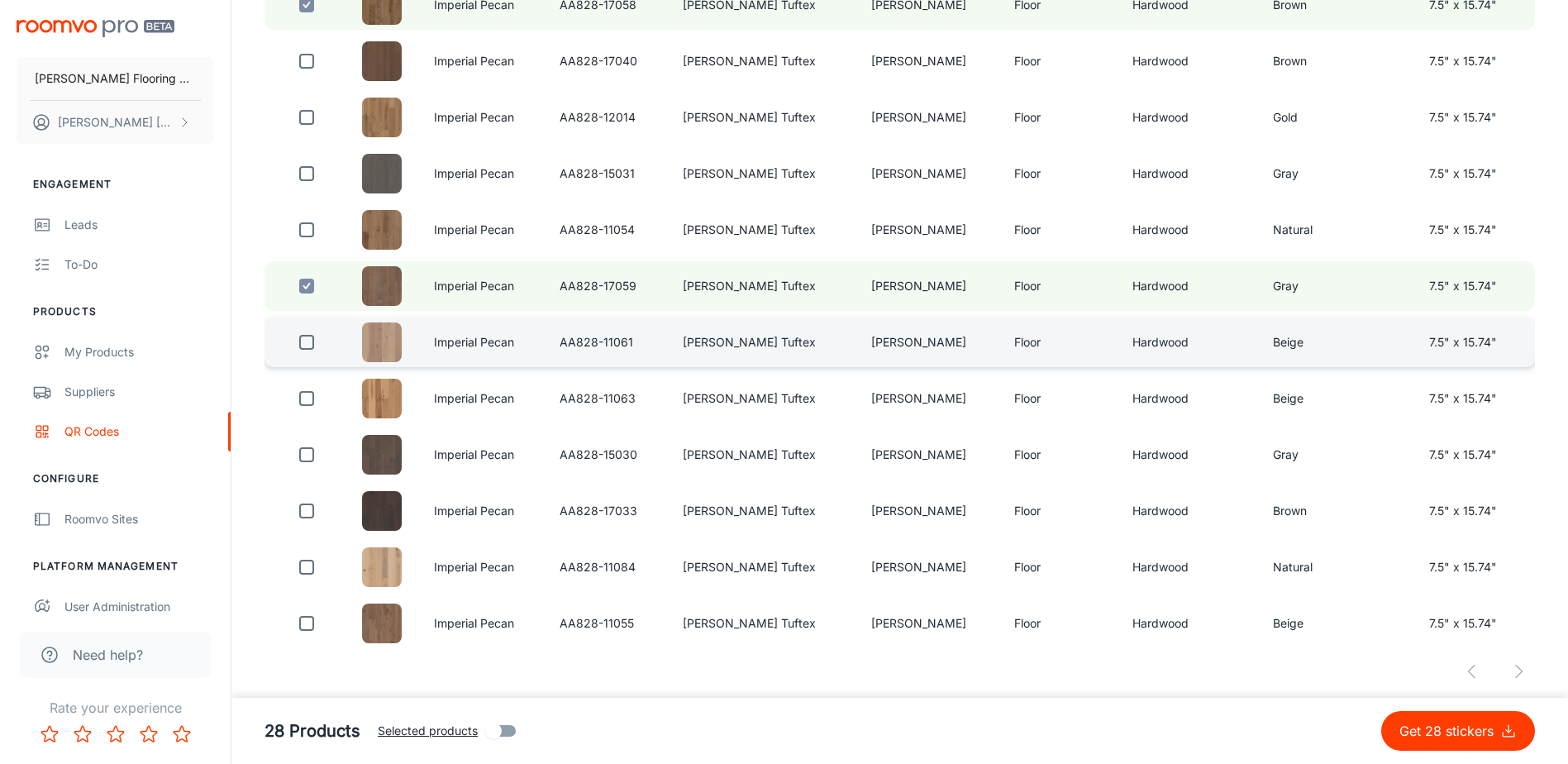
scroll to position [446, 0]
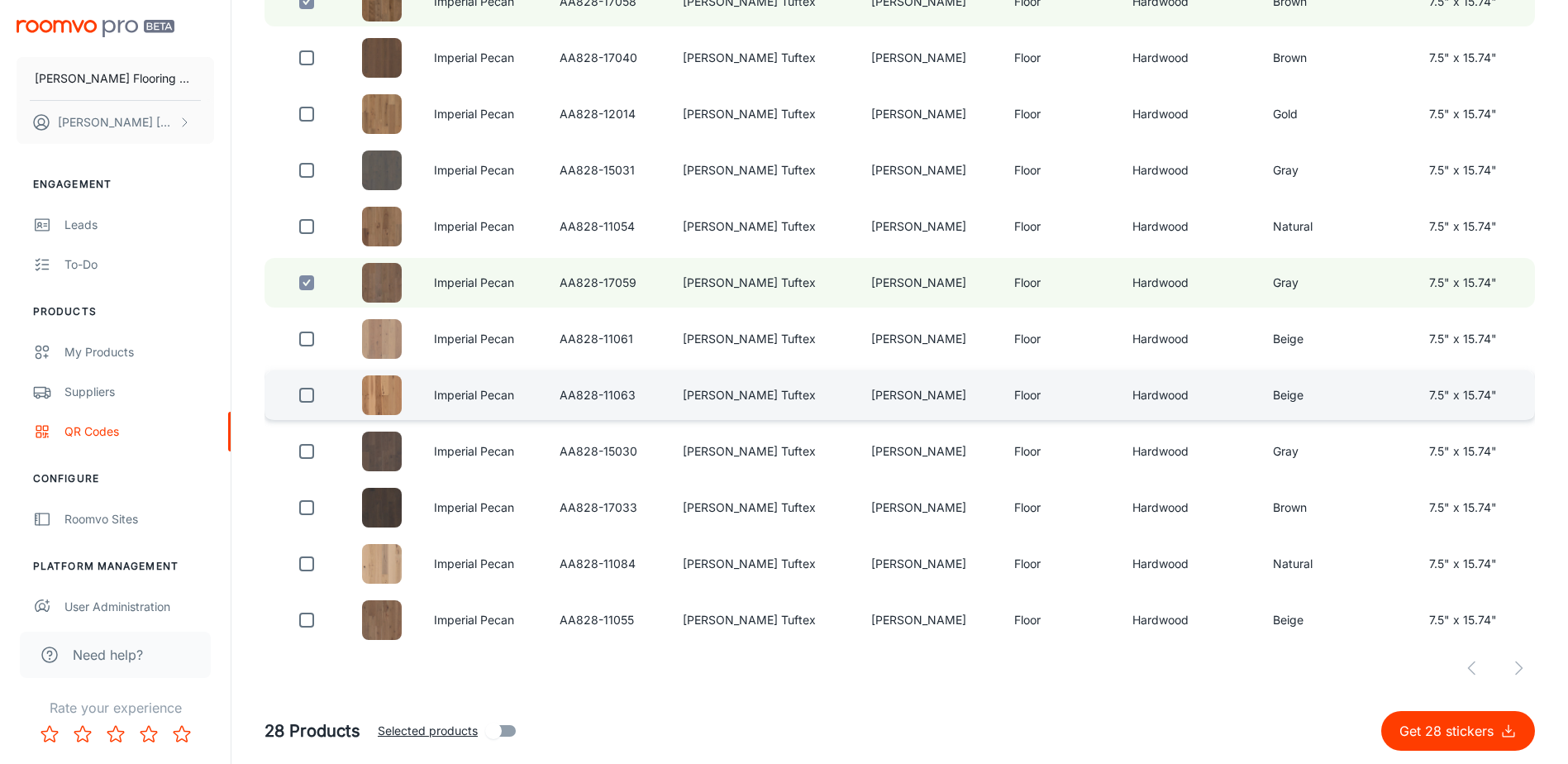
click at [305, 394] on input "checkbox" at bounding box center [307, 395] width 33 height 33
checkbox input "true"
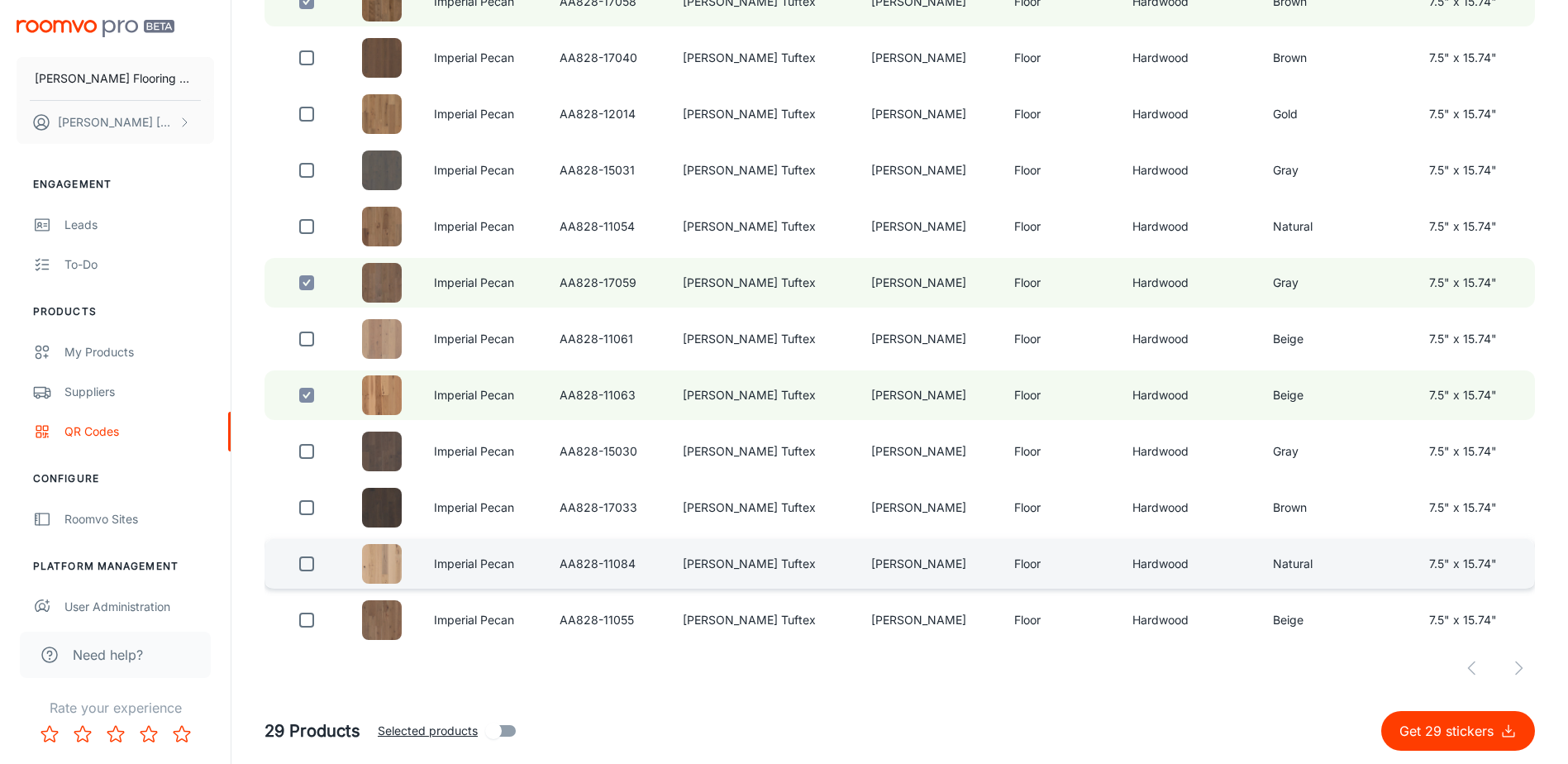
click at [312, 558] on input "checkbox" at bounding box center [307, 564] width 33 height 33
checkbox input "true"
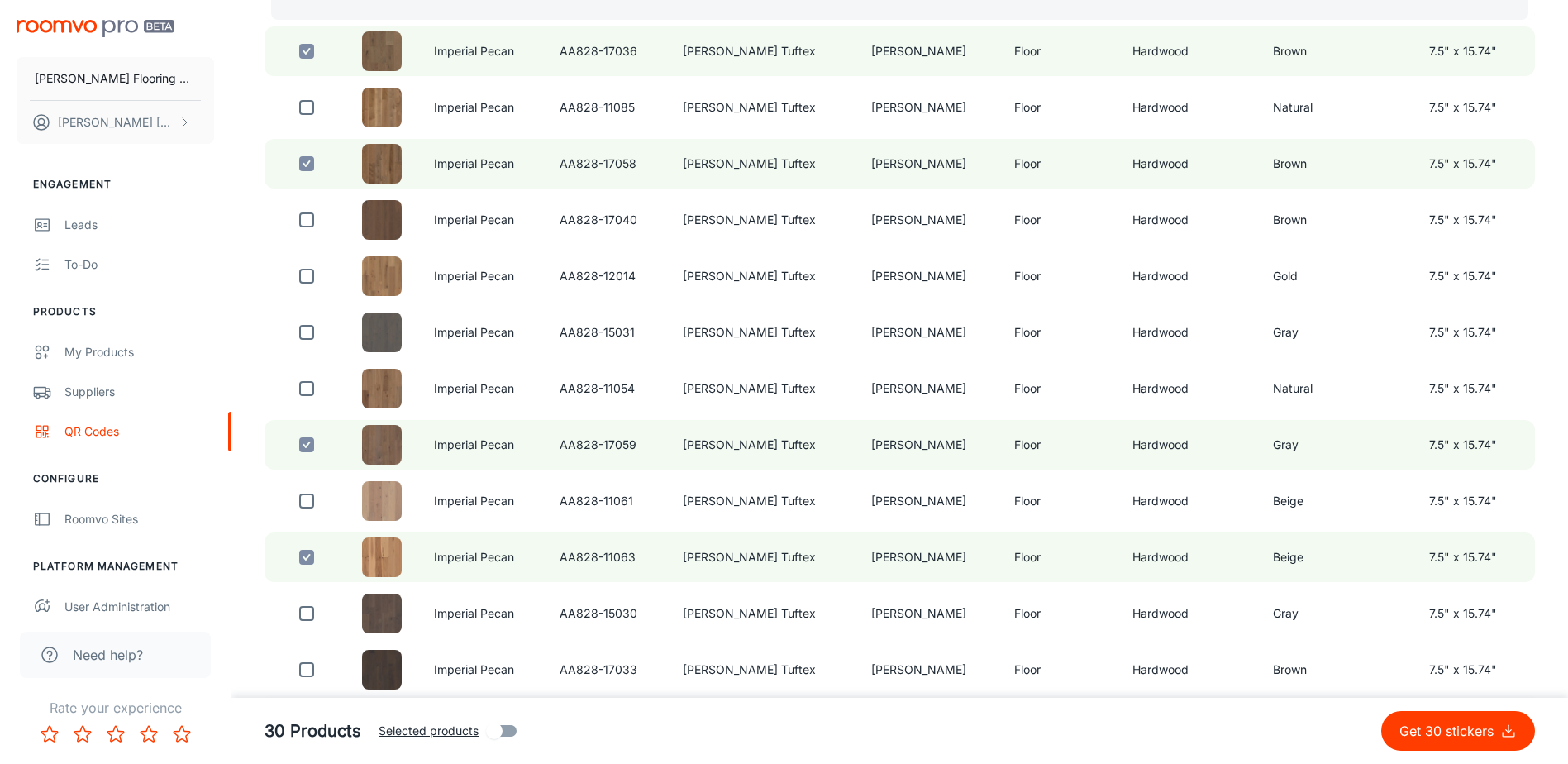
scroll to position [281, 0]
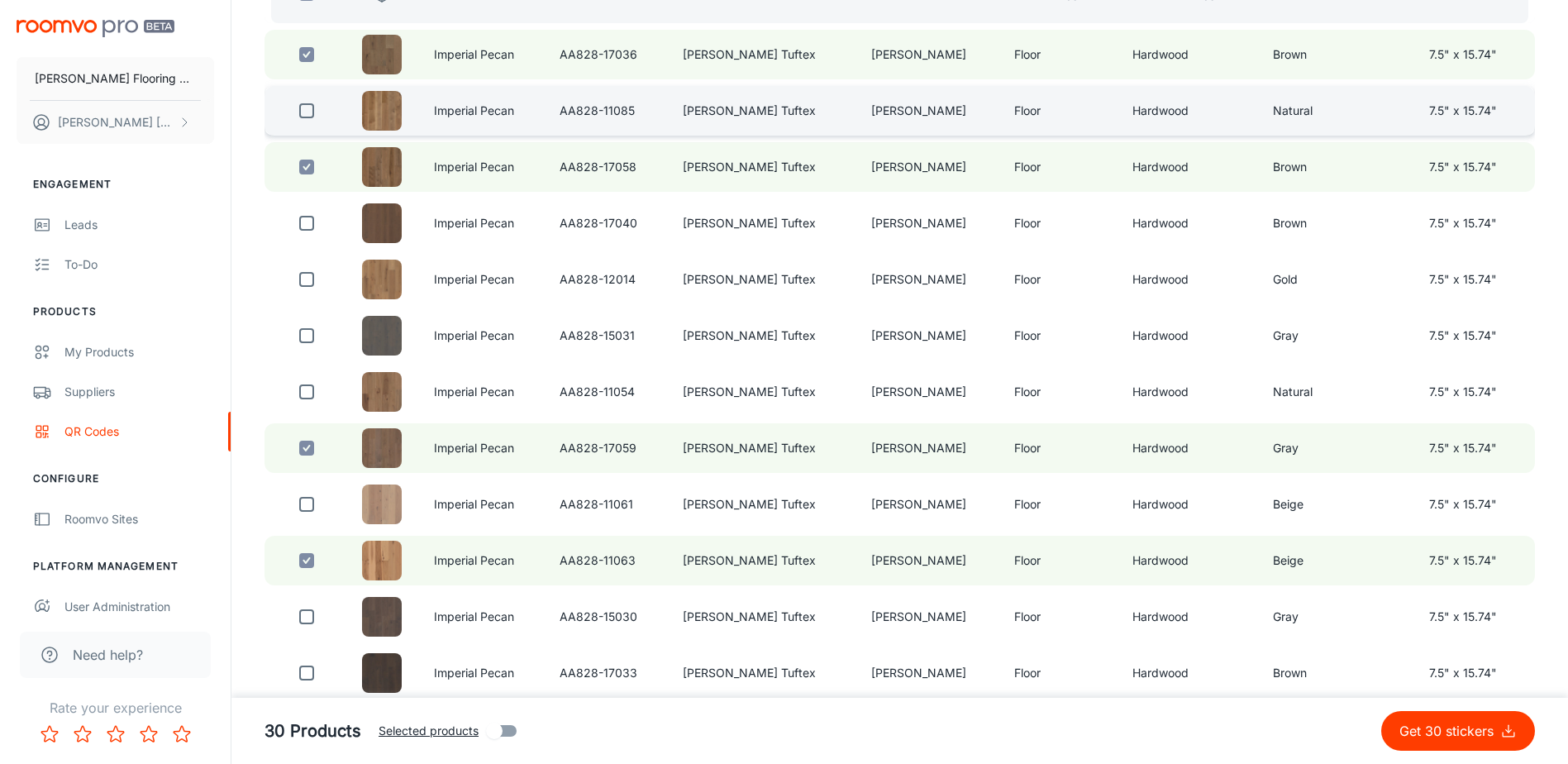
click at [314, 110] on input "checkbox" at bounding box center [307, 111] width 33 height 33
checkbox input "true"
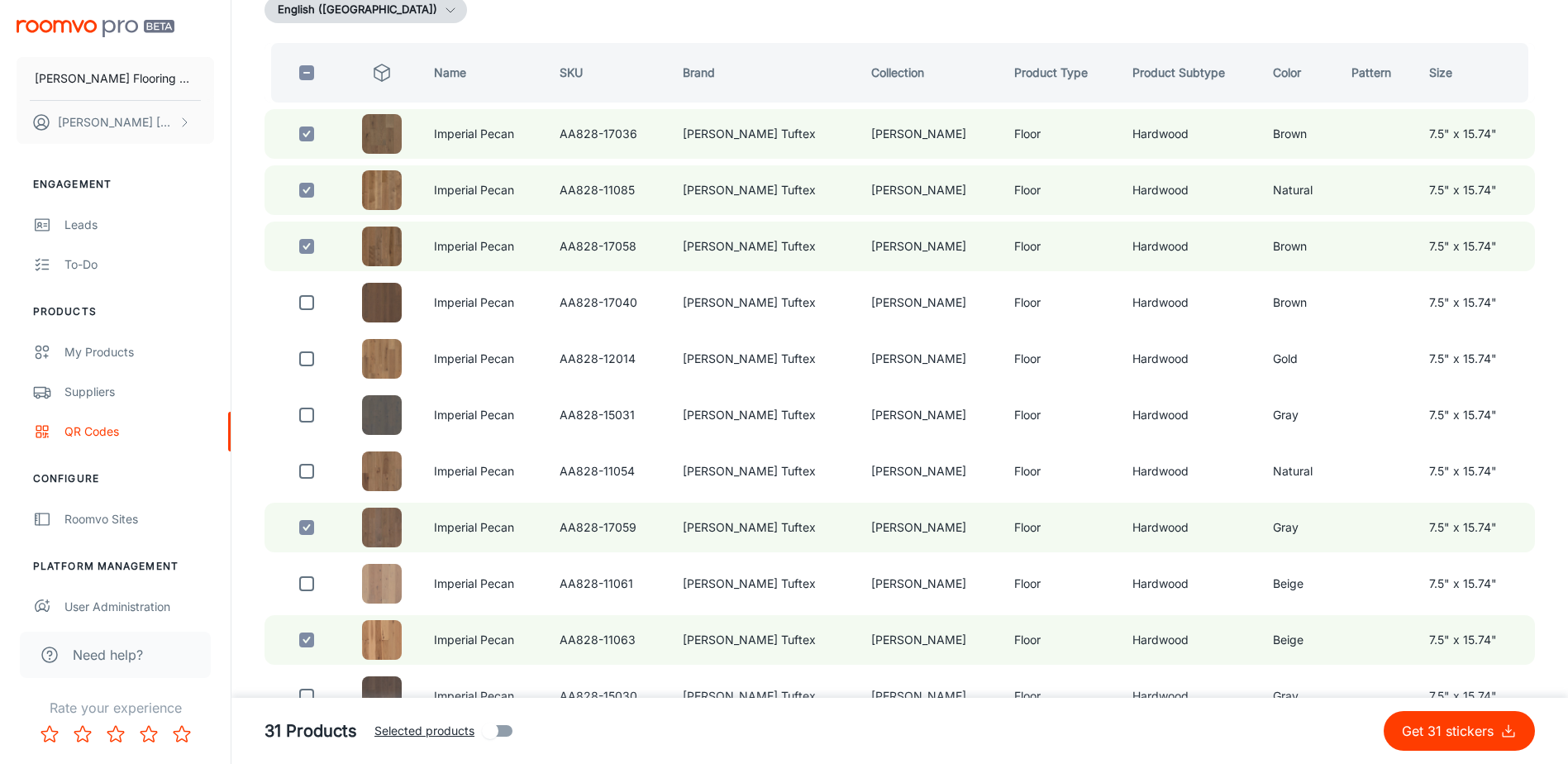
scroll to position [0, 0]
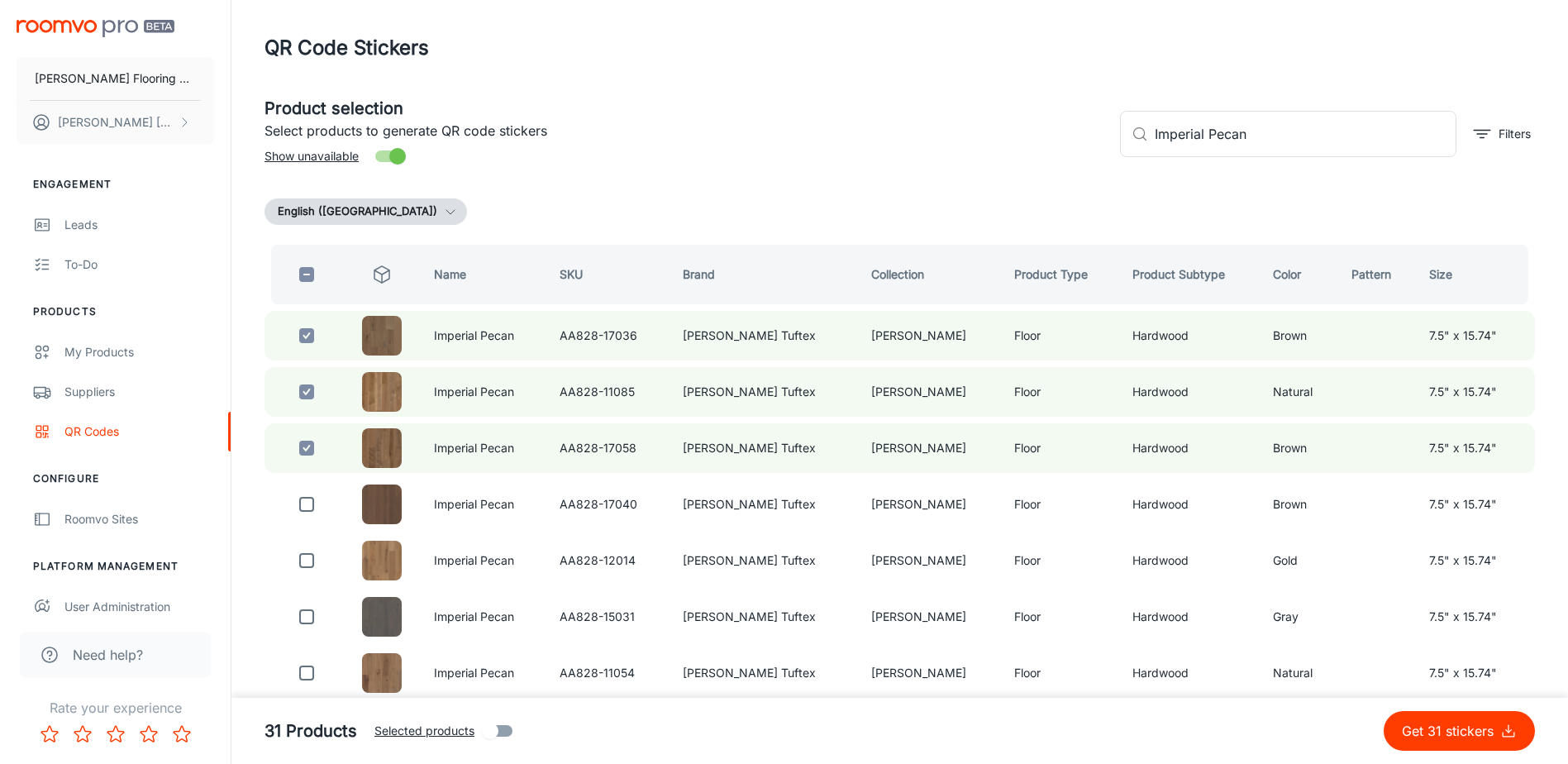
drag, startPoint x: 1263, startPoint y: 134, endPoint x: 1110, endPoint y: 143, distance: 153.3
click at [1110, 143] on div "​ Imperial Pecan ​ Filters" at bounding box center [1321, 127] width 428 height 89
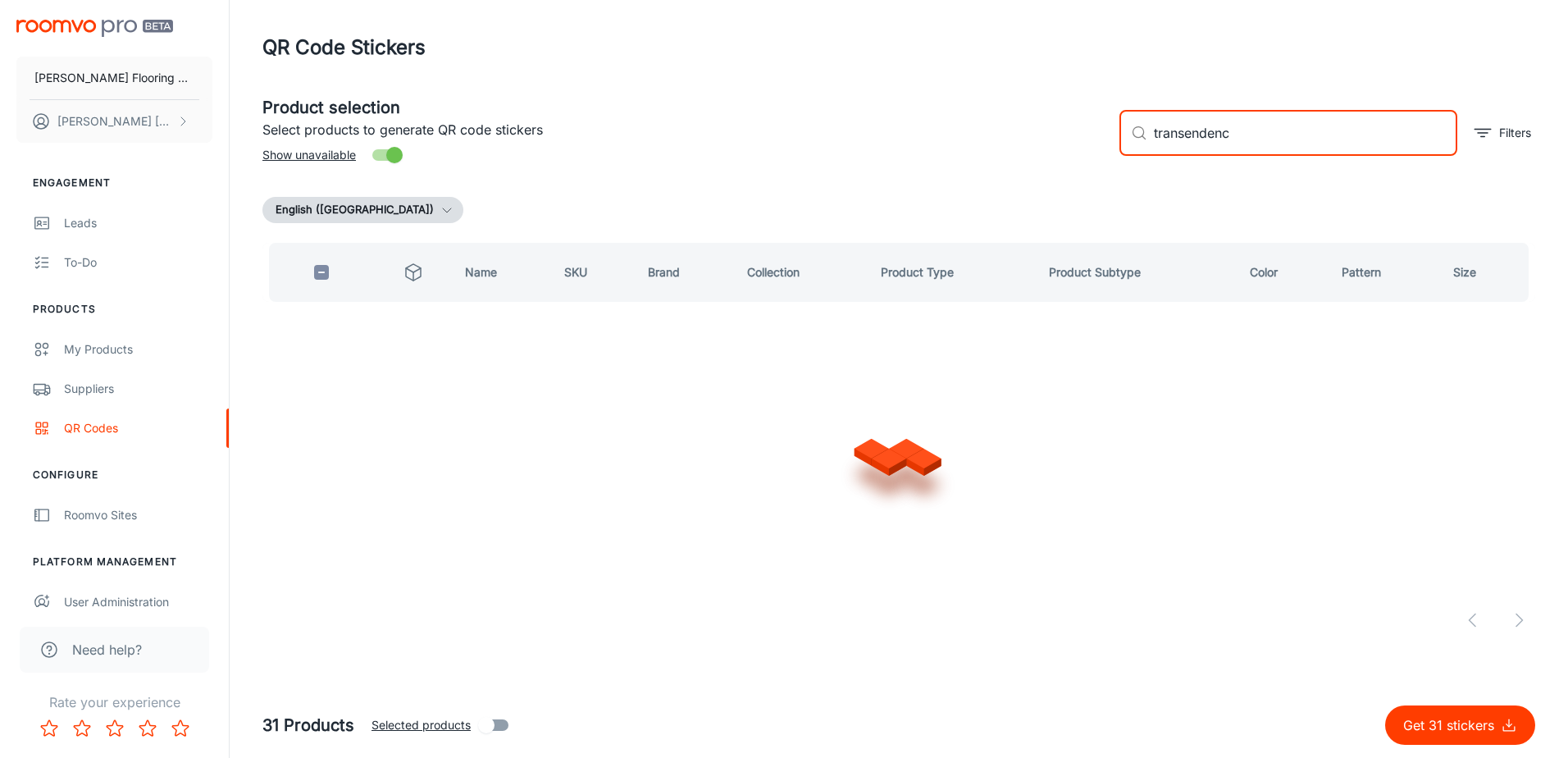
type input "transendence"
checkbox input "true"
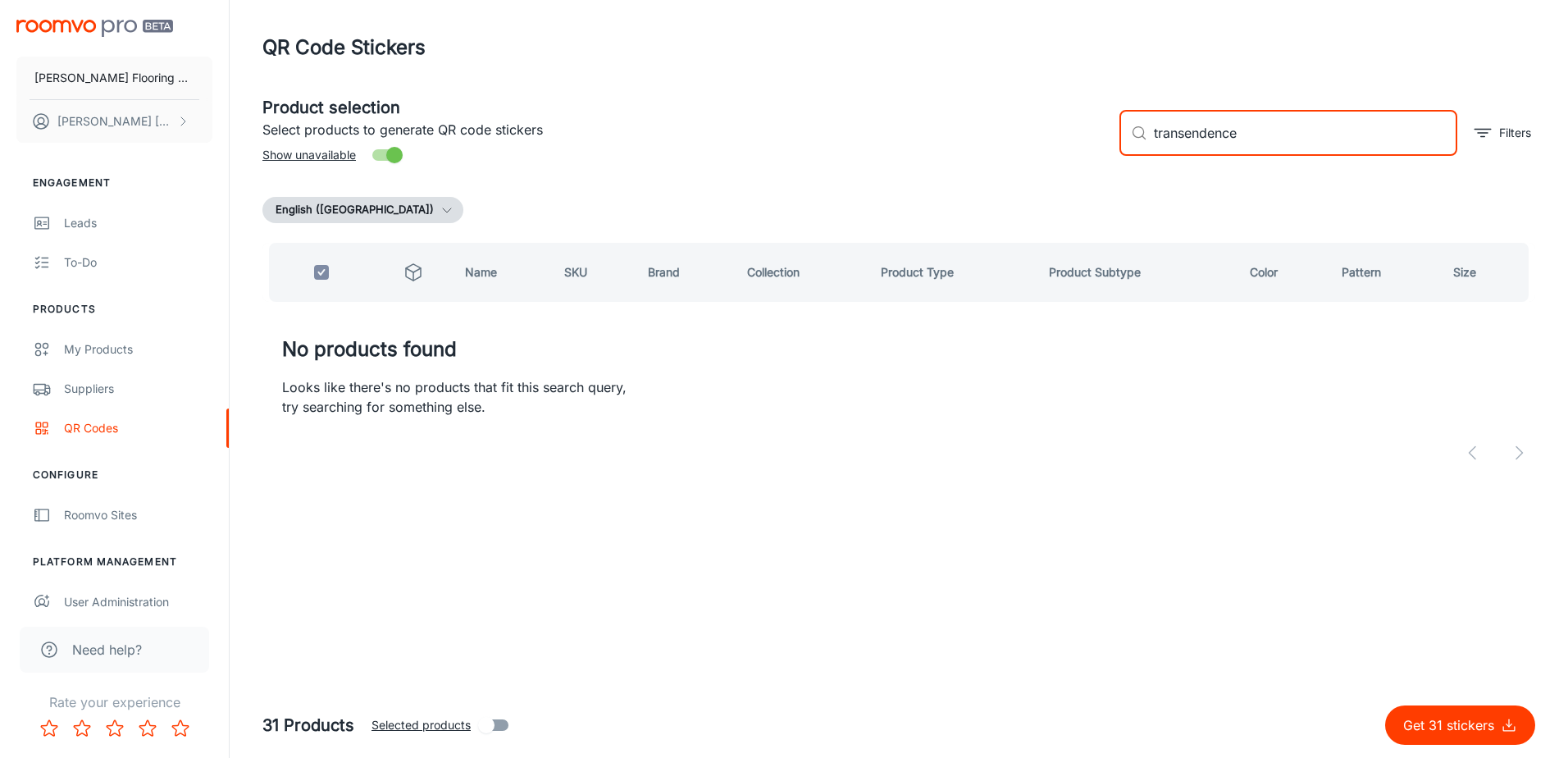
drag, startPoint x: 1264, startPoint y: 130, endPoint x: 1167, endPoint y: 139, distance: 97.4
click at [1168, 139] on input "transendence" at bounding box center [1306, 133] width 303 height 46
type input "t"
checkbox input "false"
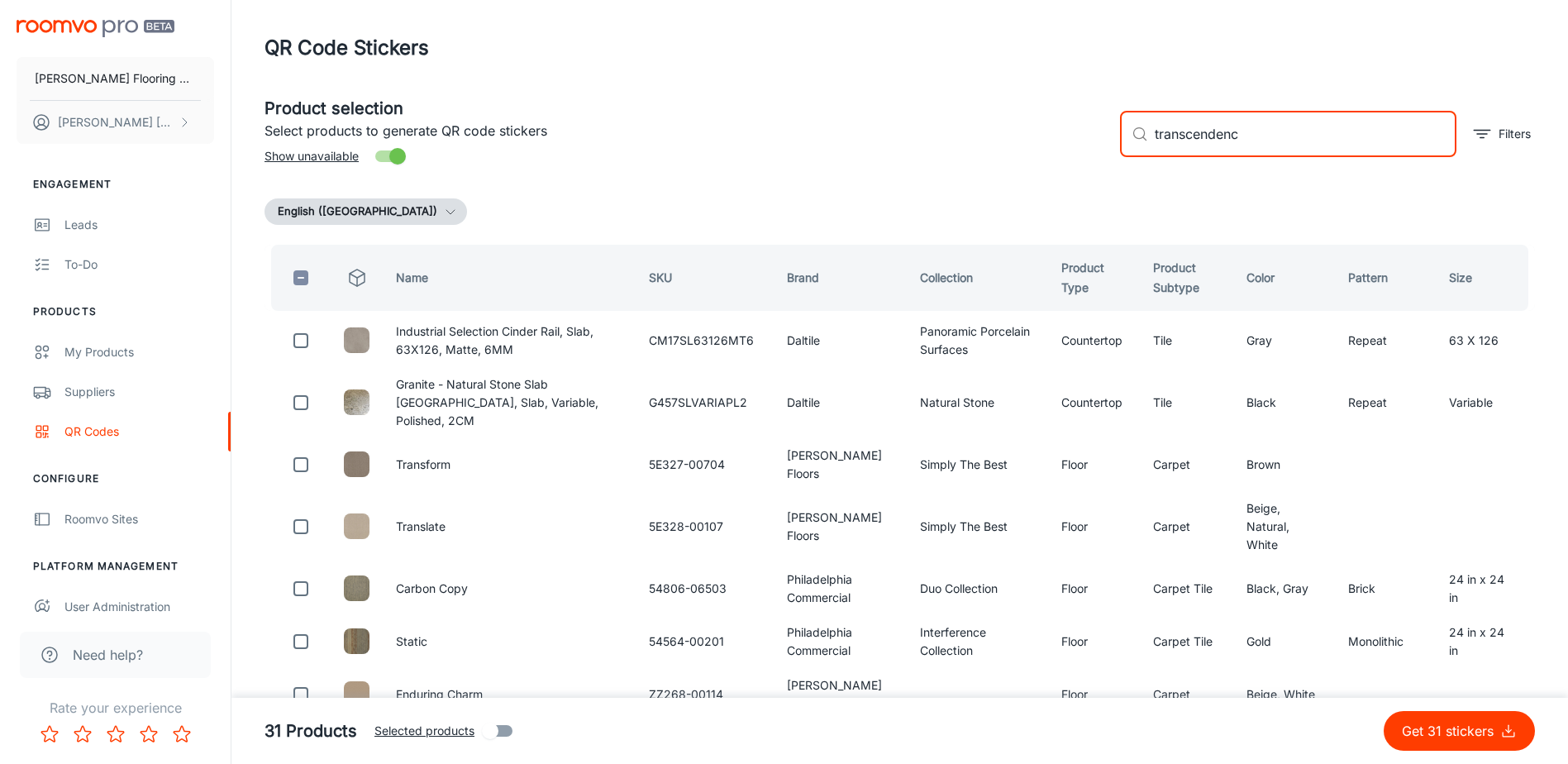
type input "transcendence"
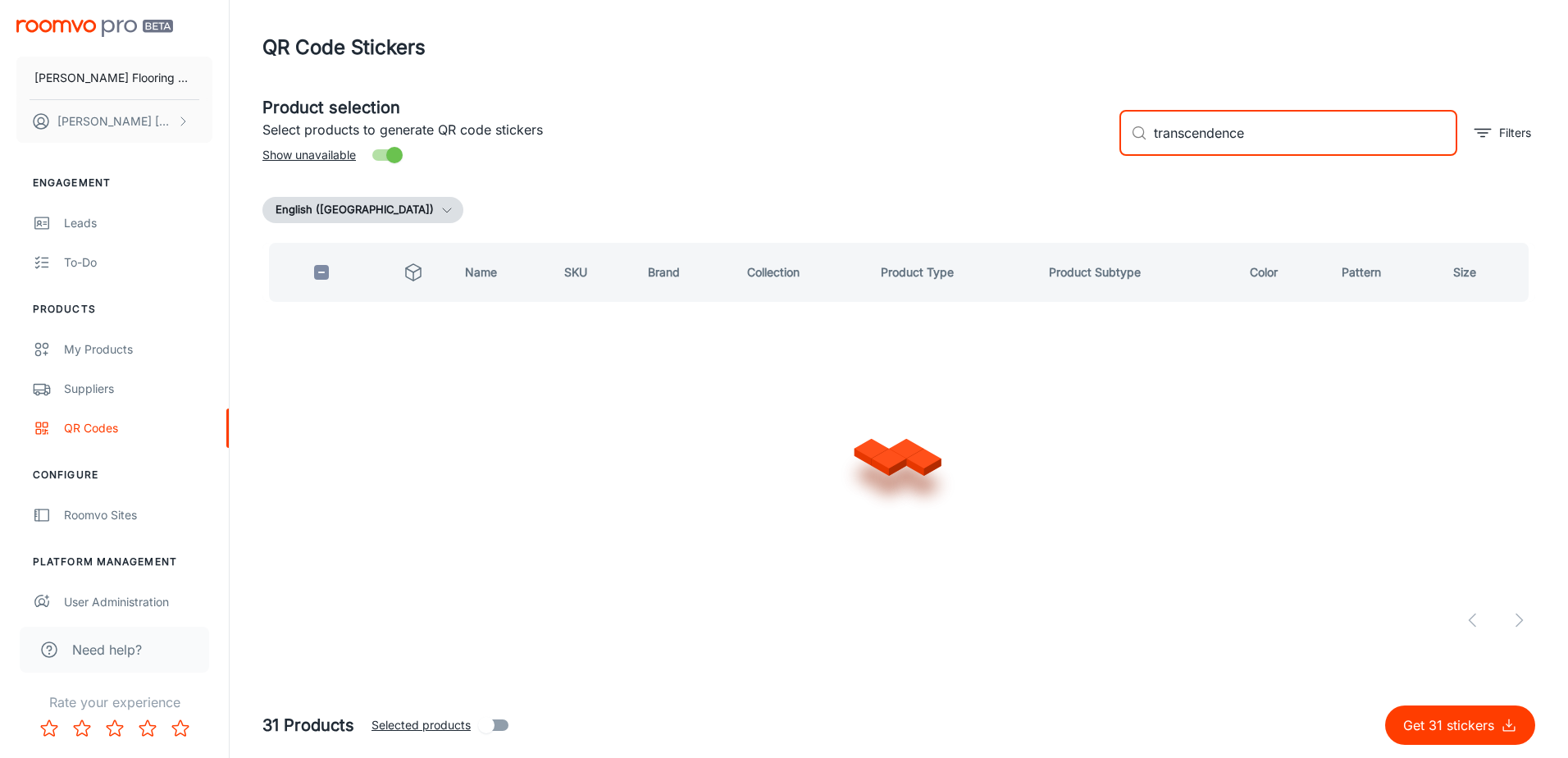
checkbox input "true"
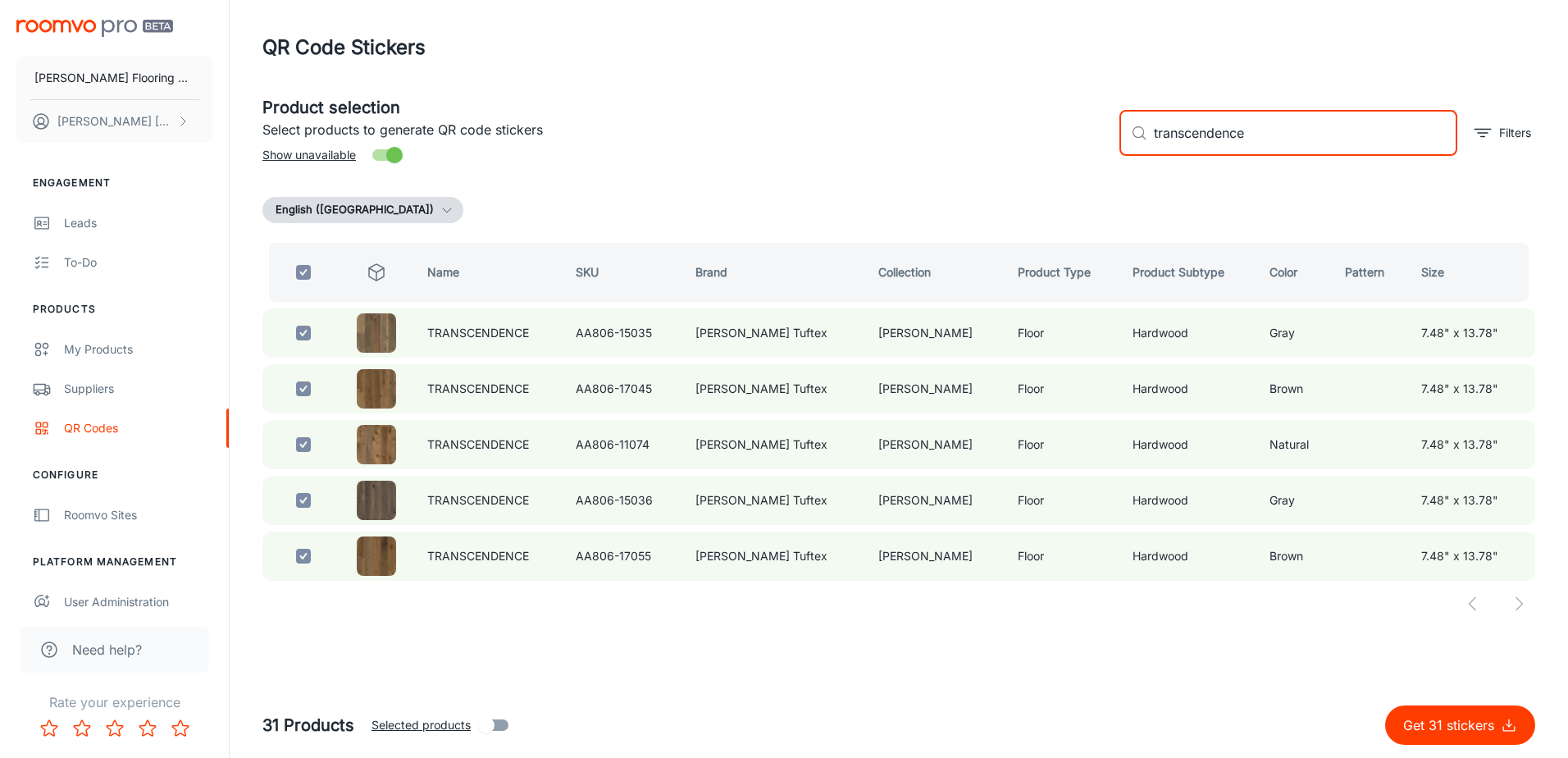
drag, startPoint x: 1259, startPoint y: 132, endPoint x: 1160, endPoint y: 152, distance: 101.0
click at [1160, 152] on input "transcendence" at bounding box center [1306, 133] width 303 height 46
type input "t"
checkbox input "false"
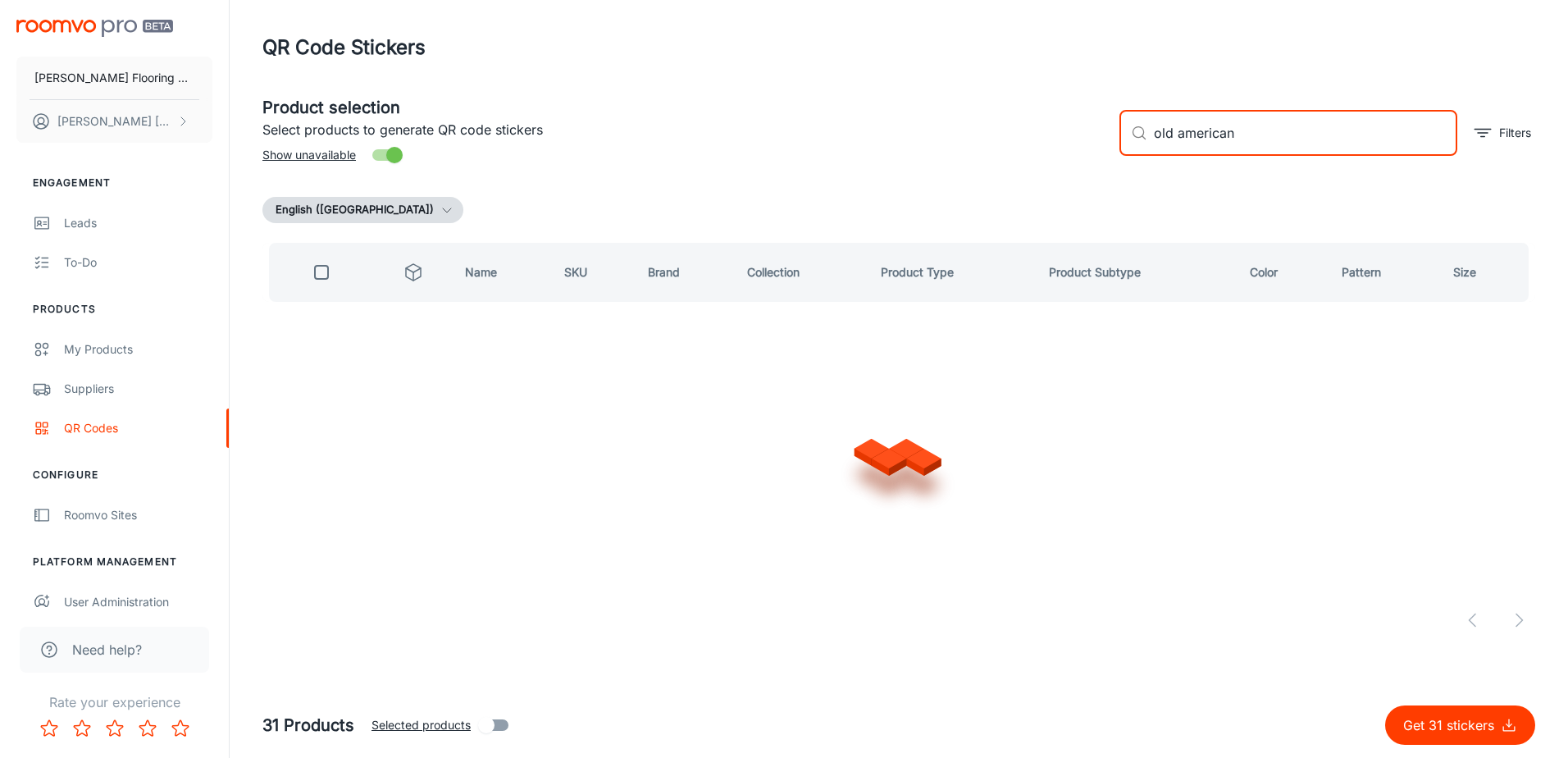
type input "old americana"
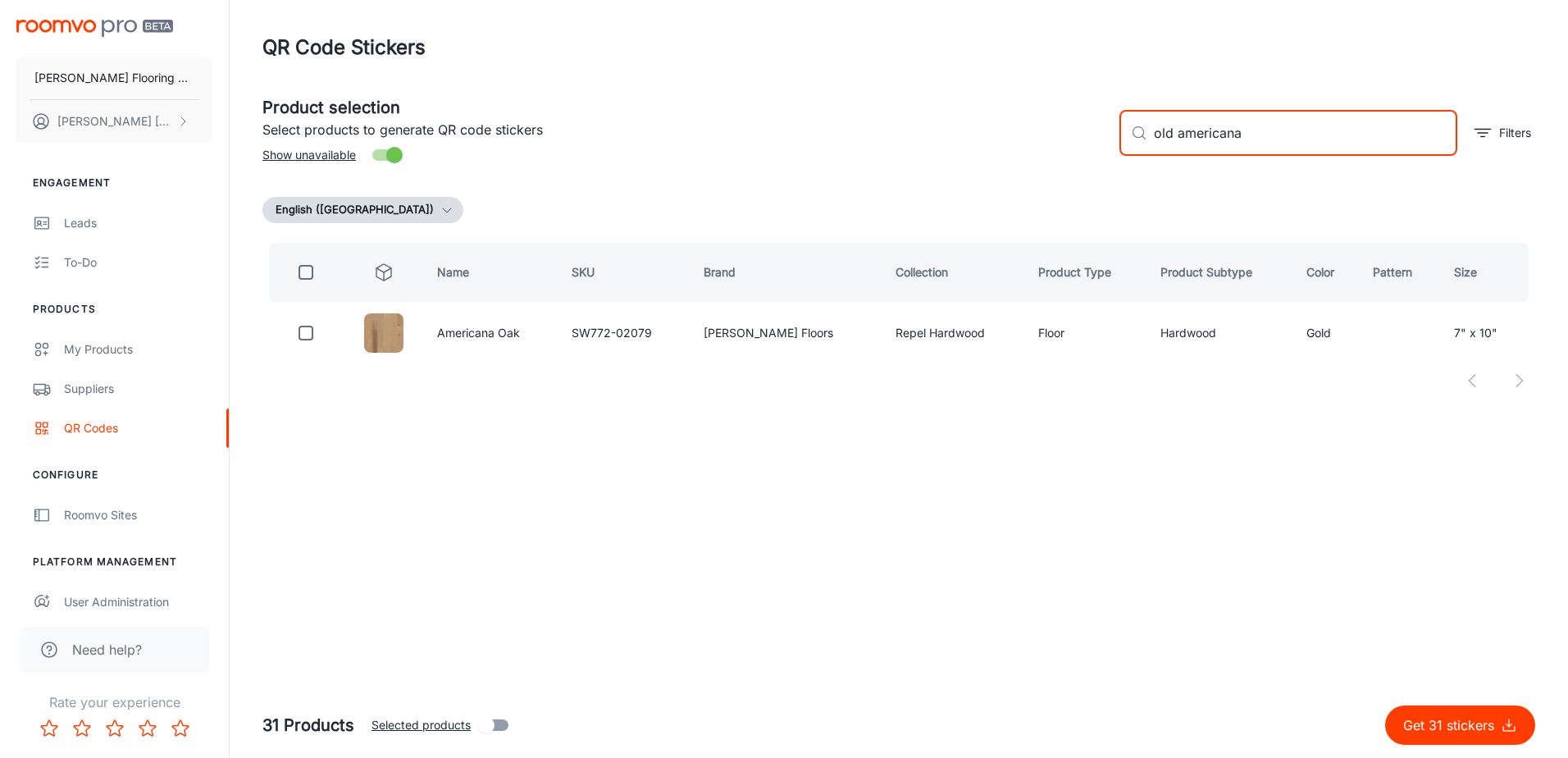
drag, startPoint x: 1250, startPoint y: 134, endPoint x: 1129, endPoint y: 154, distance: 122.6
click at [1129, 154] on div "​ old americana ​" at bounding box center [1289, 133] width 338 height 46
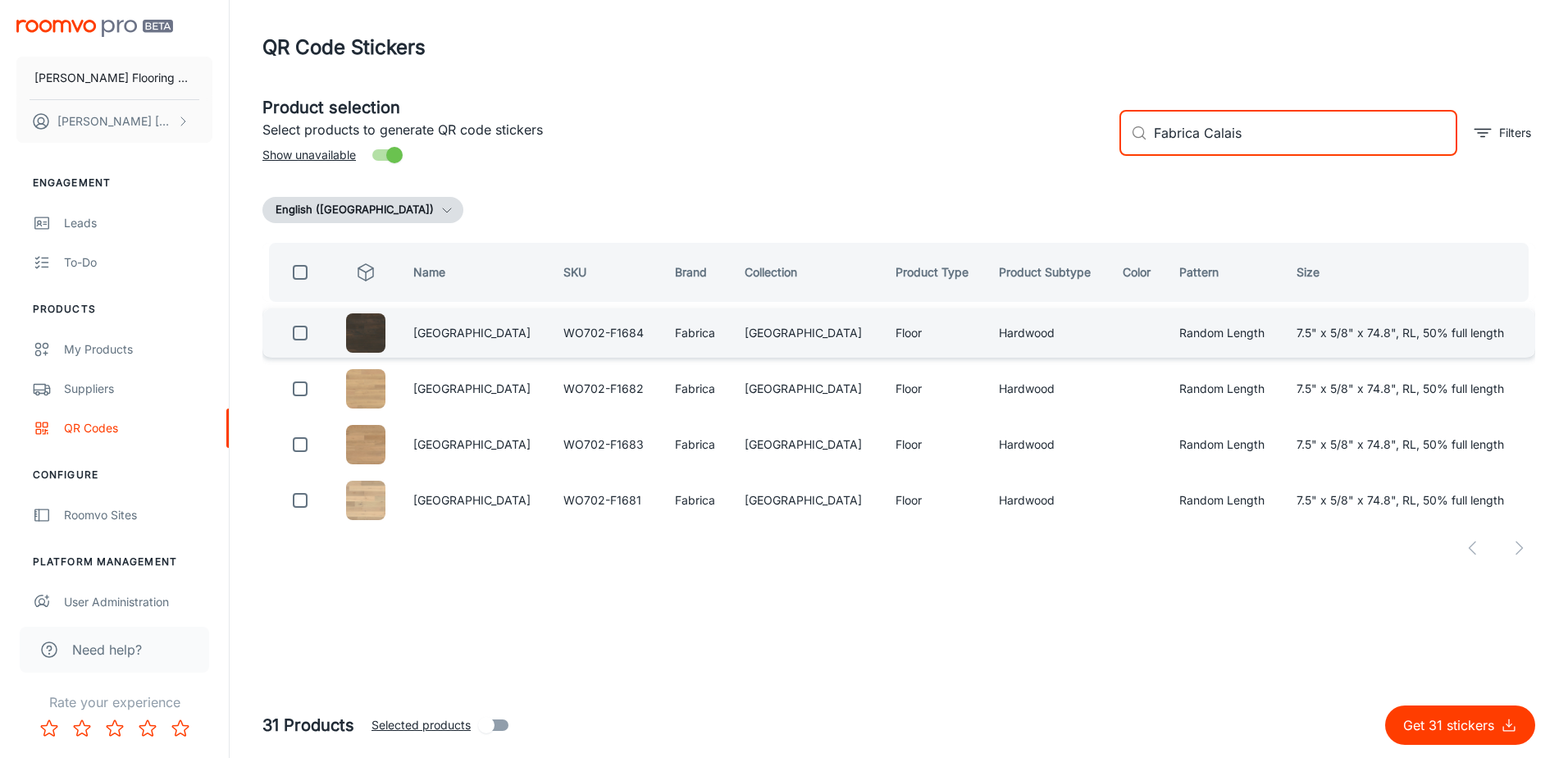
type input "Fabrica Calais"
click at [305, 332] on input "checkbox" at bounding box center [300, 333] width 33 height 33
click at [304, 330] on input "checkbox" at bounding box center [300, 333] width 33 height 33
checkbox input "false"
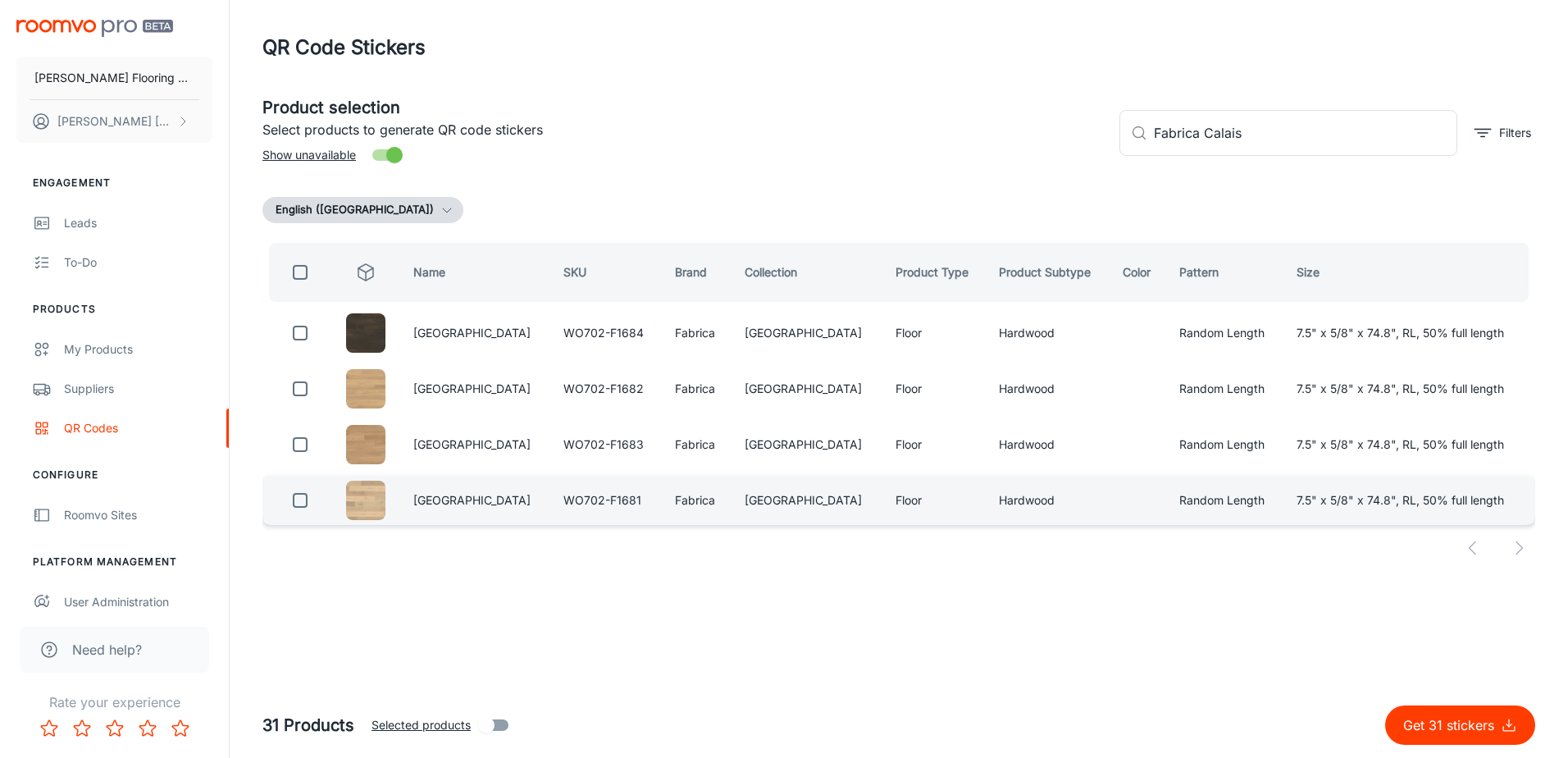
click at [306, 503] on input "checkbox" at bounding box center [300, 501] width 33 height 33
click at [1476, 725] on p "Get 32 stickers" at bounding box center [1451, 726] width 100 height 20
checkbox input "false"
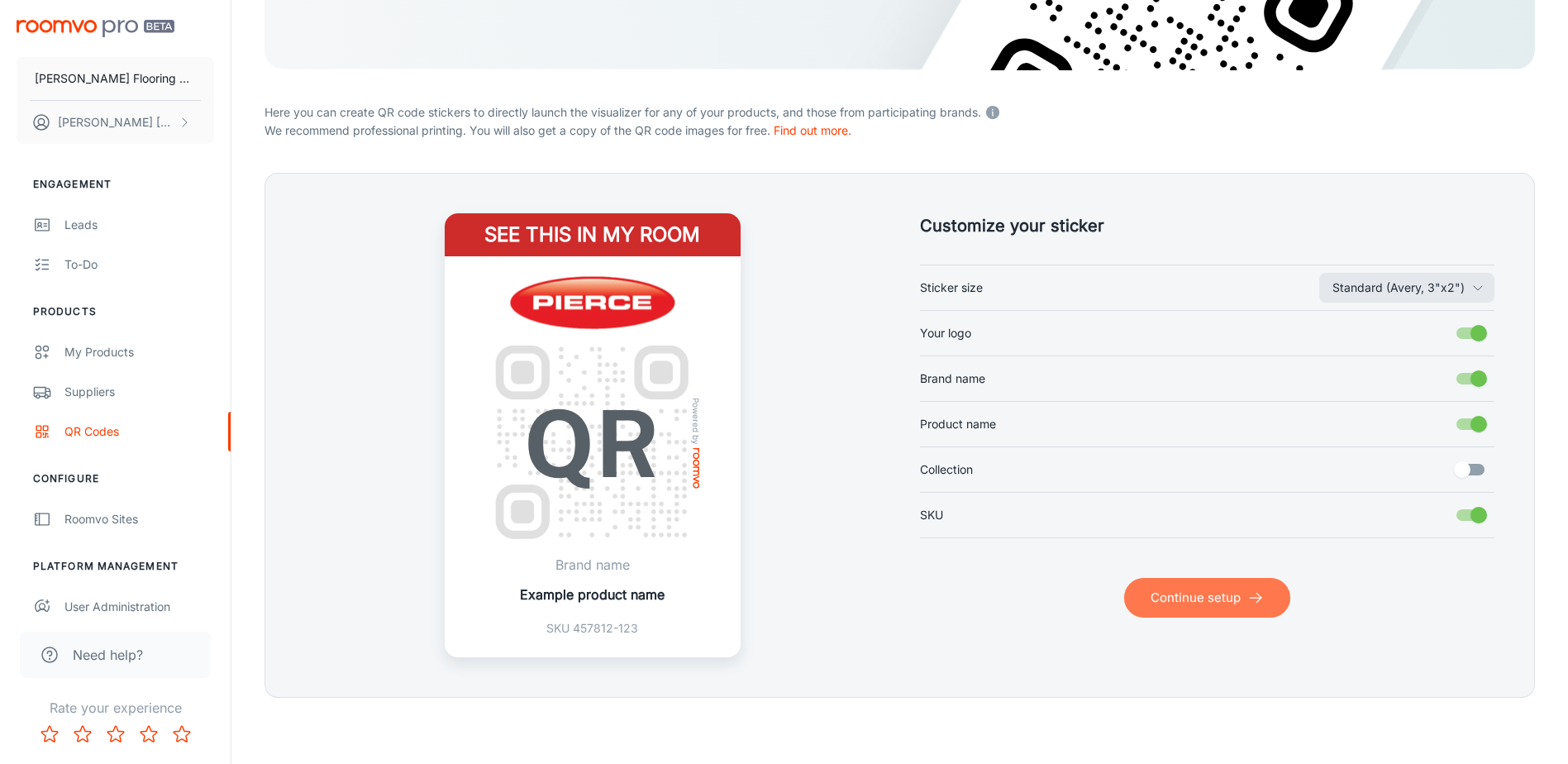
click at [1182, 589] on button "Continue setup" at bounding box center [1206, 597] width 166 height 39
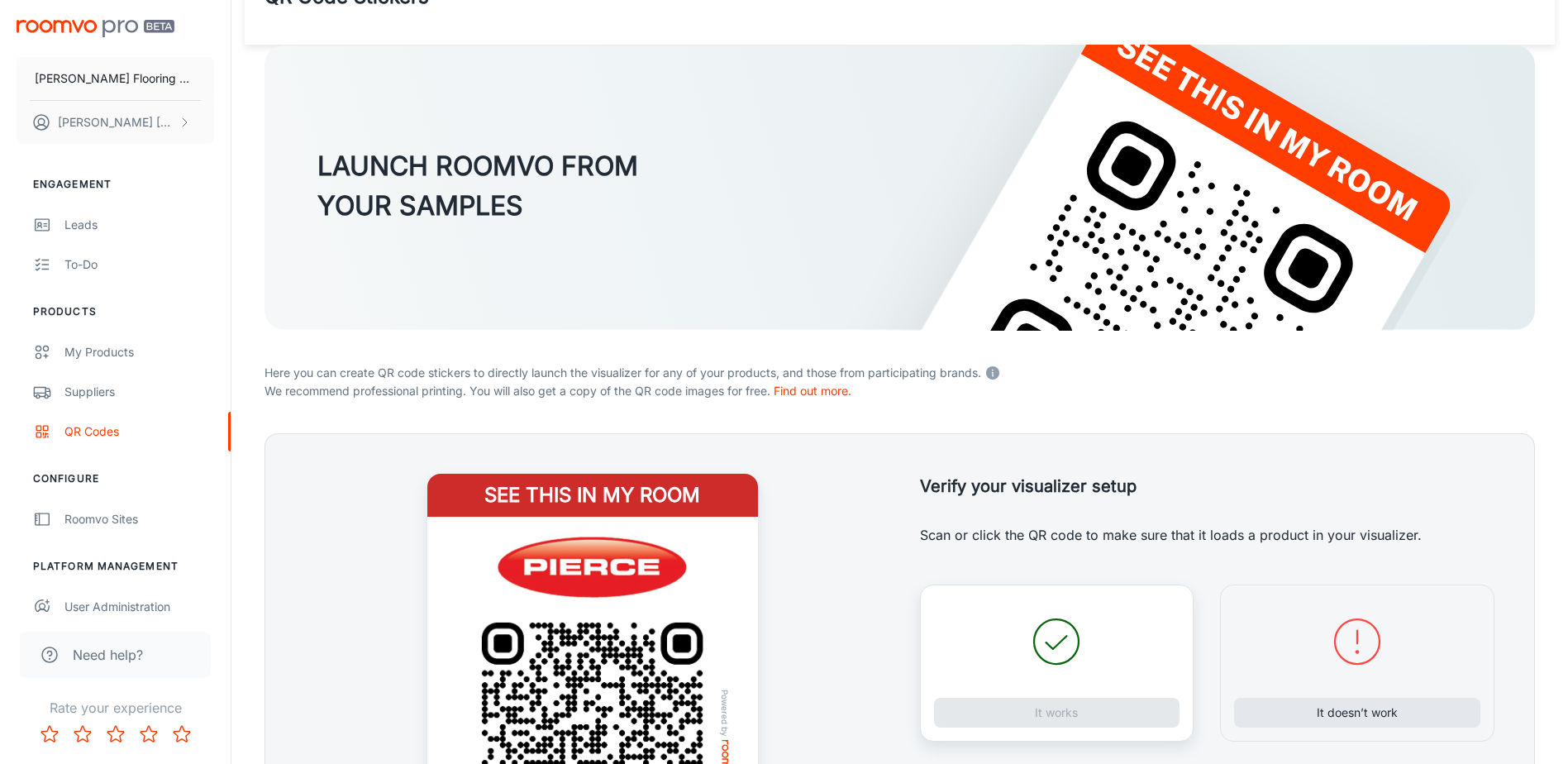
scroll to position [312, 0]
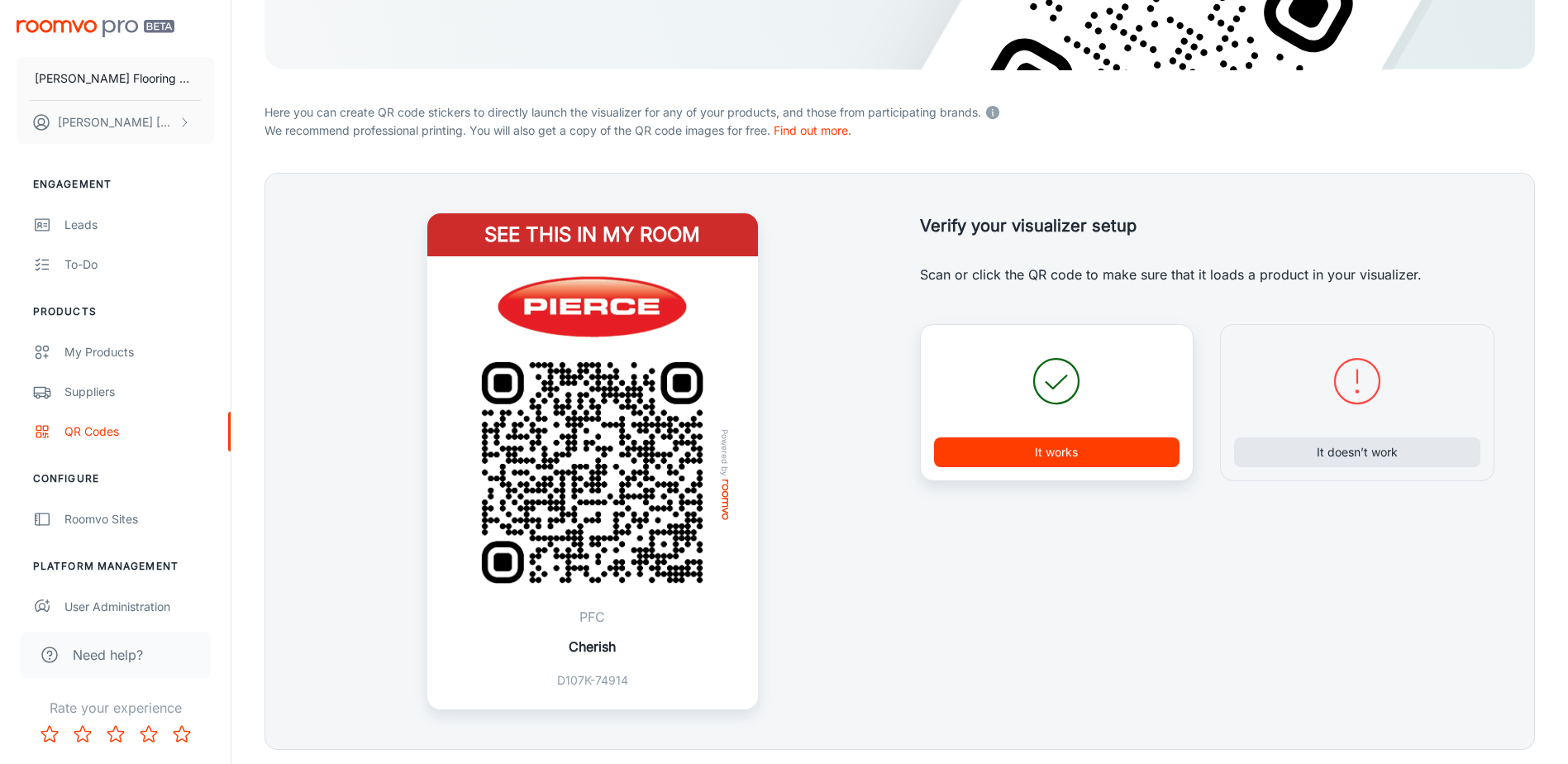
click at [1081, 446] on button "It works" at bounding box center [1057, 452] width 246 height 30
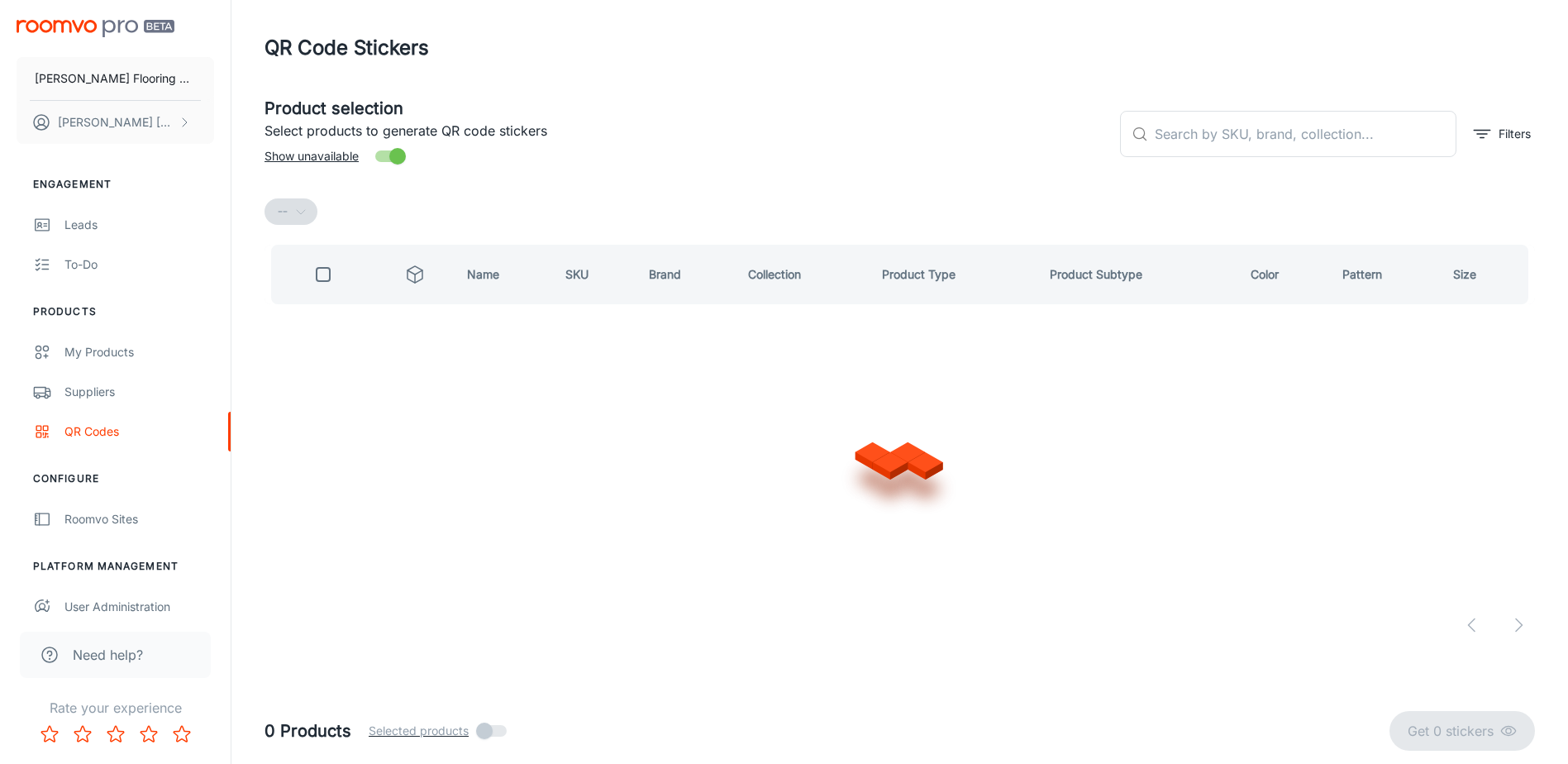
scroll to position [0, 0]
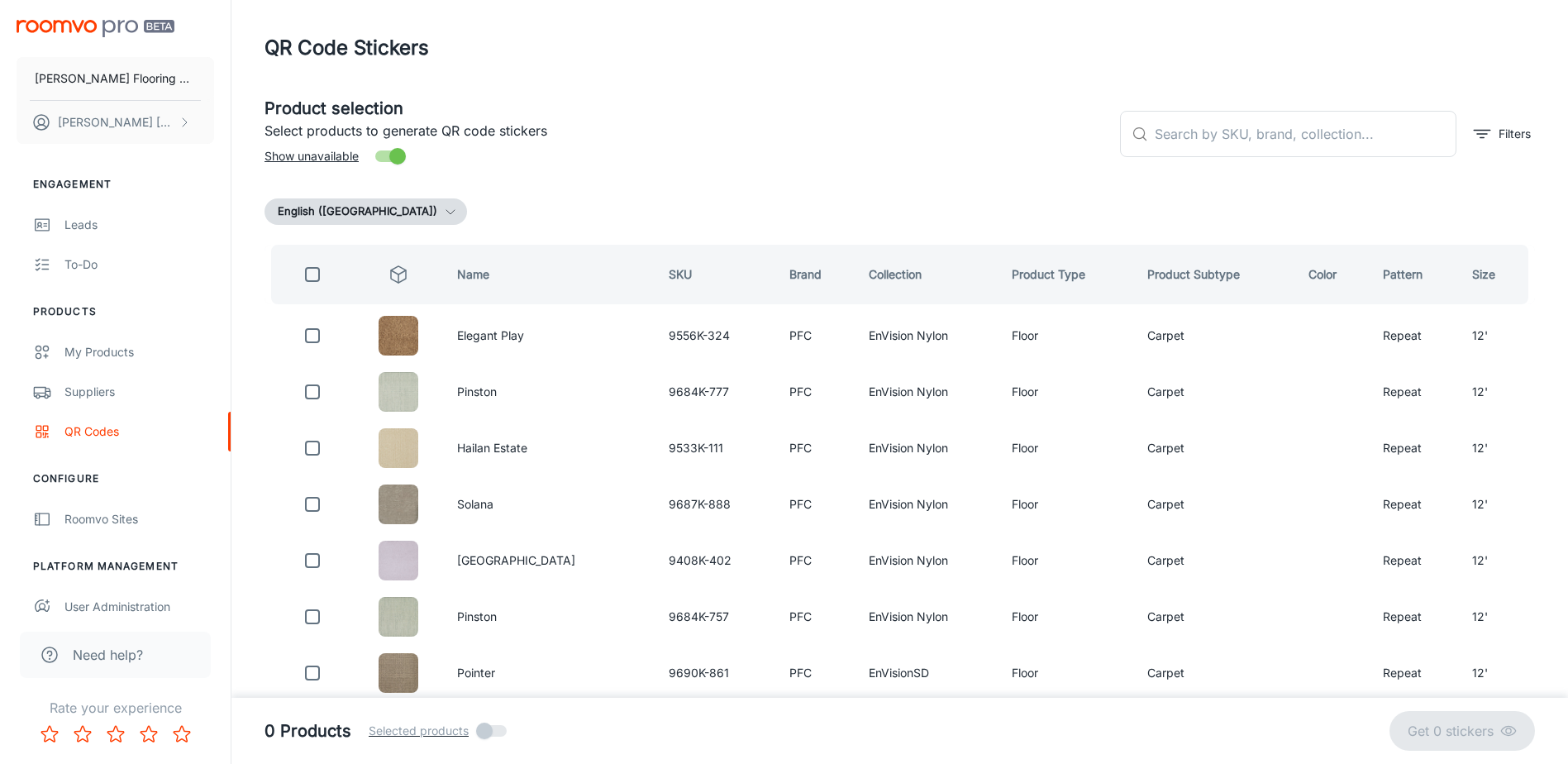
click at [966, 153] on div "Product selection Select products to generate QR code stickers Show unavailable" at bounding box center [679, 127] width 855 height 89
click at [920, 70] on header "QR Code Stickers" at bounding box center [900, 48] width 1310 height 96
click at [875, 74] on header "QR Code Stickers" at bounding box center [900, 48] width 1310 height 96
click at [876, 74] on header "QR Code Stickers" at bounding box center [900, 48] width 1310 height 96
